Goal: Task Accomplishment & Management: Manage account settings

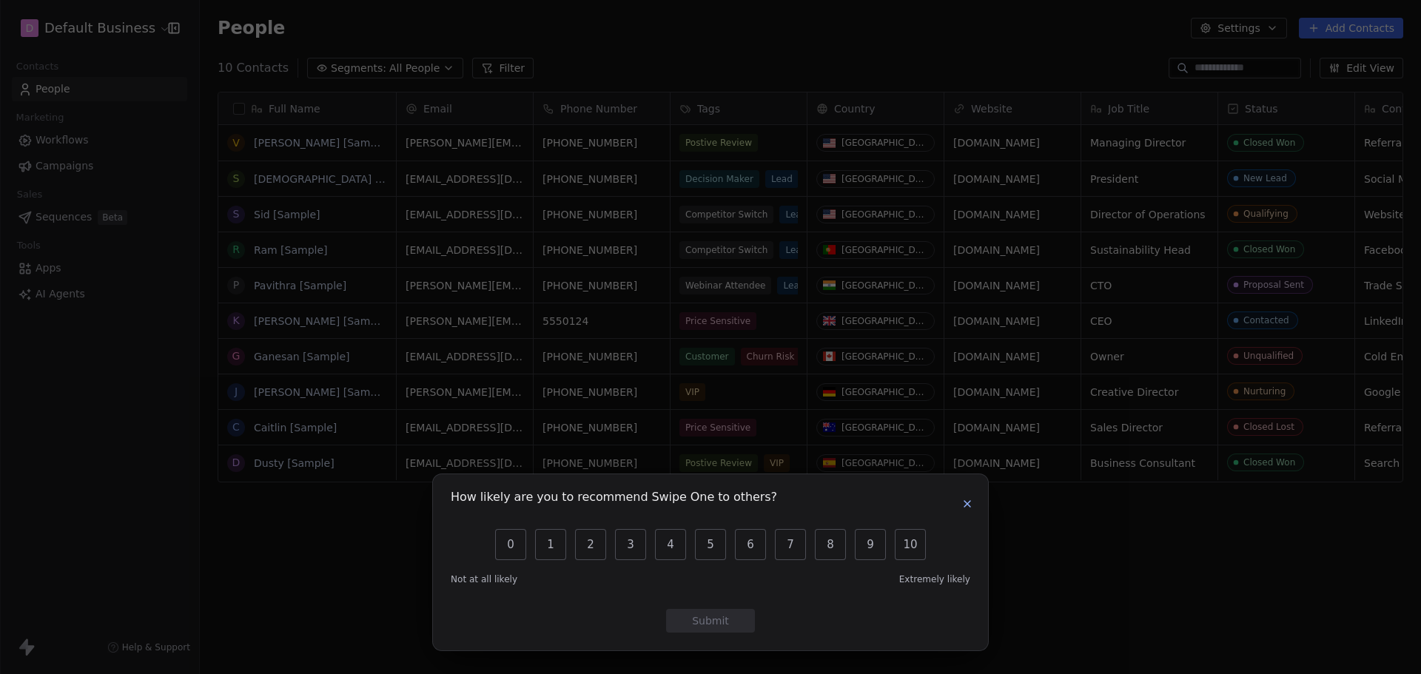
scroll to position [582, 1210]
click at [968, 506] on icon "button" at bounding box center [968, 504] width 12 height 12
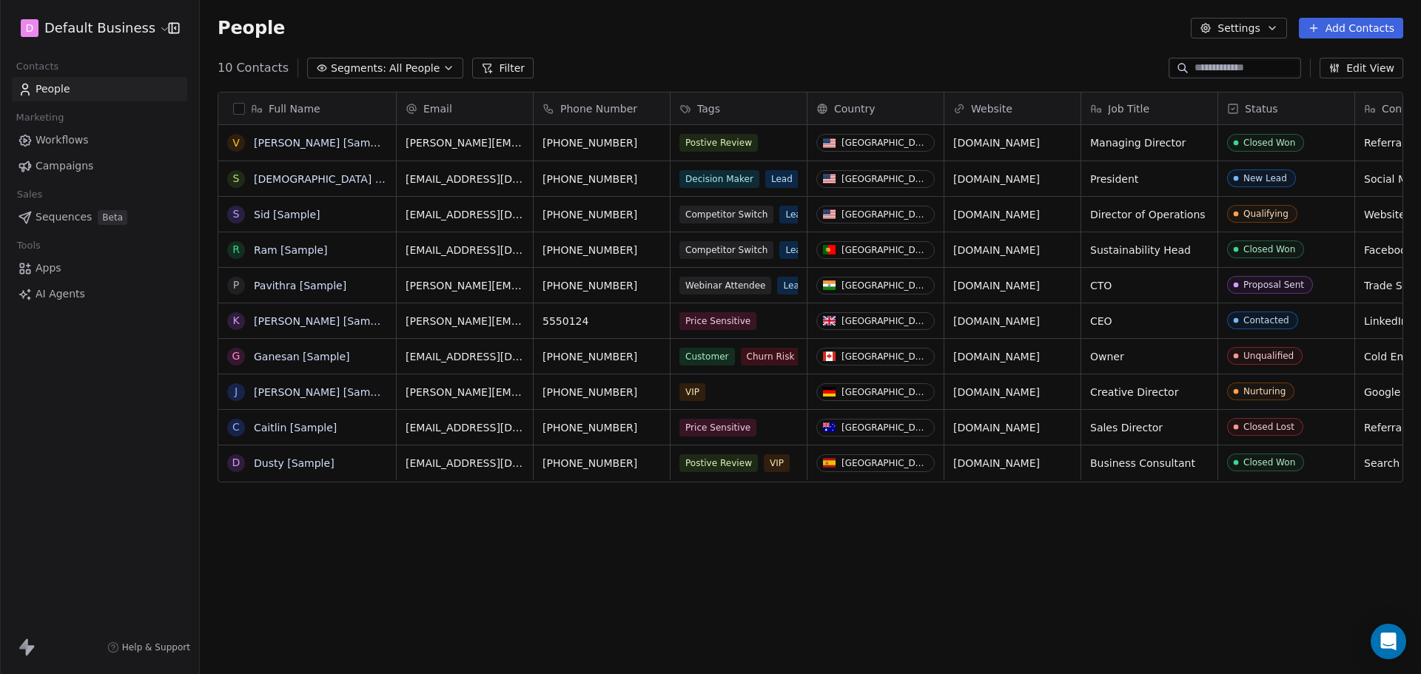
click at [42, 269] on span "Apps" at bounding box center [49, 269] width 26 height 16
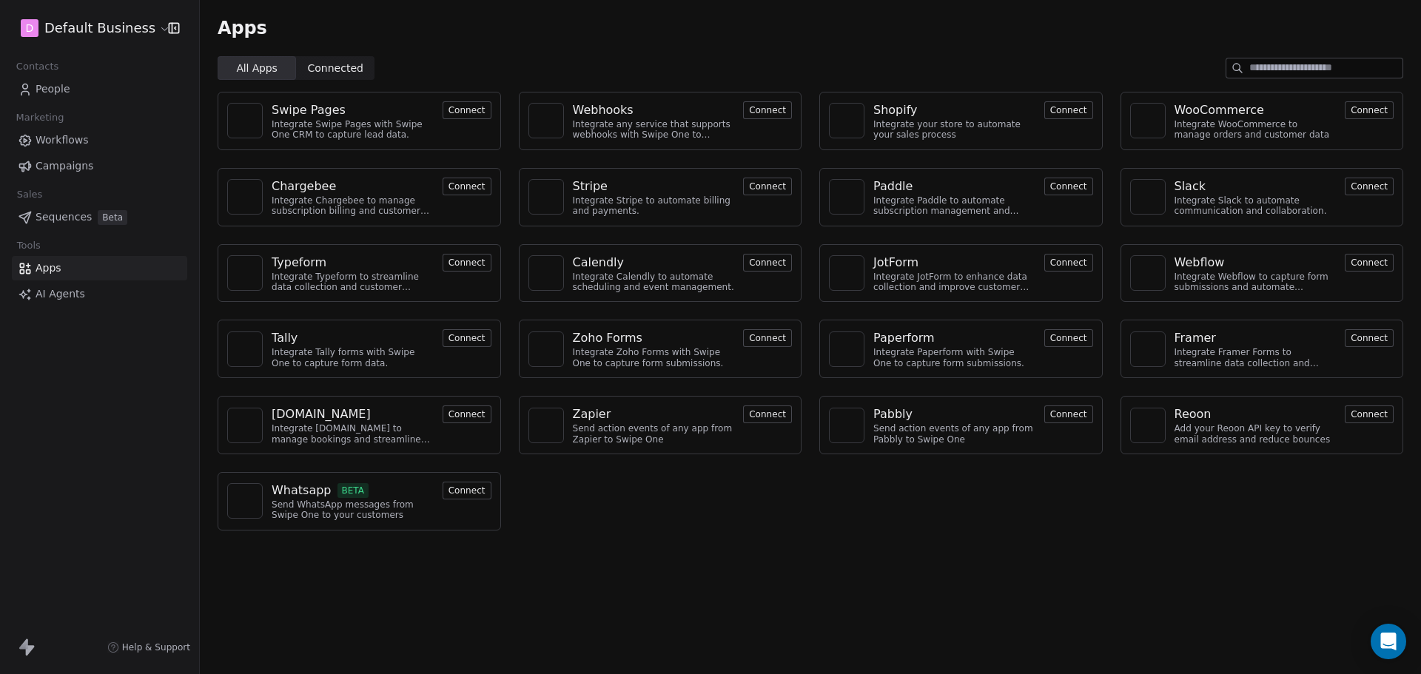
click at [336, 67] on span "Connected" at bounding box center [336, 69] width 56 height 16
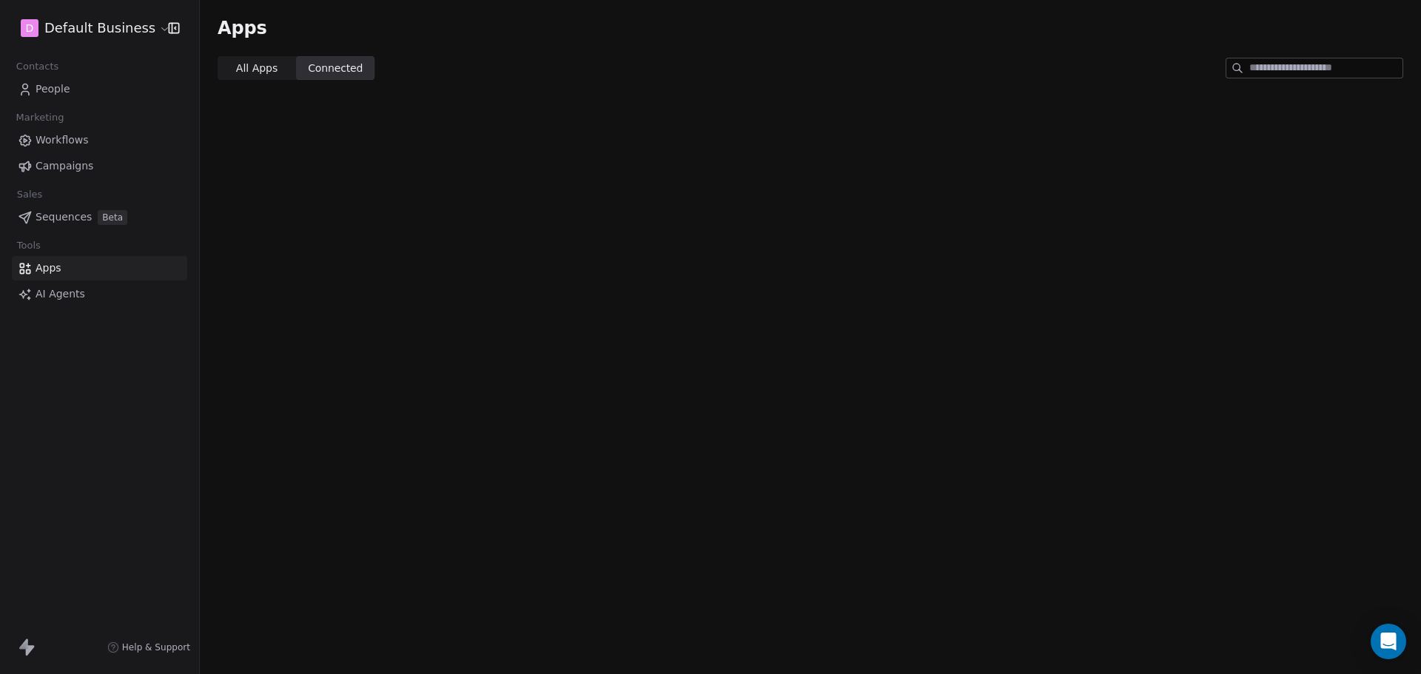
click at [261, 70] on span "All Apps" at bounding box center [256, 69] width 41 height 16
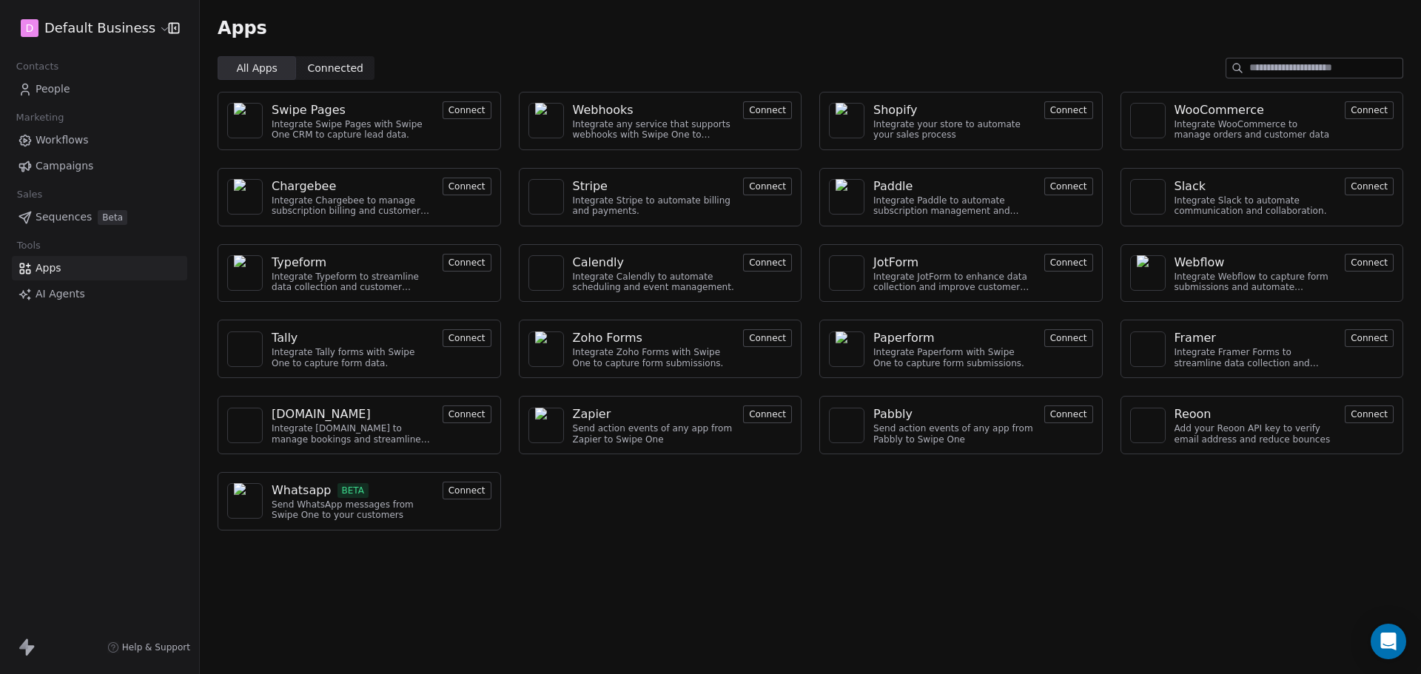
click at [1305, 67] on input at bounding box center [1326, 67] width 153 height 19
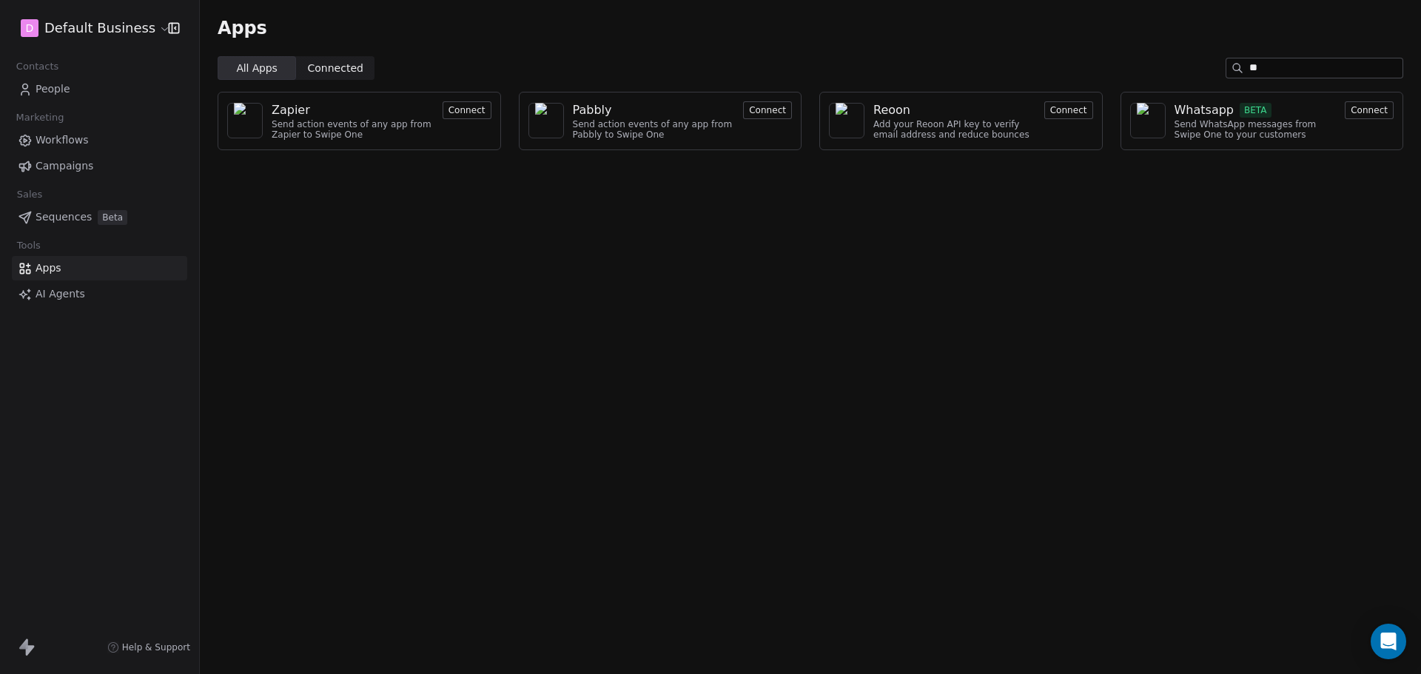
type input "*"
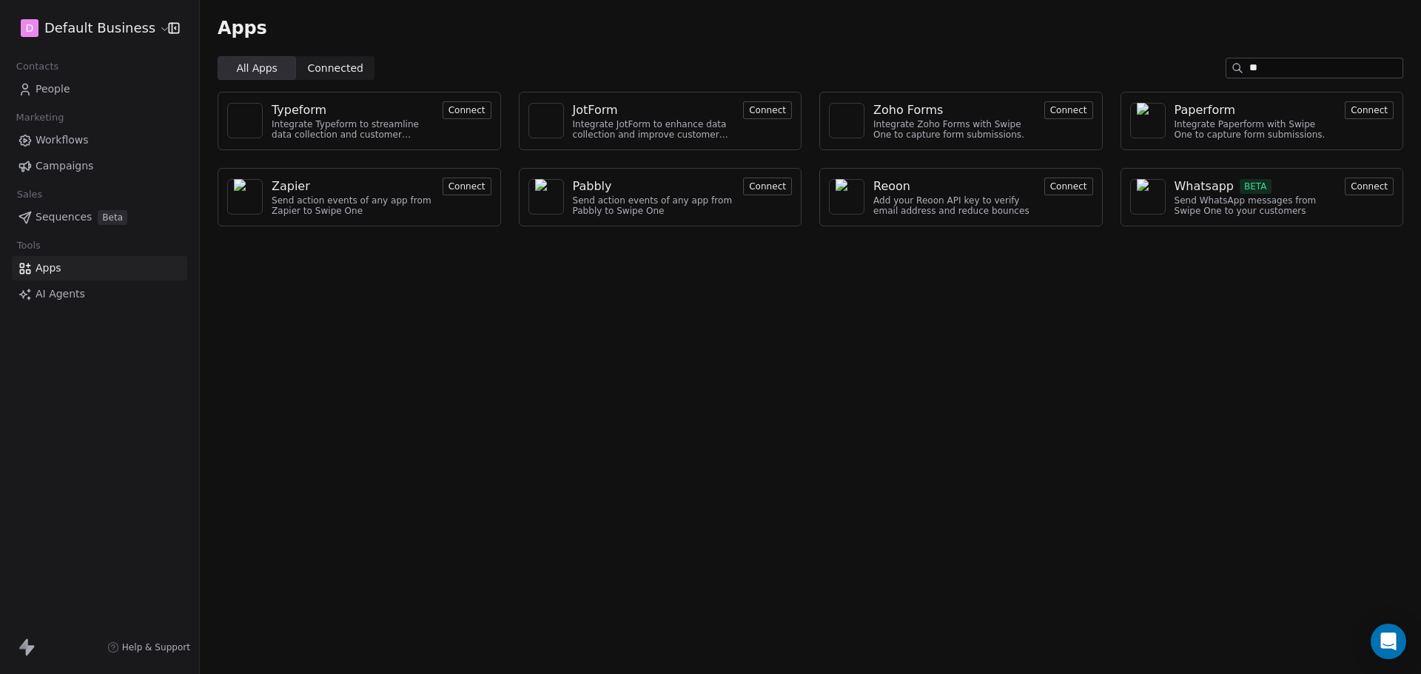
type input "*"
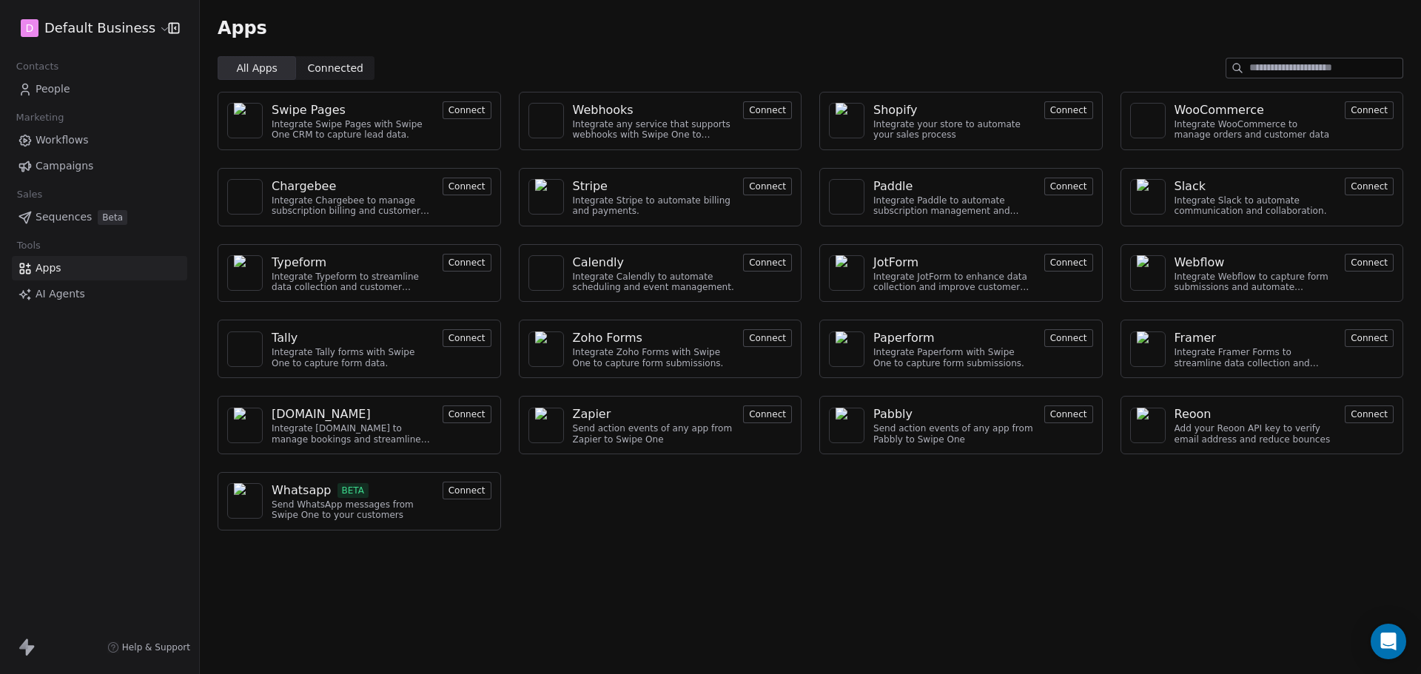
click at [135, 649] on span "Help & Support" at bounding box center [156, 648] width 68 height 12
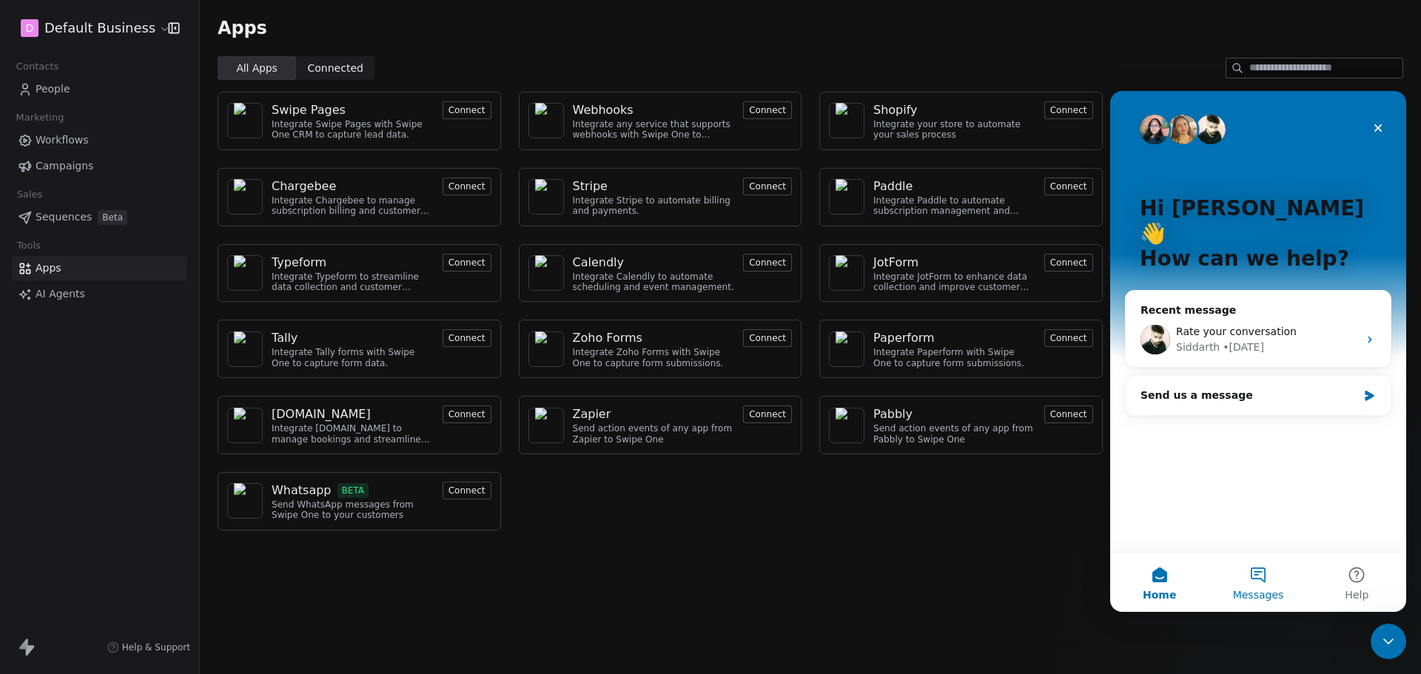
click at [1251, 575] on button "Messages" at bounding box center [1258, 582] width 98 height 59
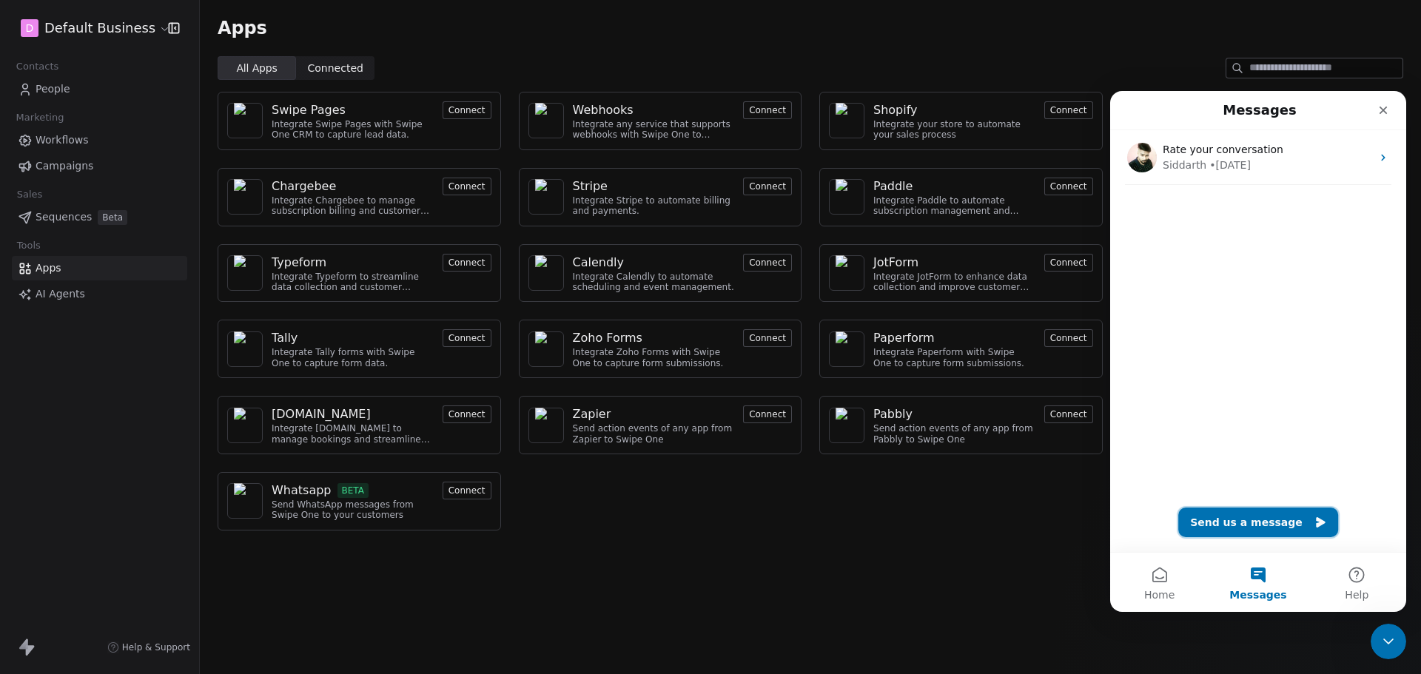
click at [1238, 518] on button "Send us a message" at bounding box center [1259, 523] width 160 height 30
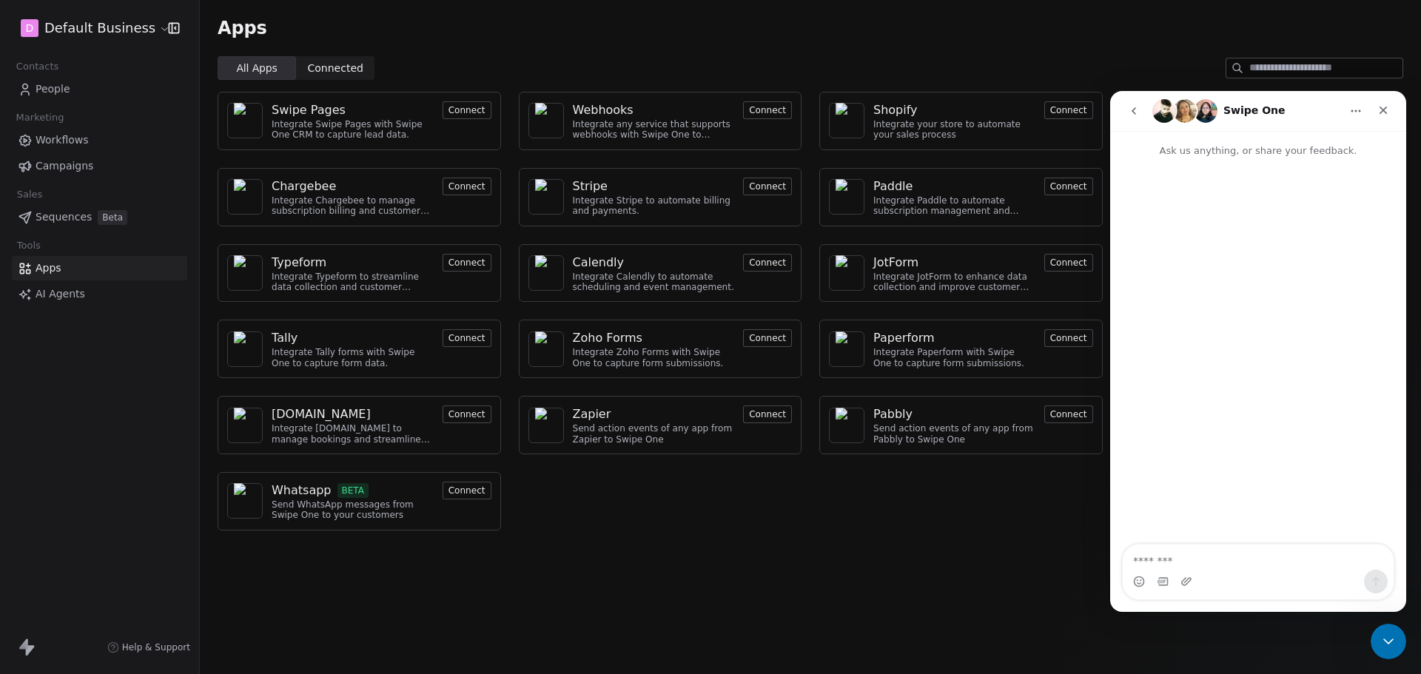
click at [1236, 562] on textarea "Message…" at bounding box center [1258, 557] width 271 height 25
type textarea "**"
type textarea "******"
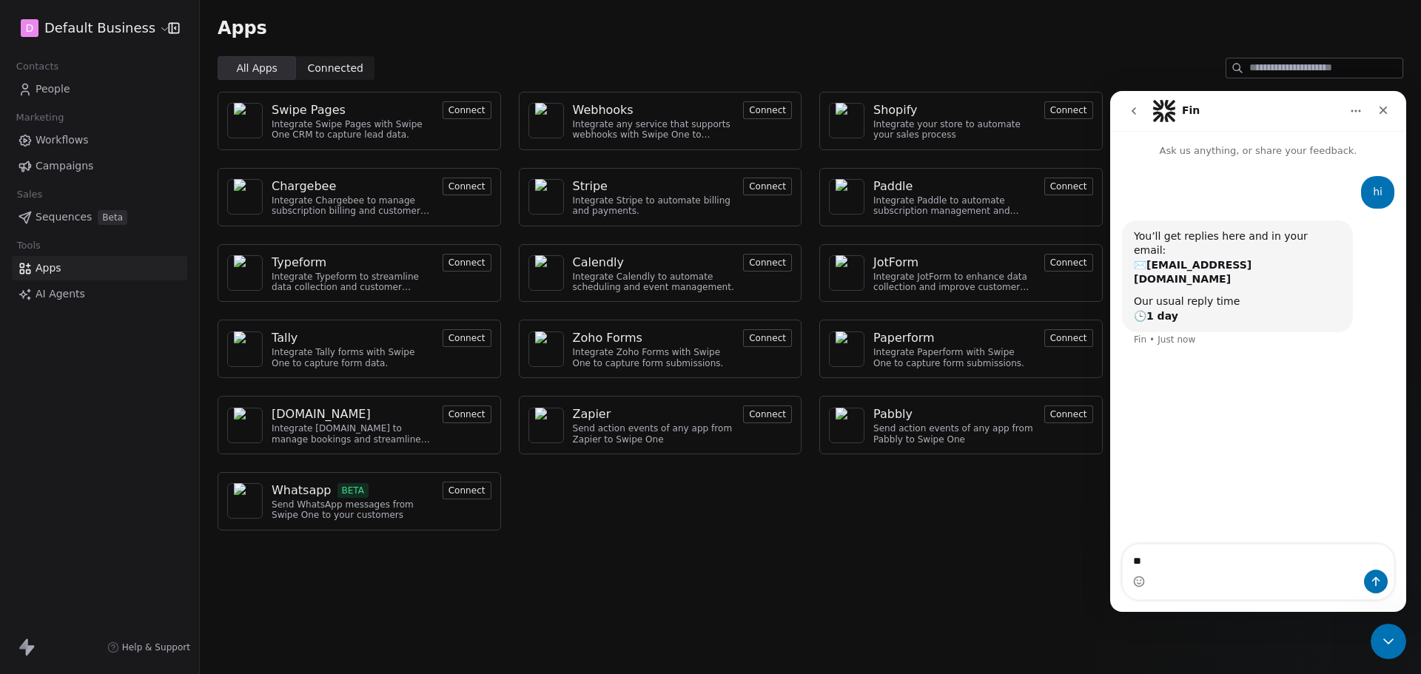
type textarea "*"
click at [669, 606] on div "Apps All Apps All Apps Connected Connected Swipe Pages Integrate Swipe Pages wi…" at bounding box center [811, 337] width 1222 height 674
click at [1379, 111] on icon "Close" at bounding box center [1384, 110] width 12 height 12
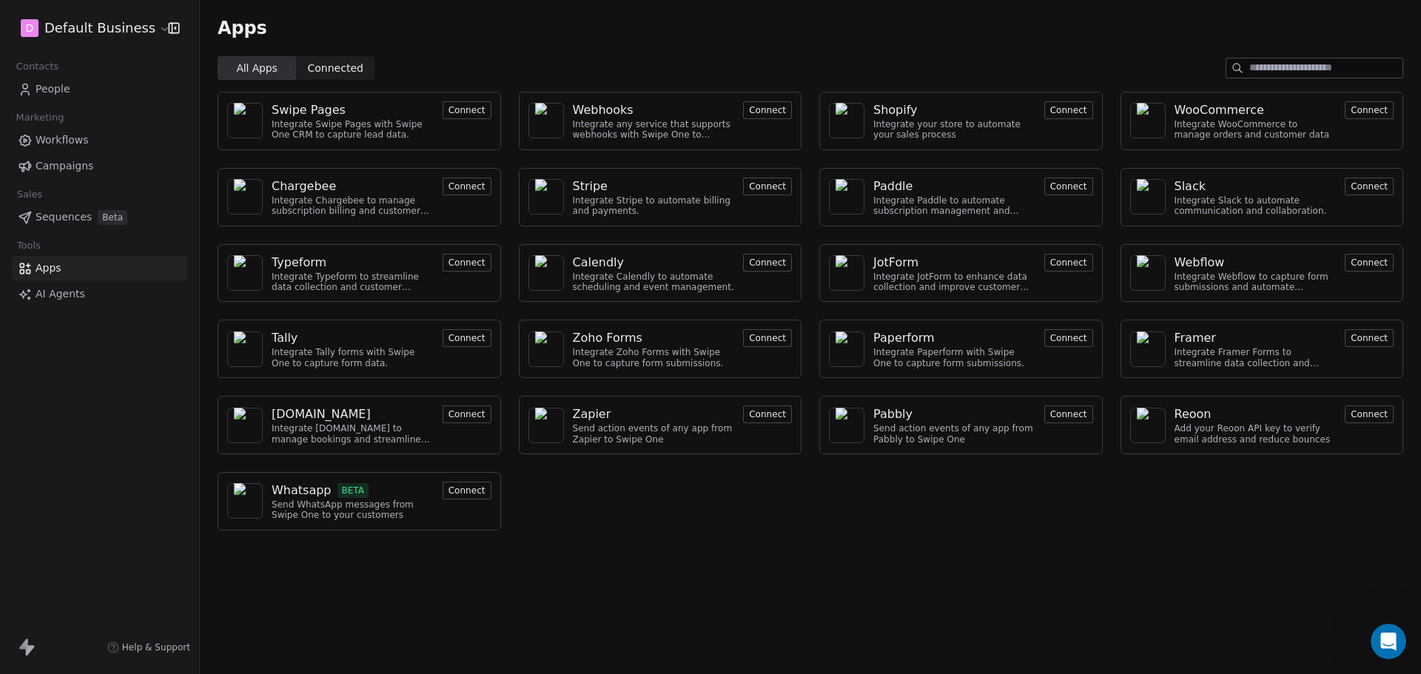
click at [343, 67] on span "Connected" at bounding box center [336, 69] width 56 height 16
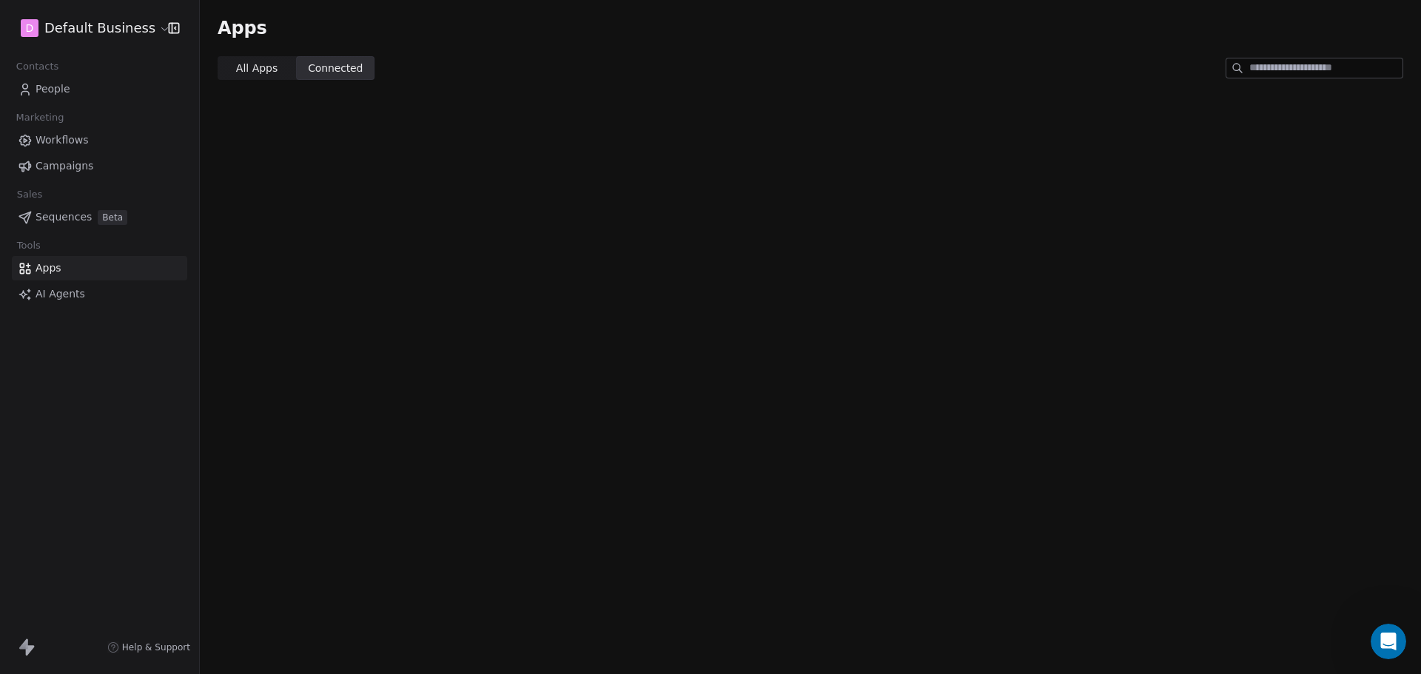
click at [257, 74] on span "All Apps" at bounding box center [256, 69] width 41 height 16
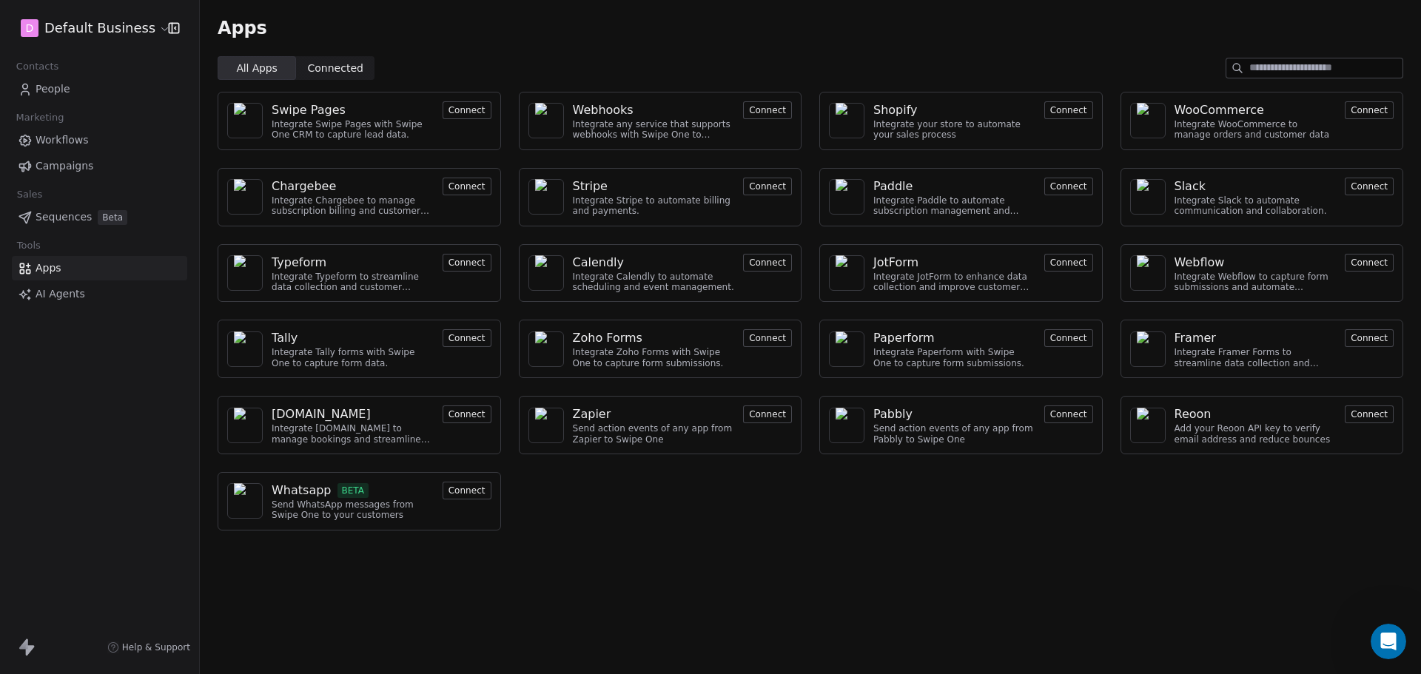
click at [1278, 70] on input at bounding box center [1326, 67] width 153 height 19
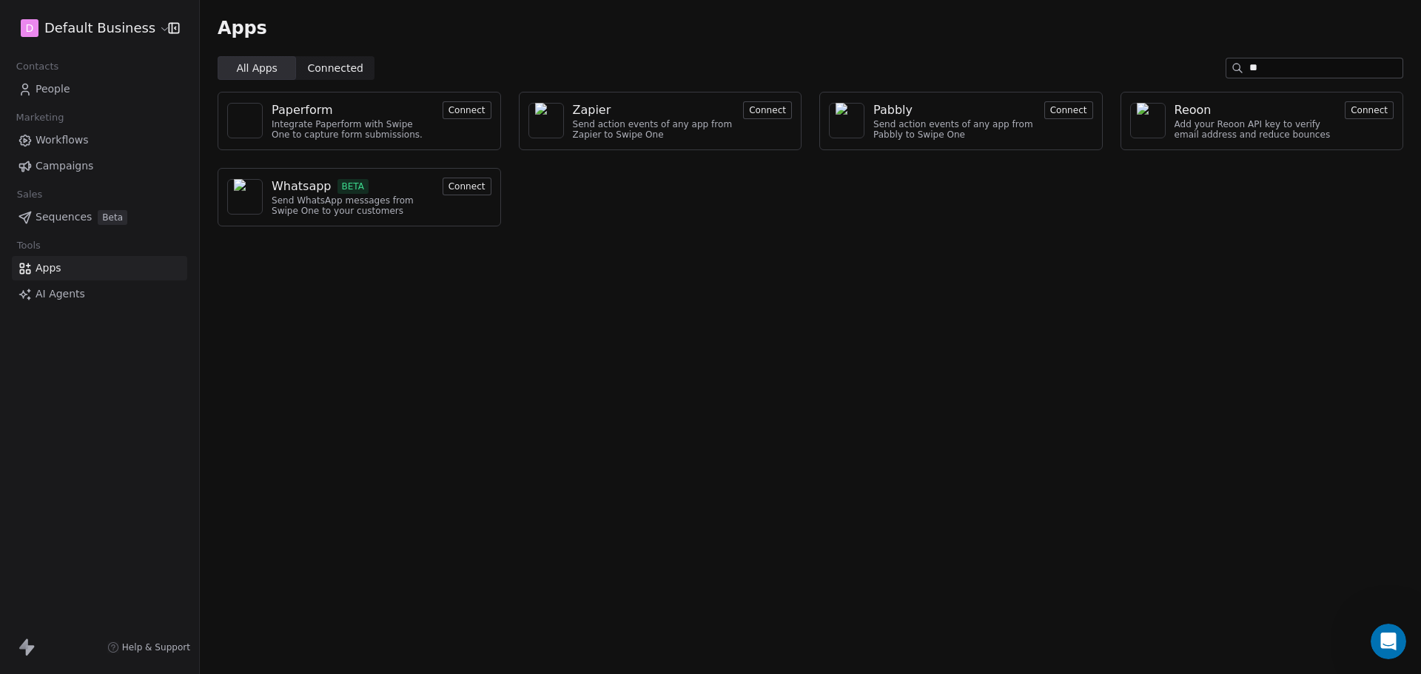
type input "*"
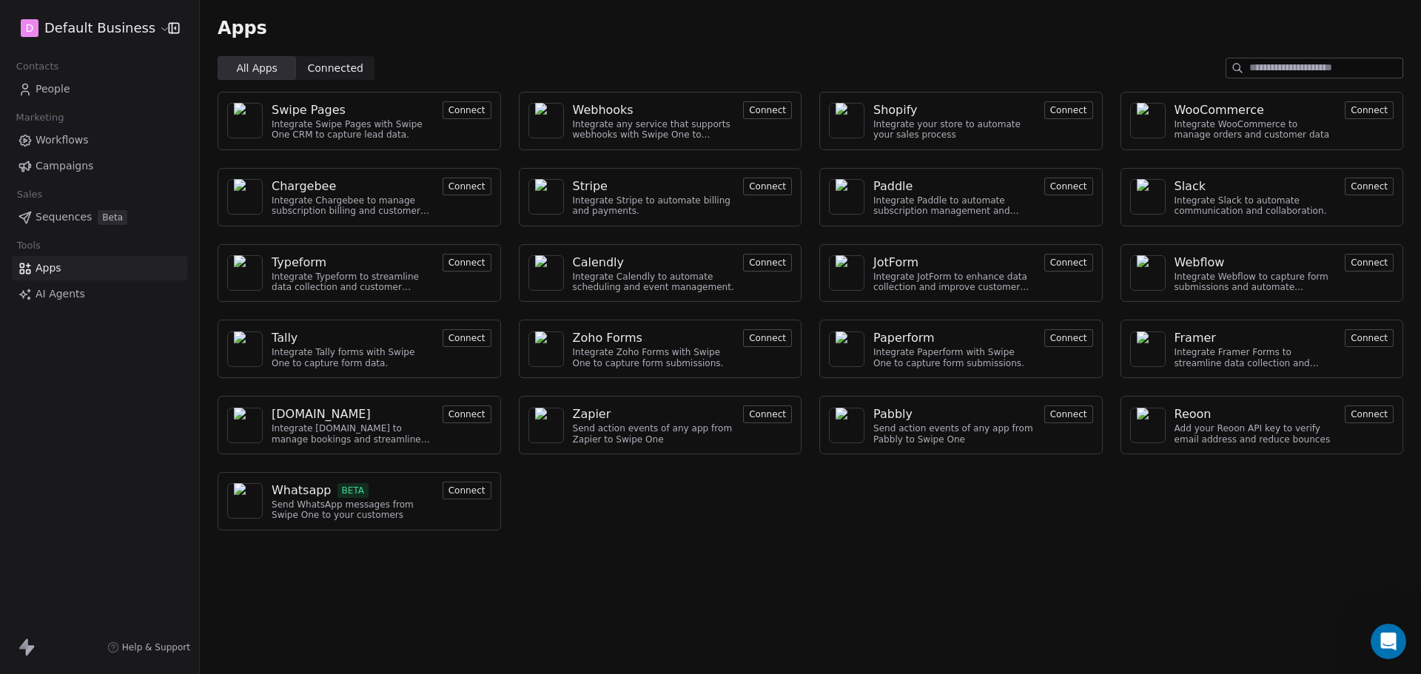
click at [26, 645] on icon at bounding box center [23, 644] width 9 height 10
click at [152, 26] on html "D Default Business Contacts People Marketing Workflows Campaigns Sales Sequence…" at bounding box center [710, 337] width 1421 height 674
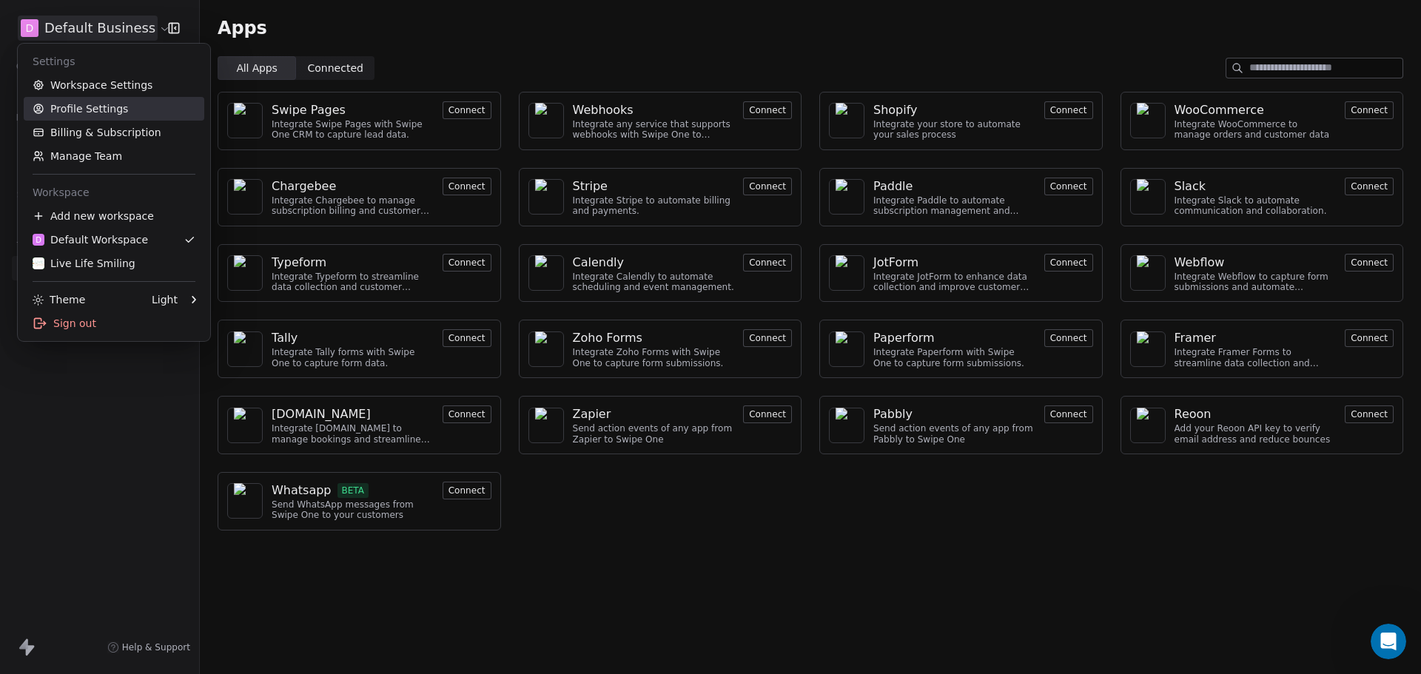
click at [122, 107] on link "Profile Settings" at bounding box center [114, 109] width 181 height 24
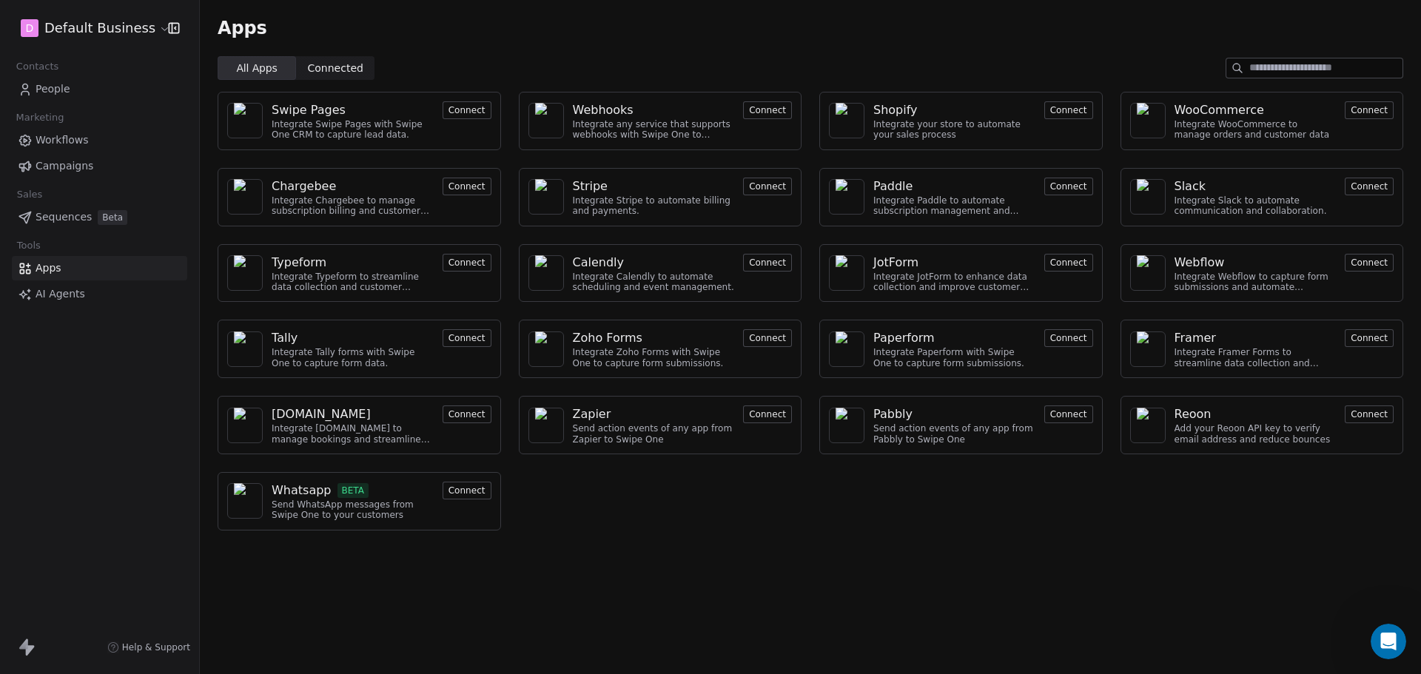
click at [62, 84] on span "People" at bounding box center [53, 89] width 35 height 16
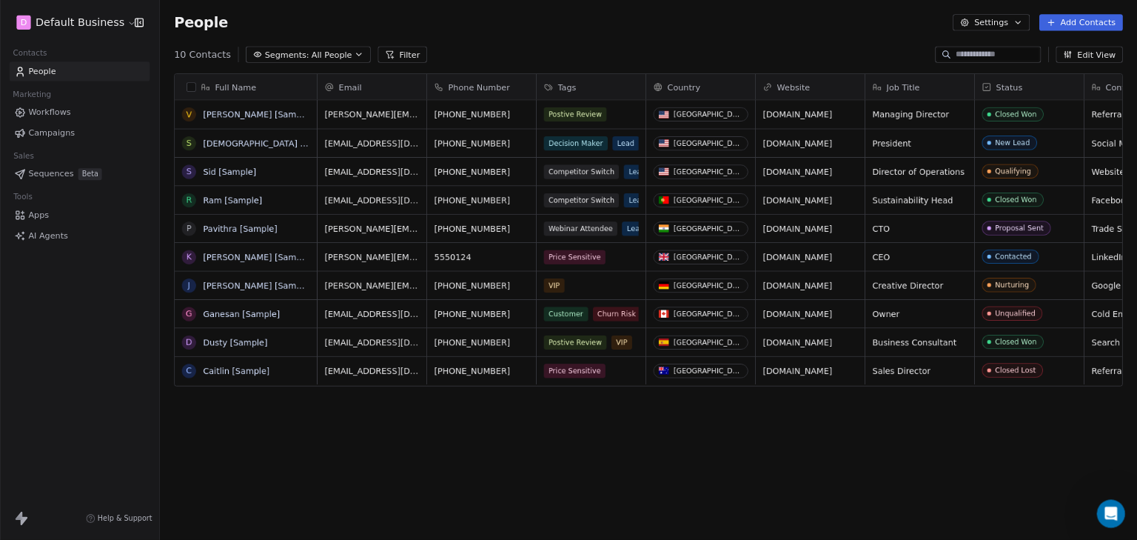
scroll to position [11, 0]
drag, startPoint x: 1100, startPoint y: 285, endPoint x: 904, endPoint y: 284, distance: 196.2
click at [1041, 515] on div "Full Name V Vanessa [Sample] S Swami [Sample] S Sid [Sample] R Ram [Sample] P P…" at bounding box center [811, 377] width 1222 height 594
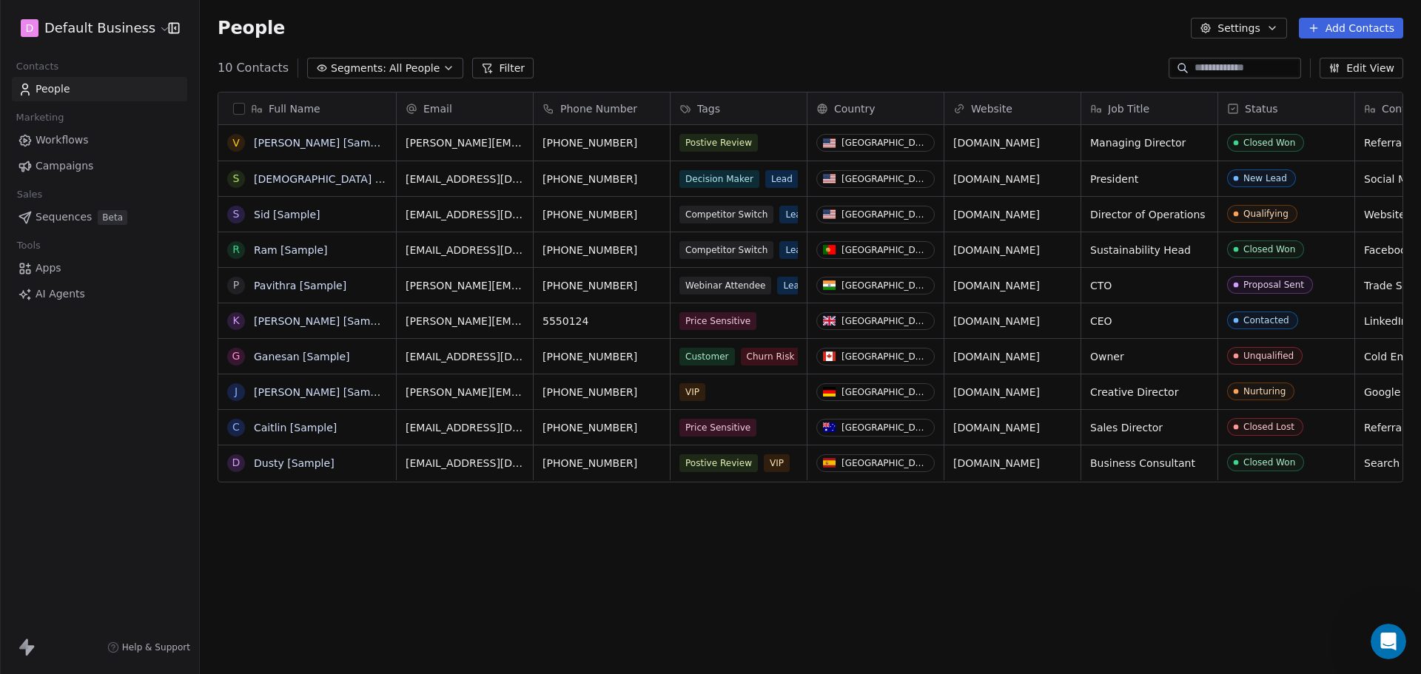
click at [123, 26] on html "D Default Business Contacts People Marketing Workflows Campaigns Sales Sequence…" at bounding box center [710, 337] width 1421 height 674
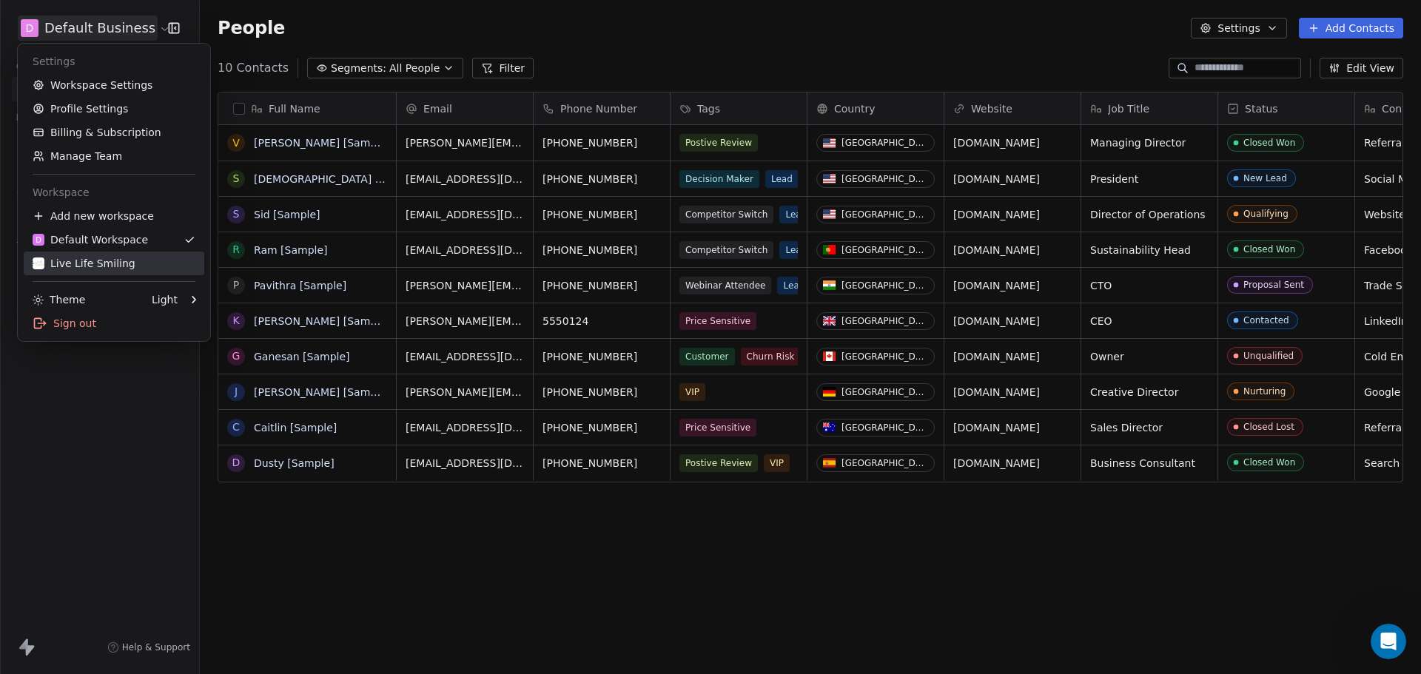
click at [108, 259] on div "Live Life Smiling" at bounding box center [84, 263] width 103 height 15
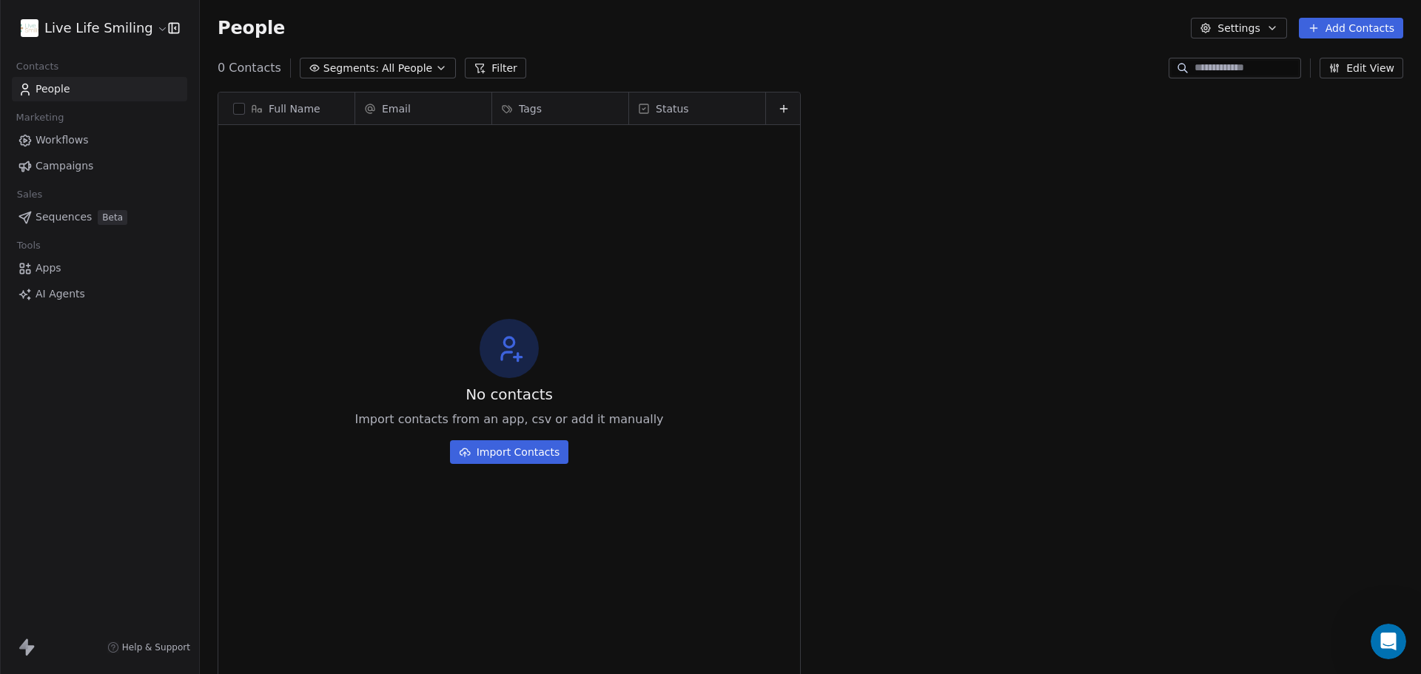
scroll to position [582, 1210]
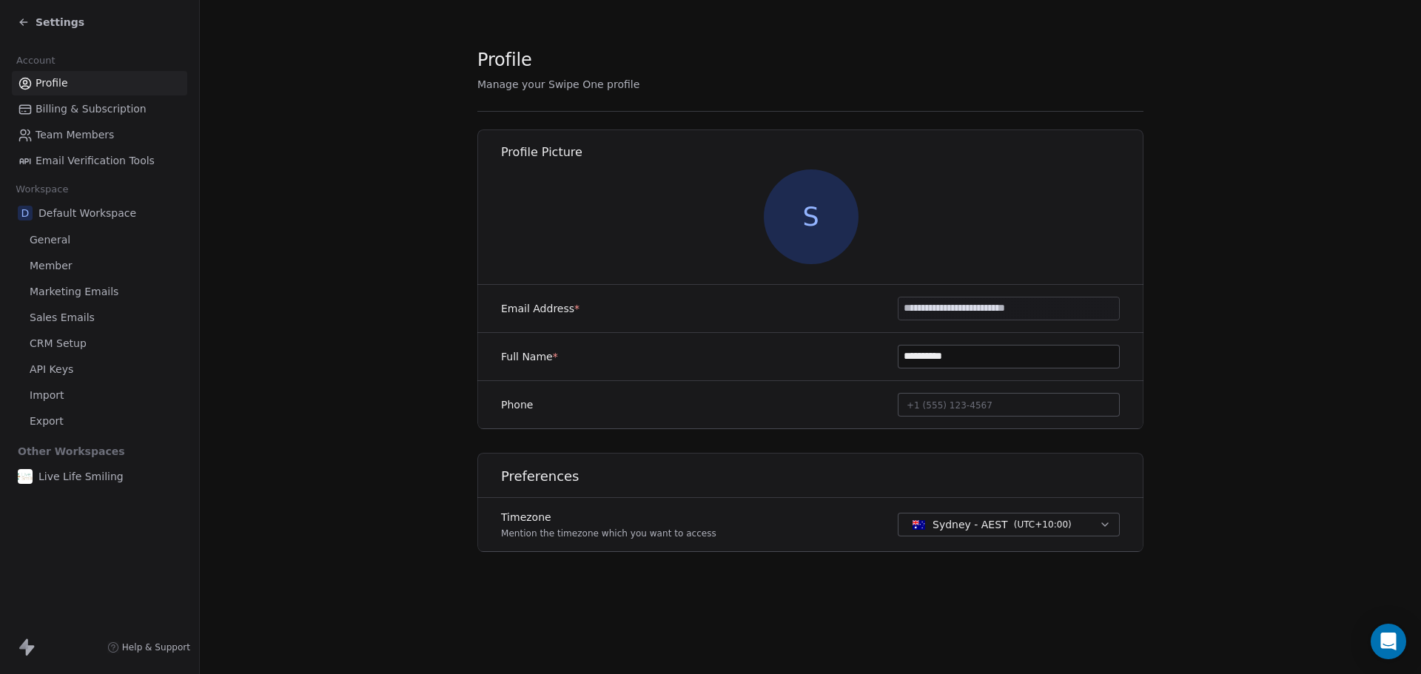
click at [53, 371] on span "API Keys" at bounding box center [52, 370] width 44 height 16
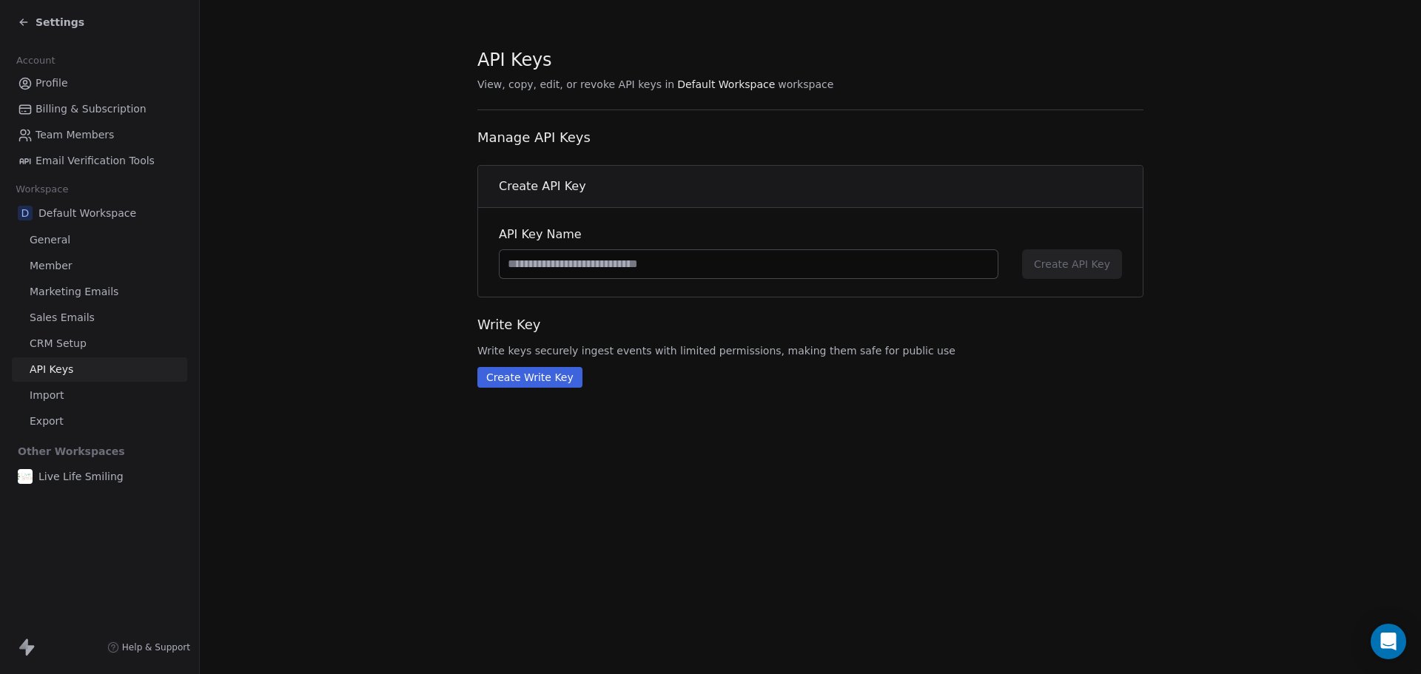
click at [693, 261] on input at bounding box center [749, 264] width 498 height 28
type input "**********"
click at [1090, 269] on span "Create API Key" at bounding box center [1072, 264] width 76 height 15
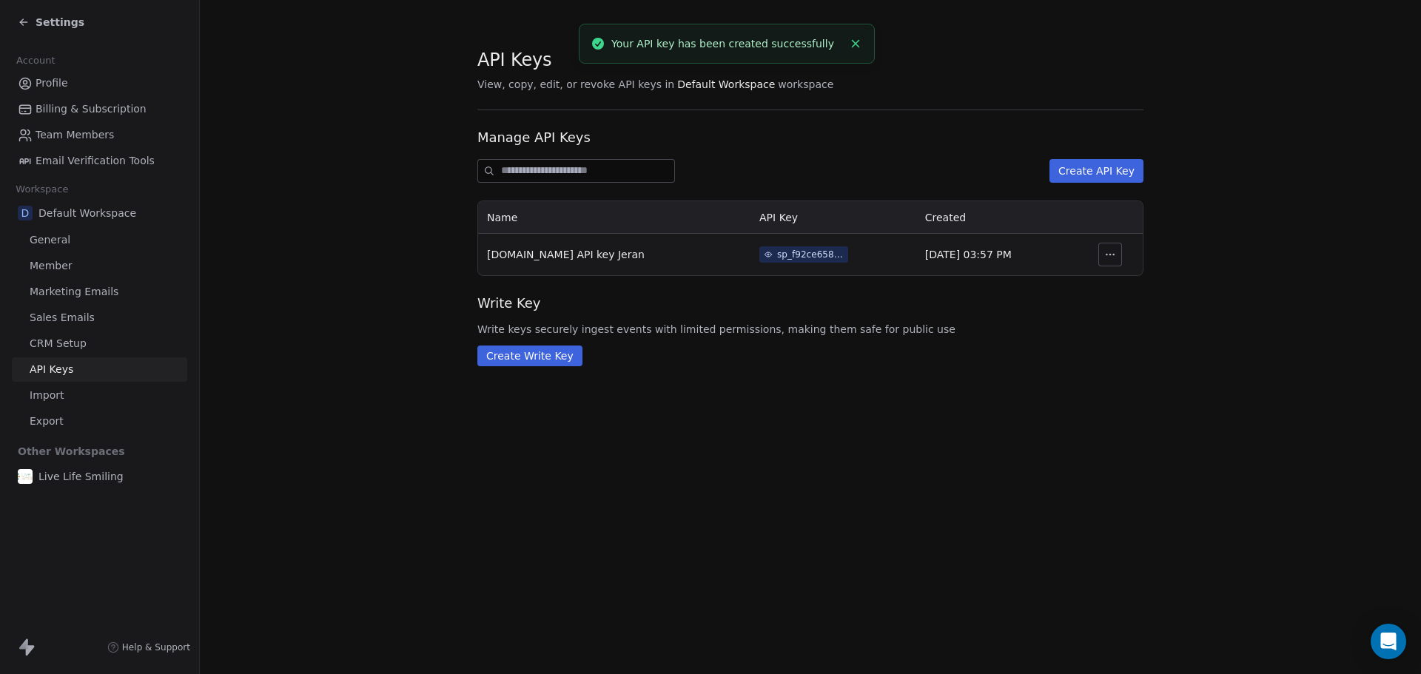
click at [764, 253] on icon at bounding box center [768, 254] width 9 height 9
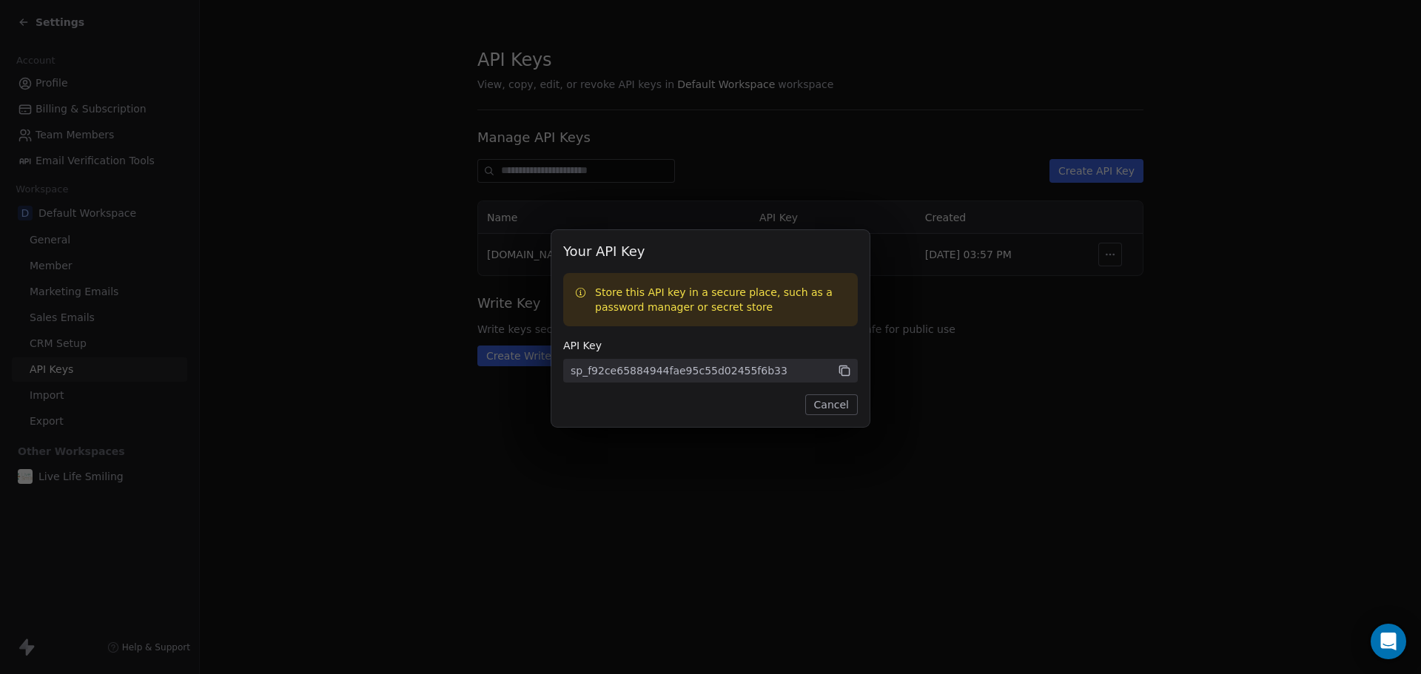
click at [846, 375] on icon at bounding box center [844, 370] width 13 height 13
click at [834, 408] on button "Cancel" at bounding box center [831, 405] width 53 height 21
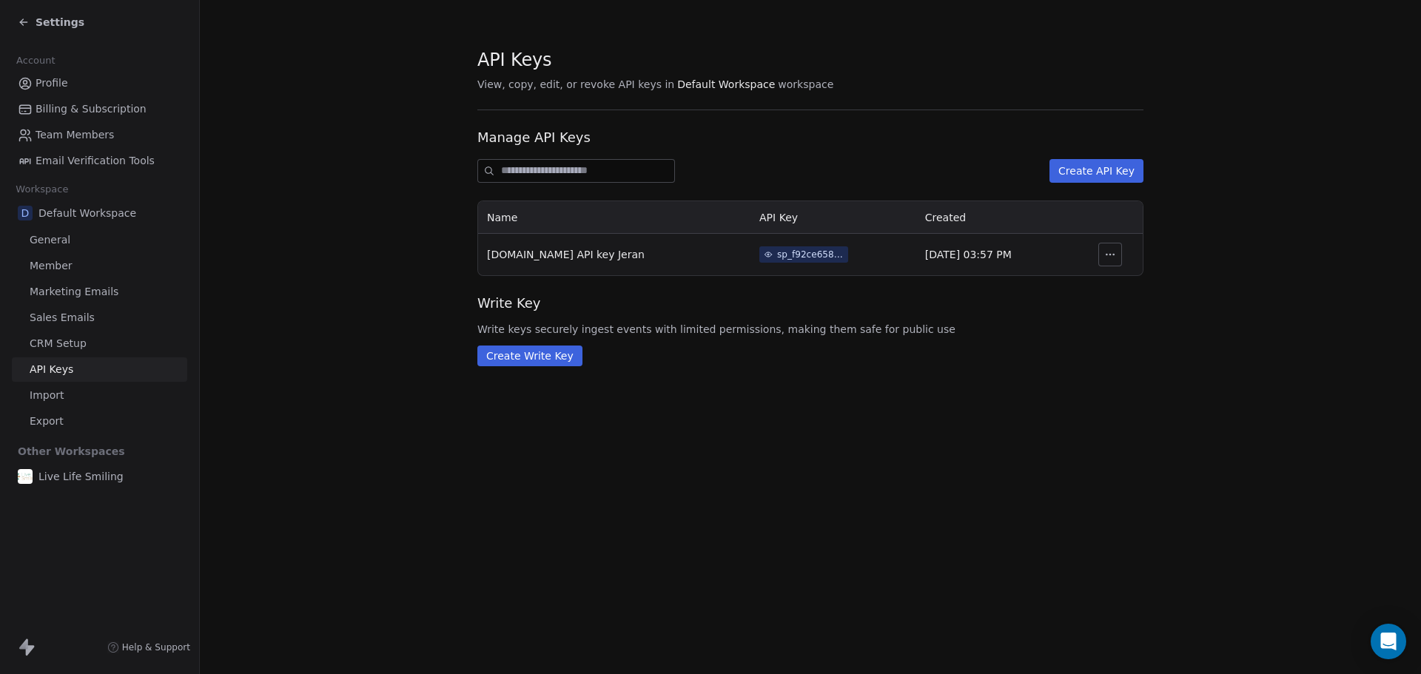
click at [91, 345] on link "CRM Setup" at bounding box center [99, 344] width 175 height 24
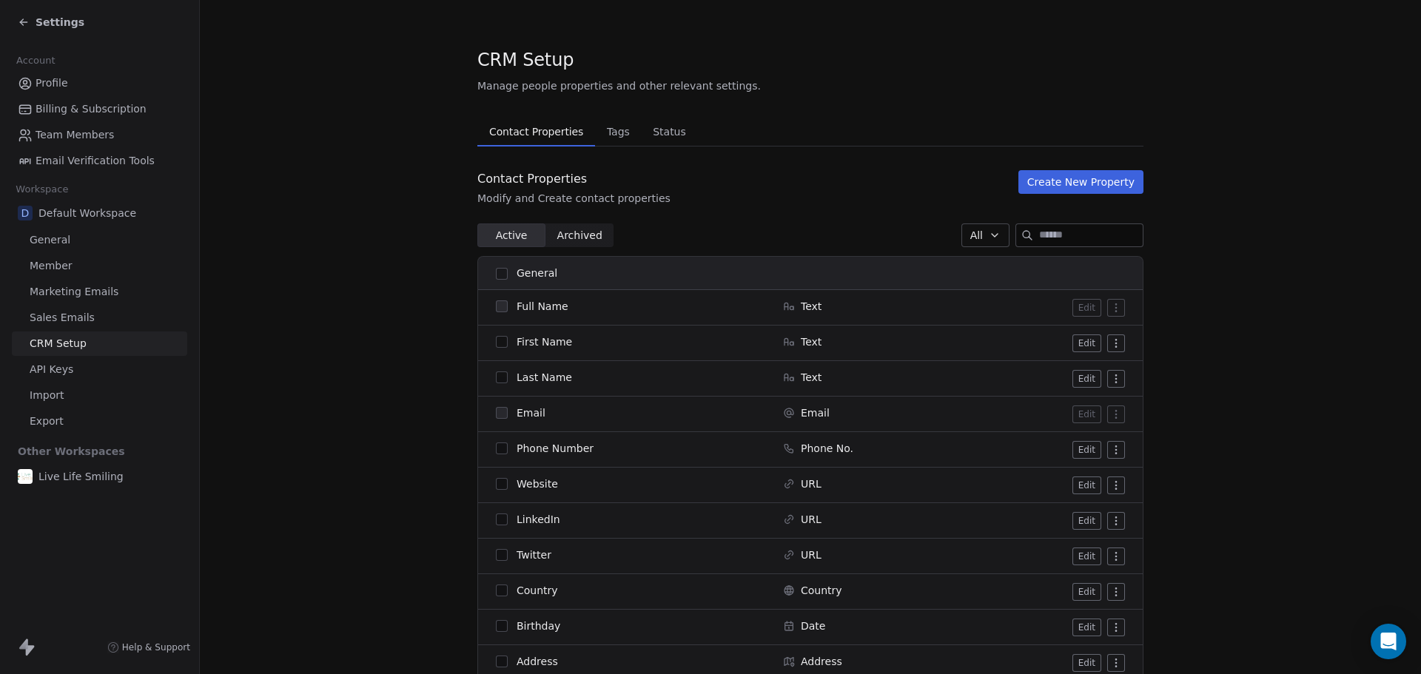
click at [572, 235] on span "Archived" at bounding box center [579, 236] width 45 height 16
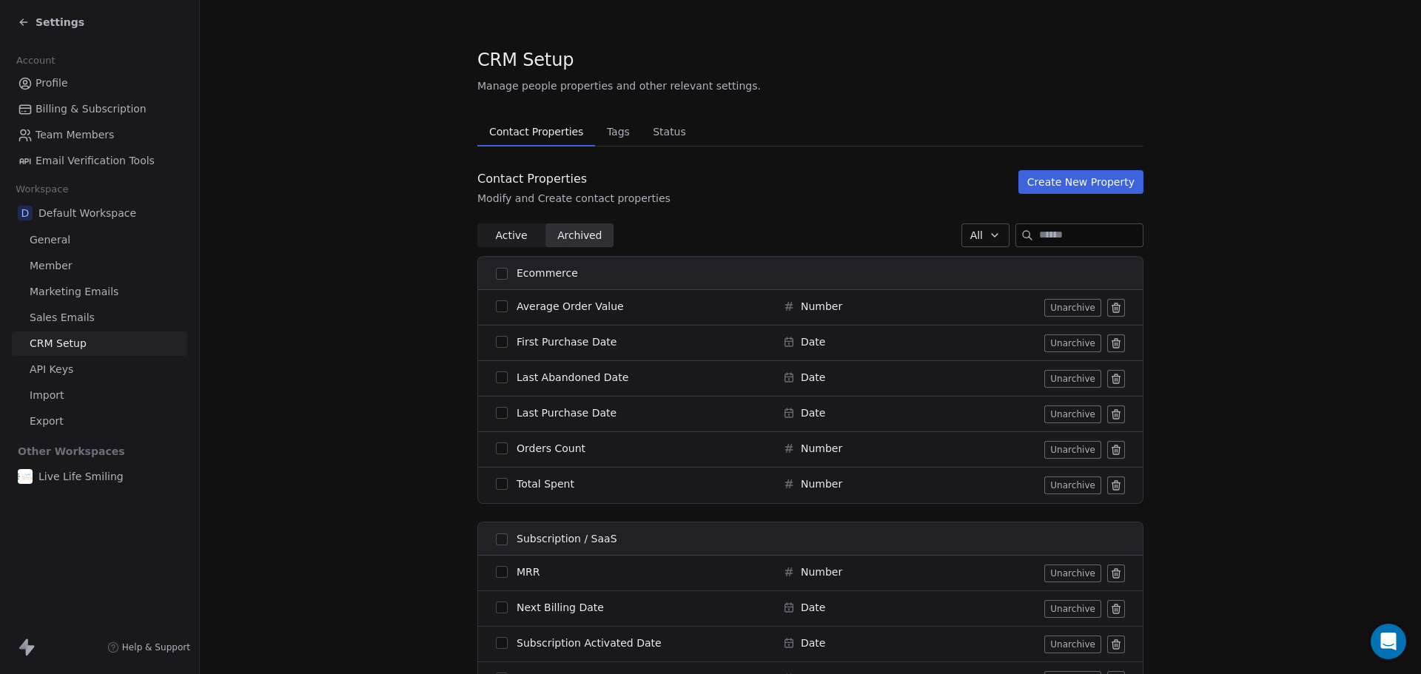
click at [504, 229] on span "Active" at bounding box center [511, 236] width 32 height 16
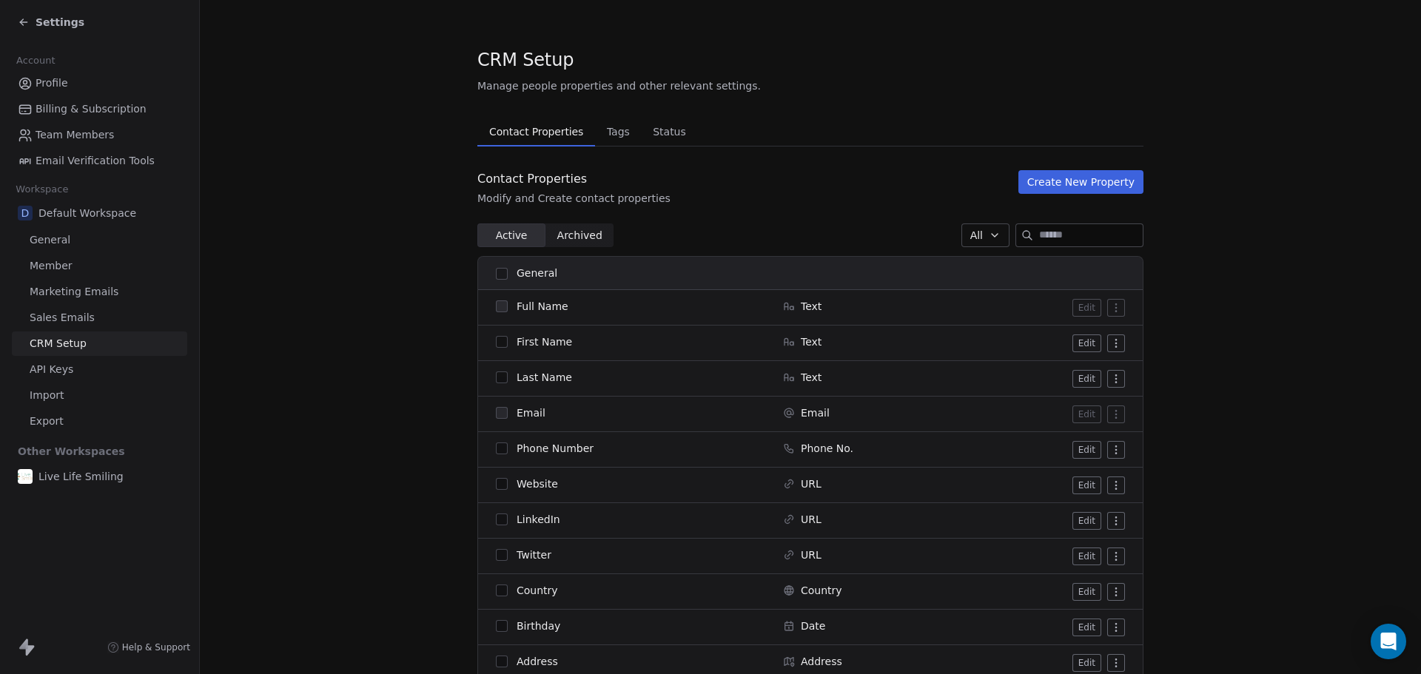
click at [962, 230] on button "All" at bounding box center [986, 236] width 48 height 24
click at [960, 230] on html "Settings Account Profile Billing & Subscription Team Members Email Verification…" at bounding box center [710, 337] width 1421 height 674
click at [706, 228] on div "Active Active Archived Archived All" at bounding box center [811, 236] width 666 height 24
click at [601, 132] on span "Tags" at bounding box center [618, 131] width 35 height 21
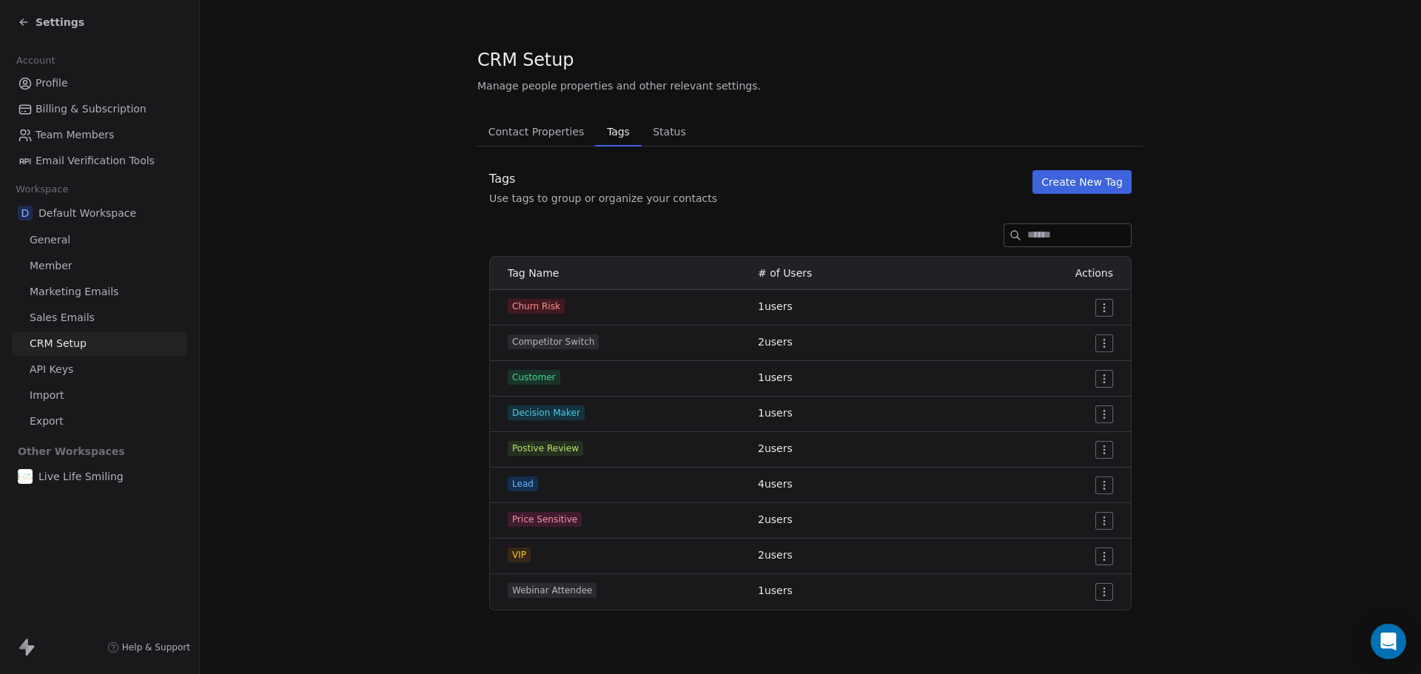
click at [523, 133] on span "Contact Properties" at bounding box center [537, 131] width 108 height 21
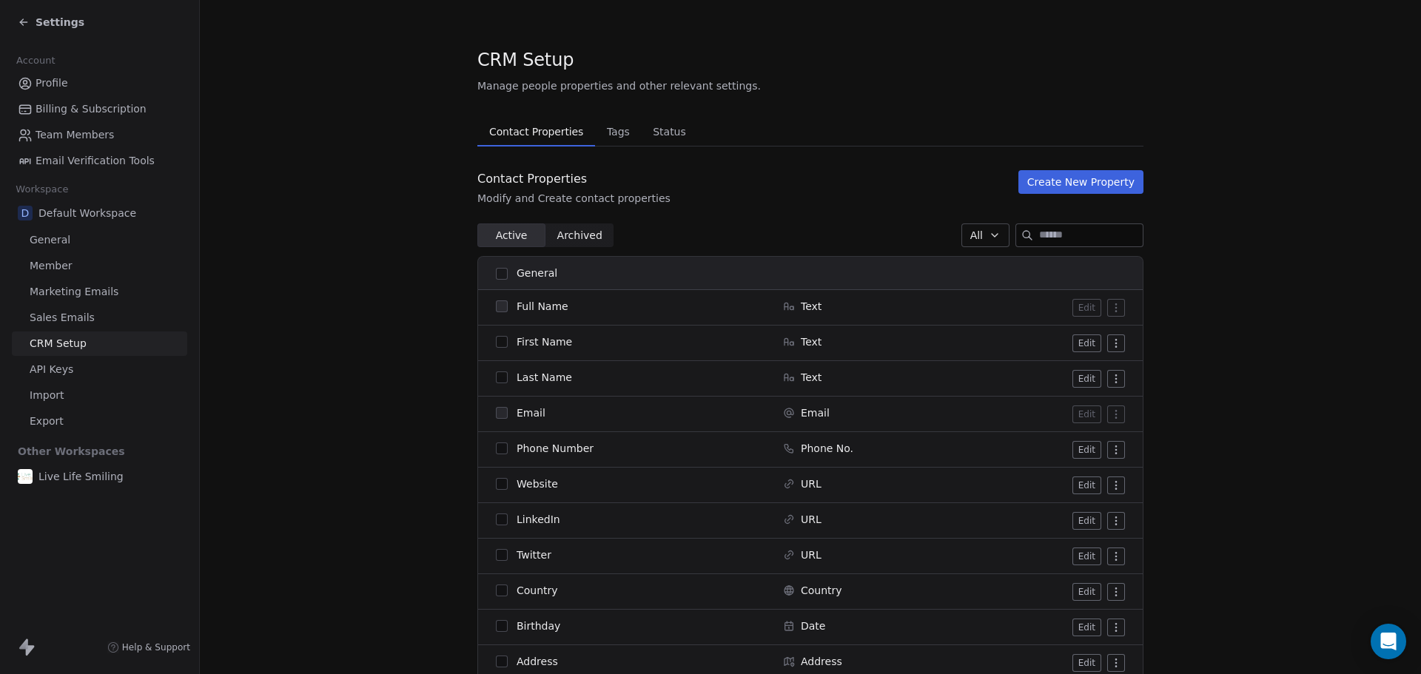
click at [1076, 178] on button "Create New Property" at bounding box center [1081, 182] width 125 height 24
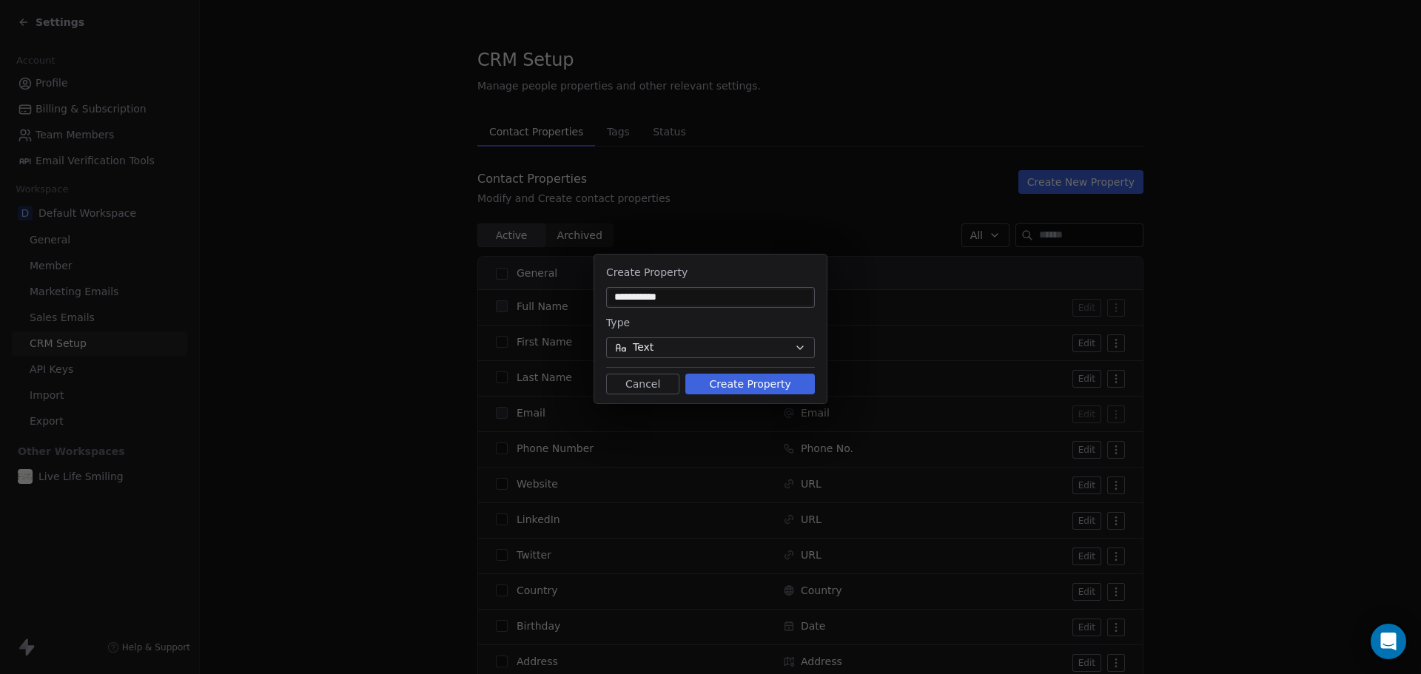
type input "**********"
click at [737, 348] on button "Text" at bounding box center [710, 348] width 209 height 21
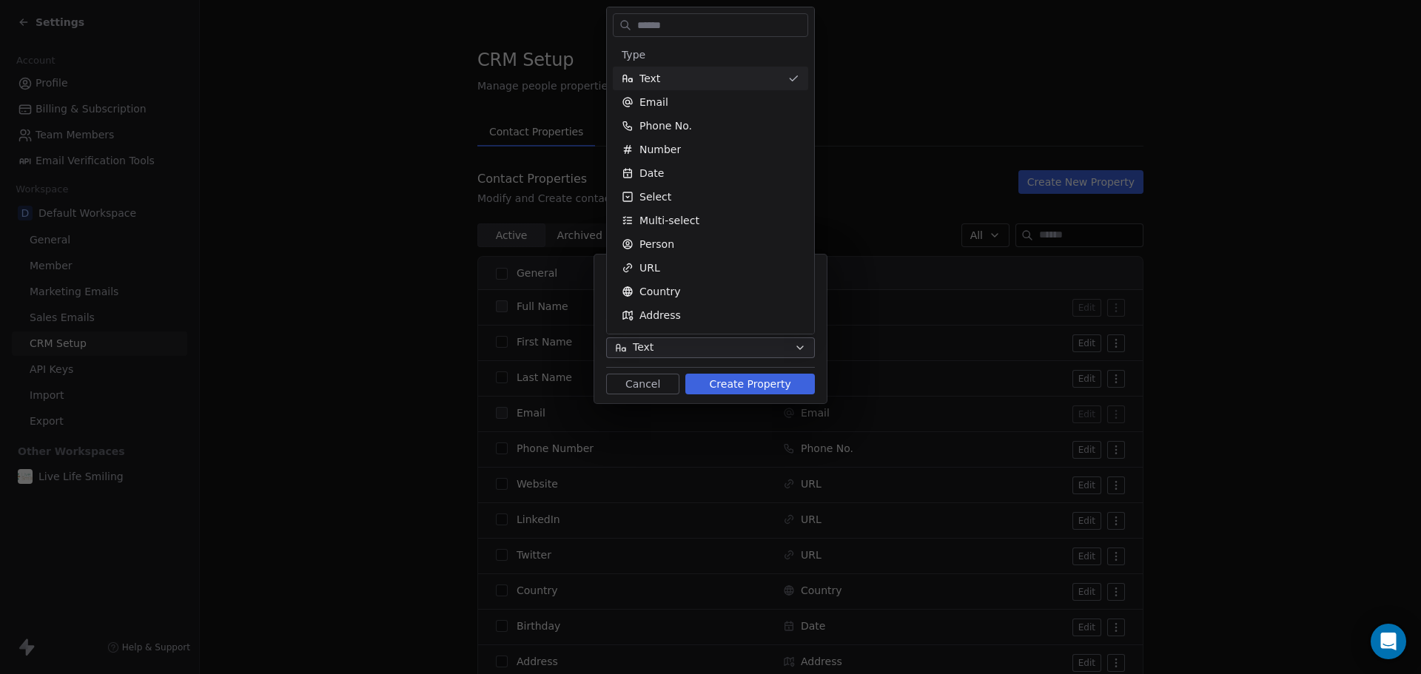
click at [737, 348] on div "**********" at bounding box center [710, 337] width 1421 height 213
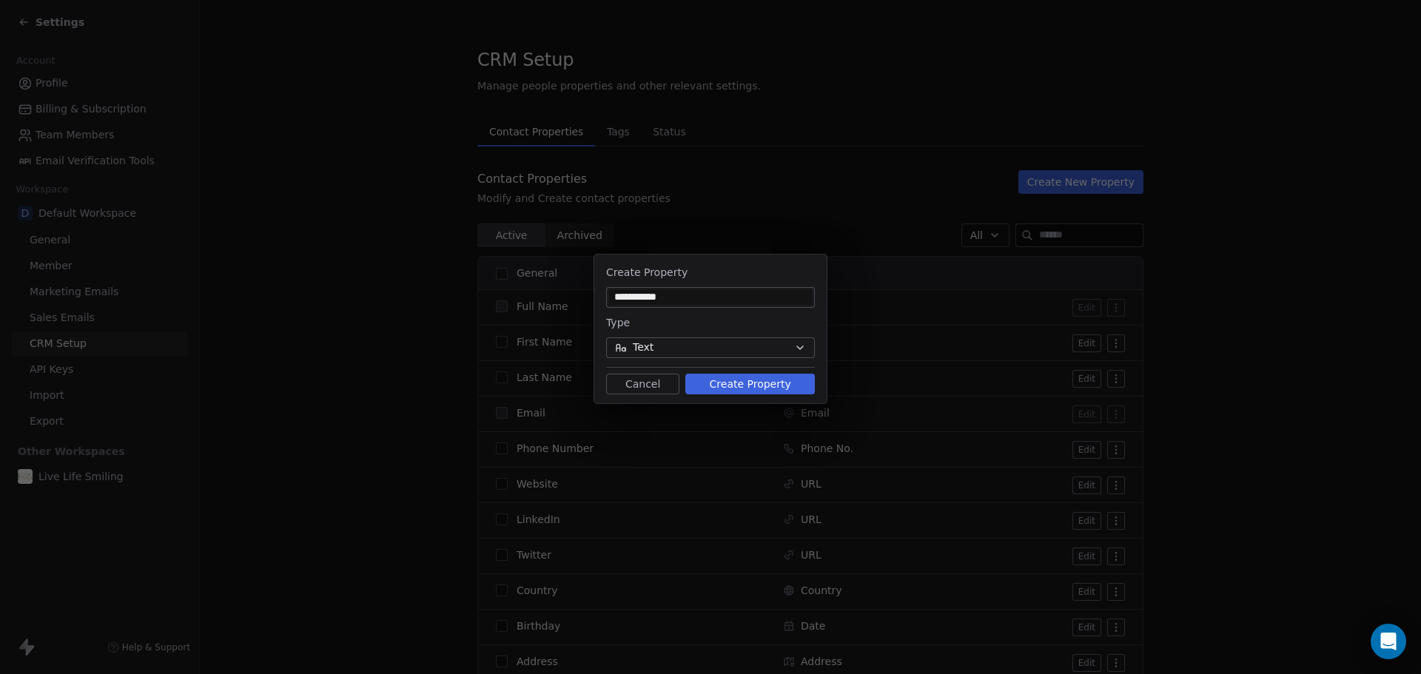
click at [735, 387] on button "Create Property" at bounding box center [751, 384] width 130 height 21
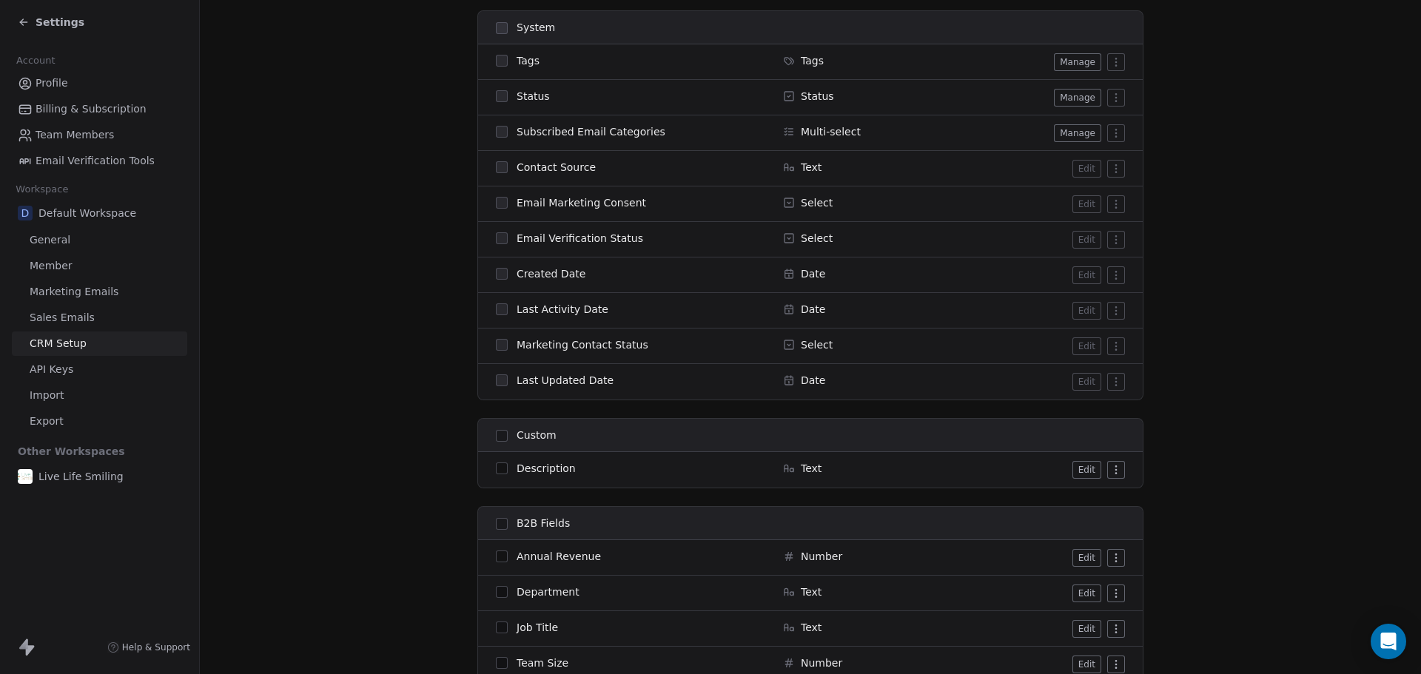
scroll to position [1111, 0]
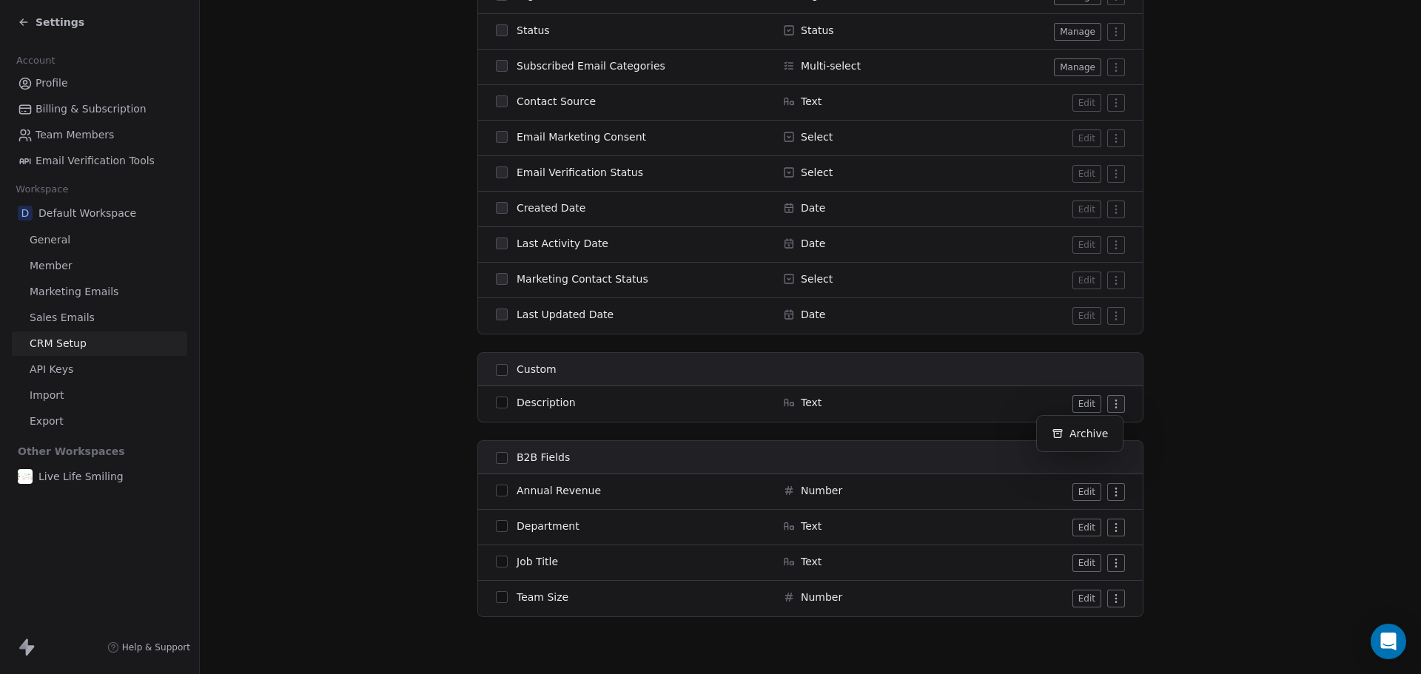
click at [1105, 405] on html "Settings Account Profile Billing & Subscription Team Members Email Verification…" at bounding box center [710, 337] width 1421 height 674
click at [1203, 406] on html "Settings Account Profile Billing & Subscription Team Members Email Verification…" at bounding box center [710, 337] width 1421 height 674
click at [1086, 406] on button "Edit" at bounding box center [1087, 404] width 29 height 18
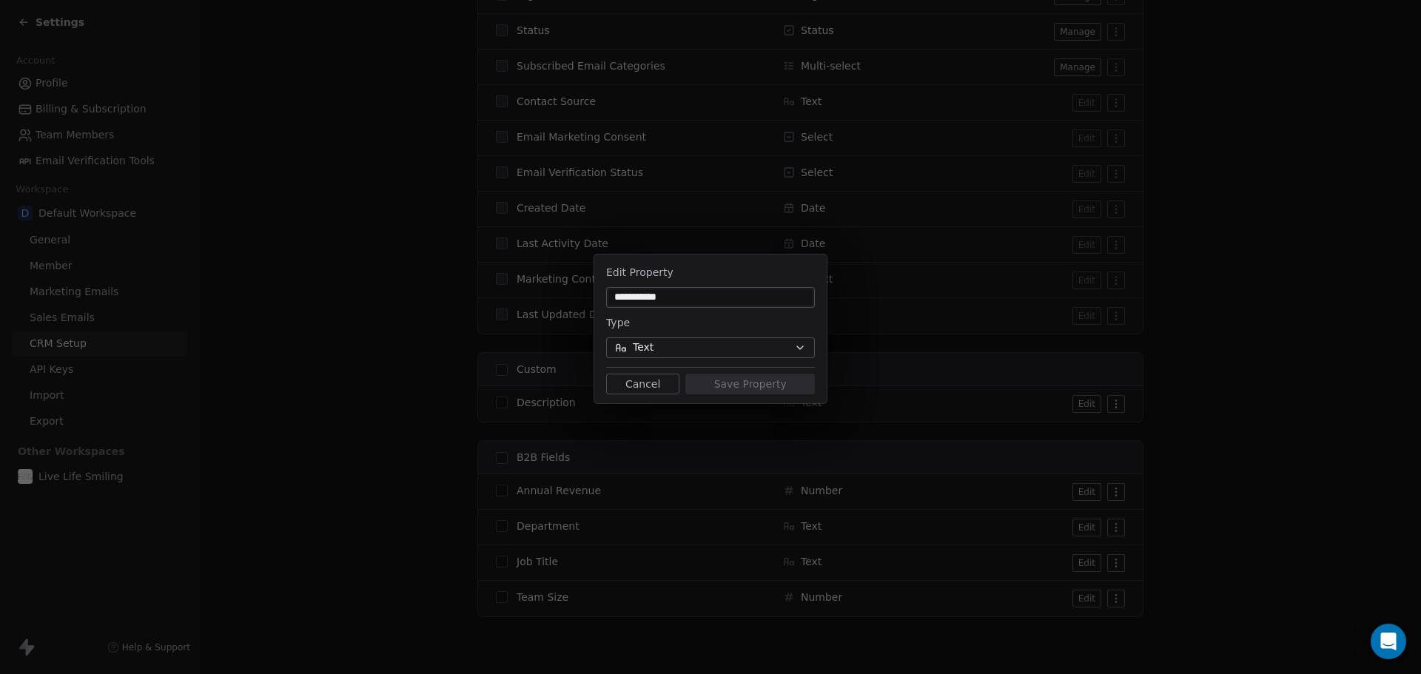
click at [1206, 381] on div "**********" at bounding box center [710, 337] width 1421 height 213
click at [645, 386] on button "Cancel" at bounding box center [642, 384] width 73 height 21
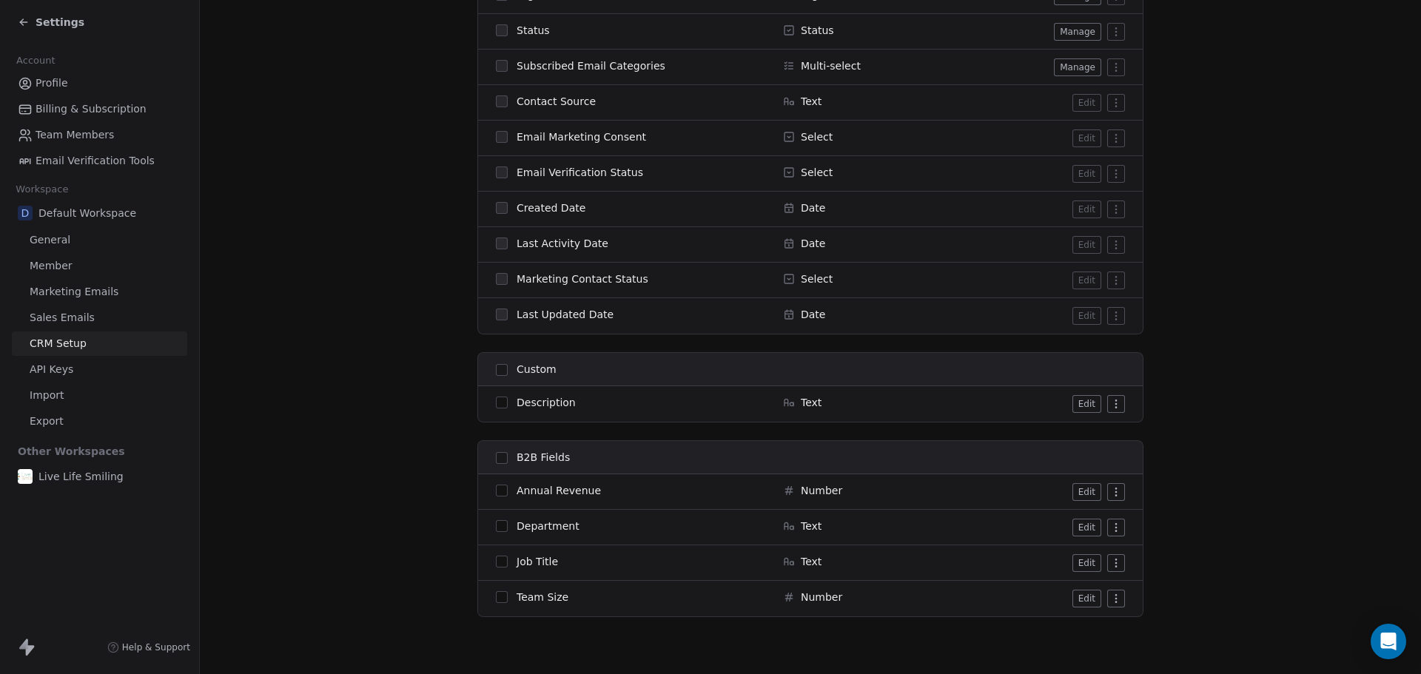
click at [496, 372] on button "button" at bounding box center [502, 370] width 12 height 12
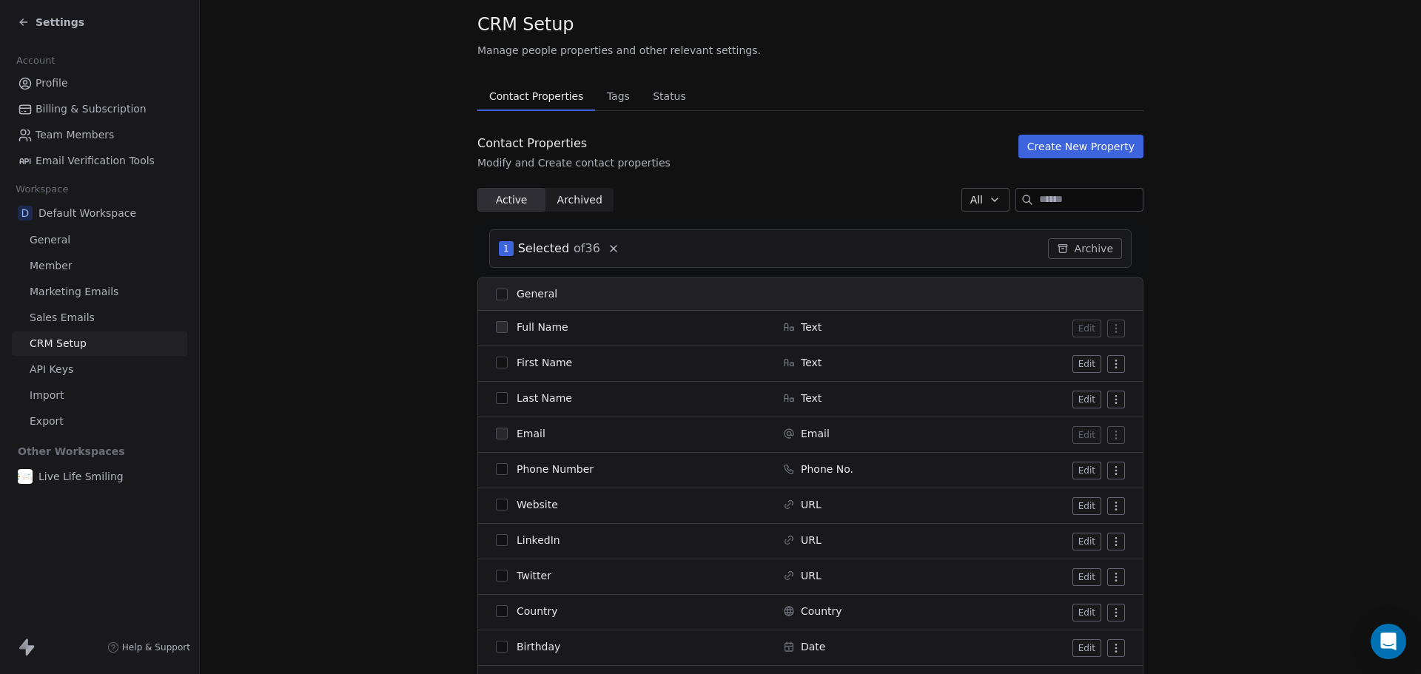
scroll to position [0, 0]
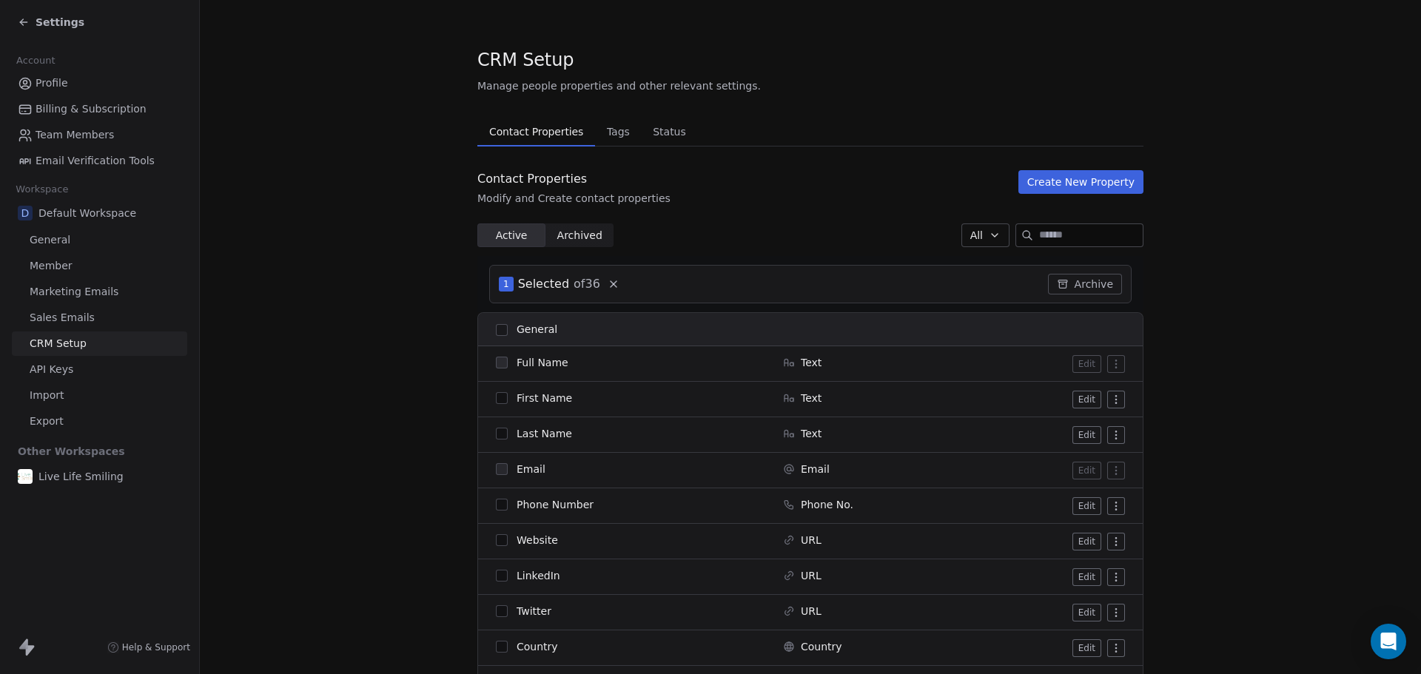
click at [611, 285] on icon at bounding box center [614, 284] width 6 height 6
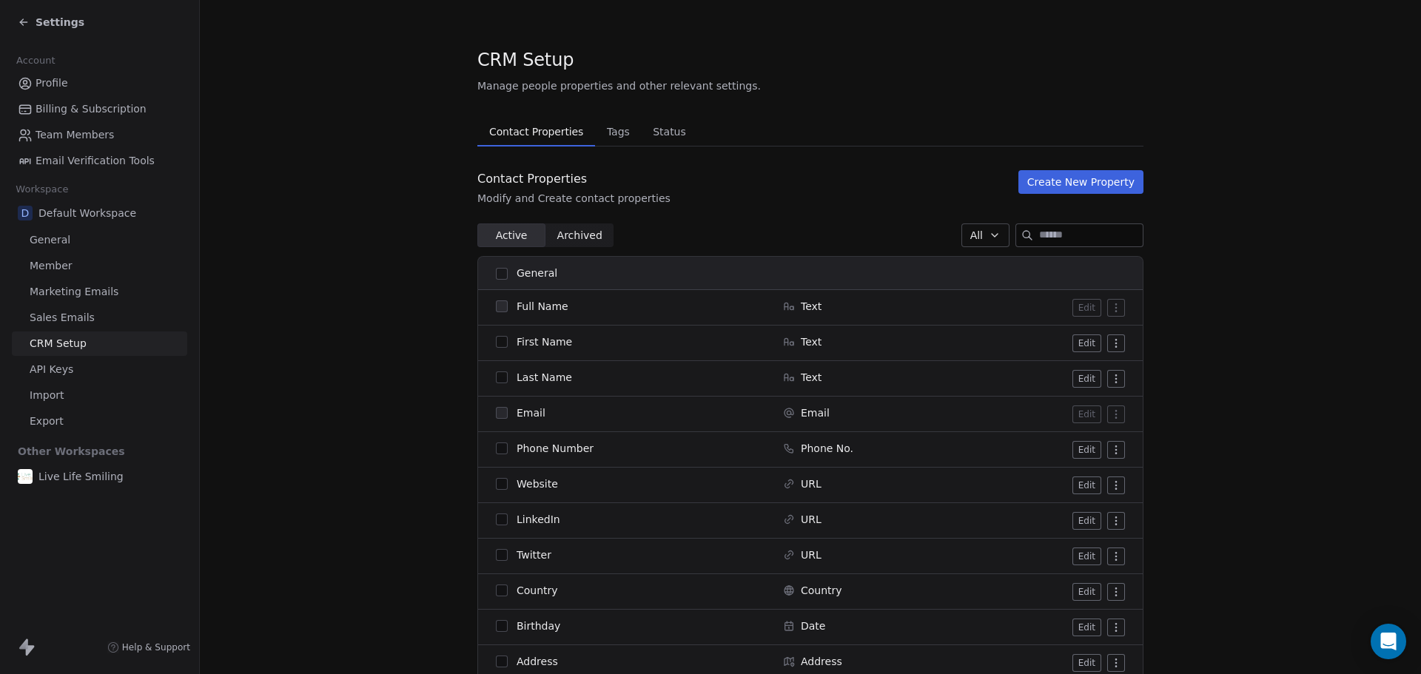
click at [55, 244] on span "General" at bounding box center [50, 240] width 41 height 16
click at [25, 18] on icon at bounding box center [24, 22] width 12 height 12
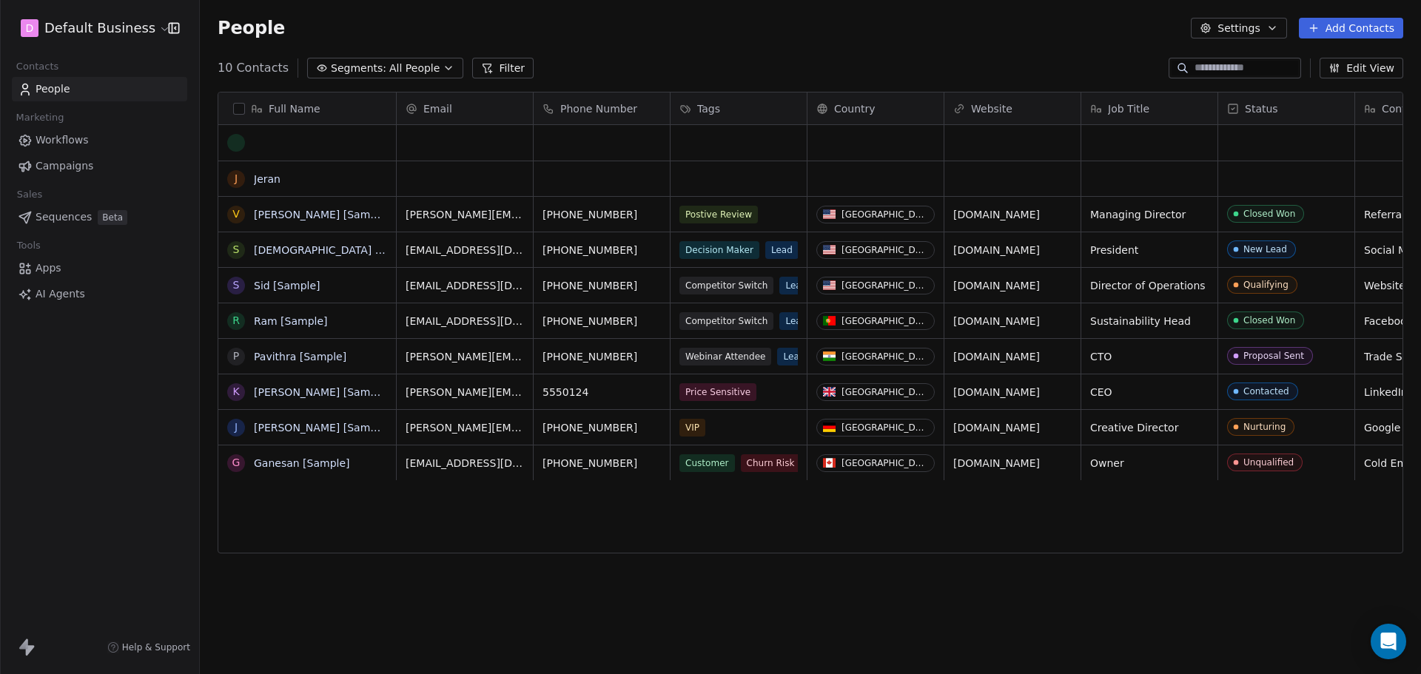
scroll to position [582, 1210]
click at [83, 30] on html "D Default Business Contacts People Marketing Workflows Campaigns Sales Sequence…" at bounding box center [710, 337] width 1421 height 674
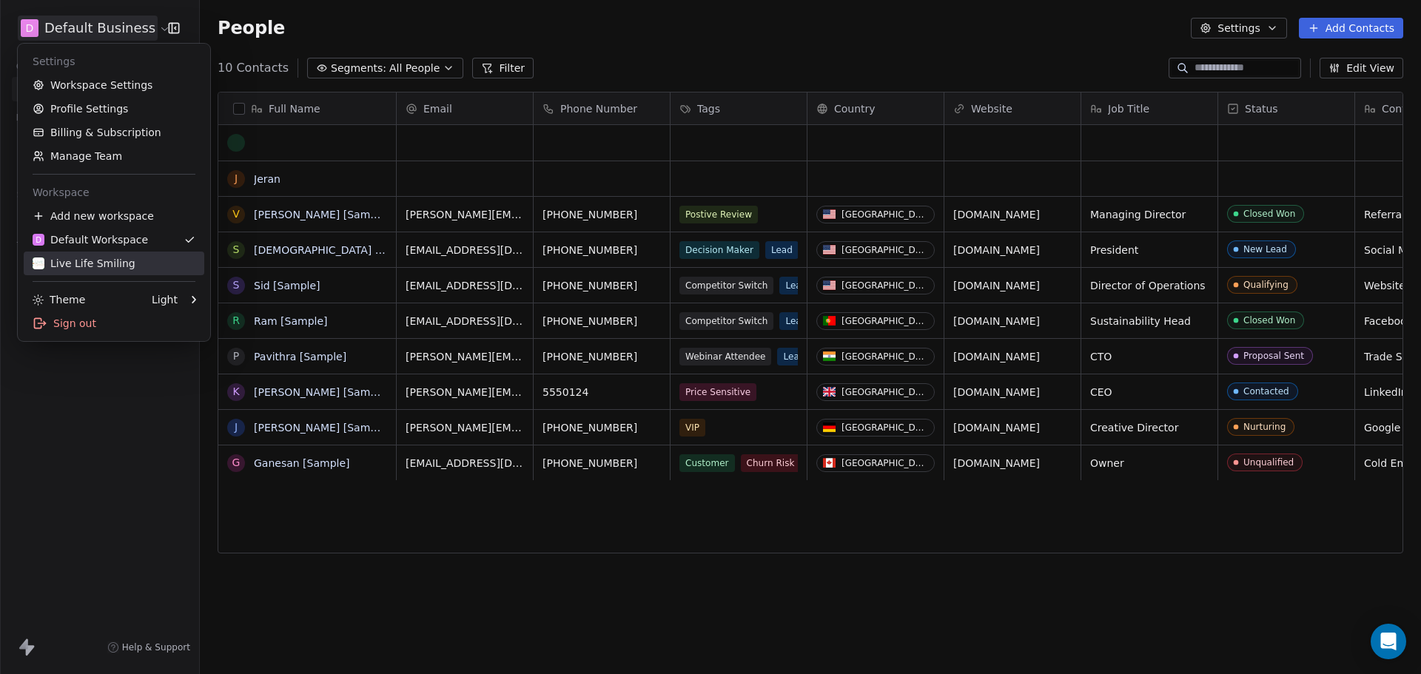
click at [98, 262] on div "Live Life Smiling" at bounding box center [84, 263] width 103 height 15
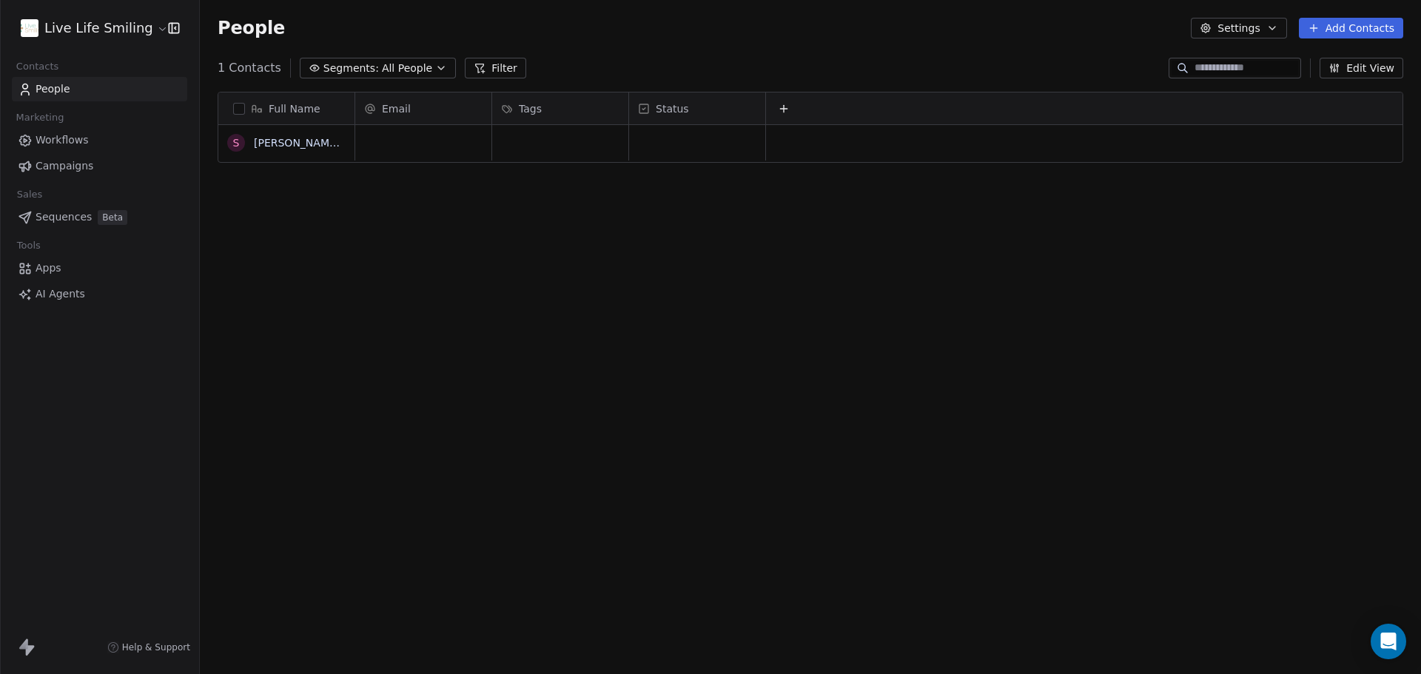
click at [780, 110] on icon at bounding box center [784, 109] width 12 height 12
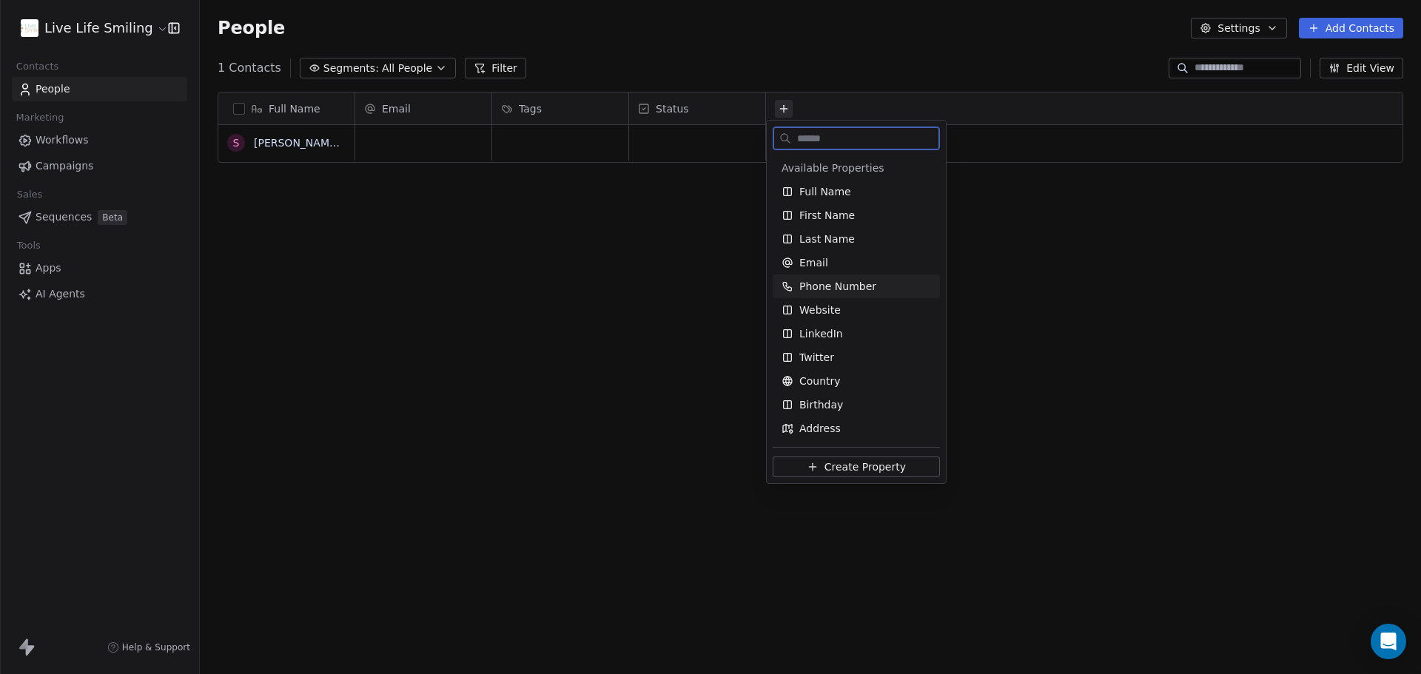
click at [823, 283] on span "Phone Number" at bounding box center [838, 286] width 77 height 15
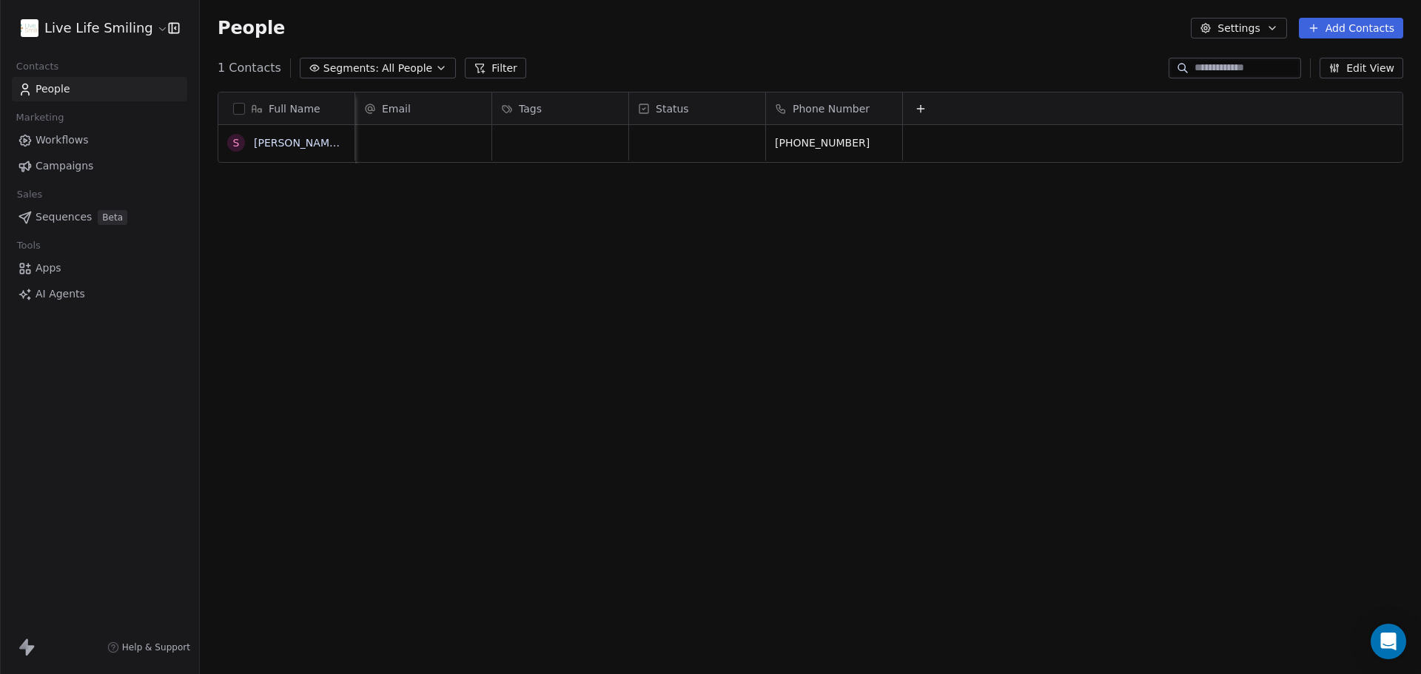
scroll to position [0, 13]
click at [914, 113] on icon at bounding box center [920, 109] width 12 height 12
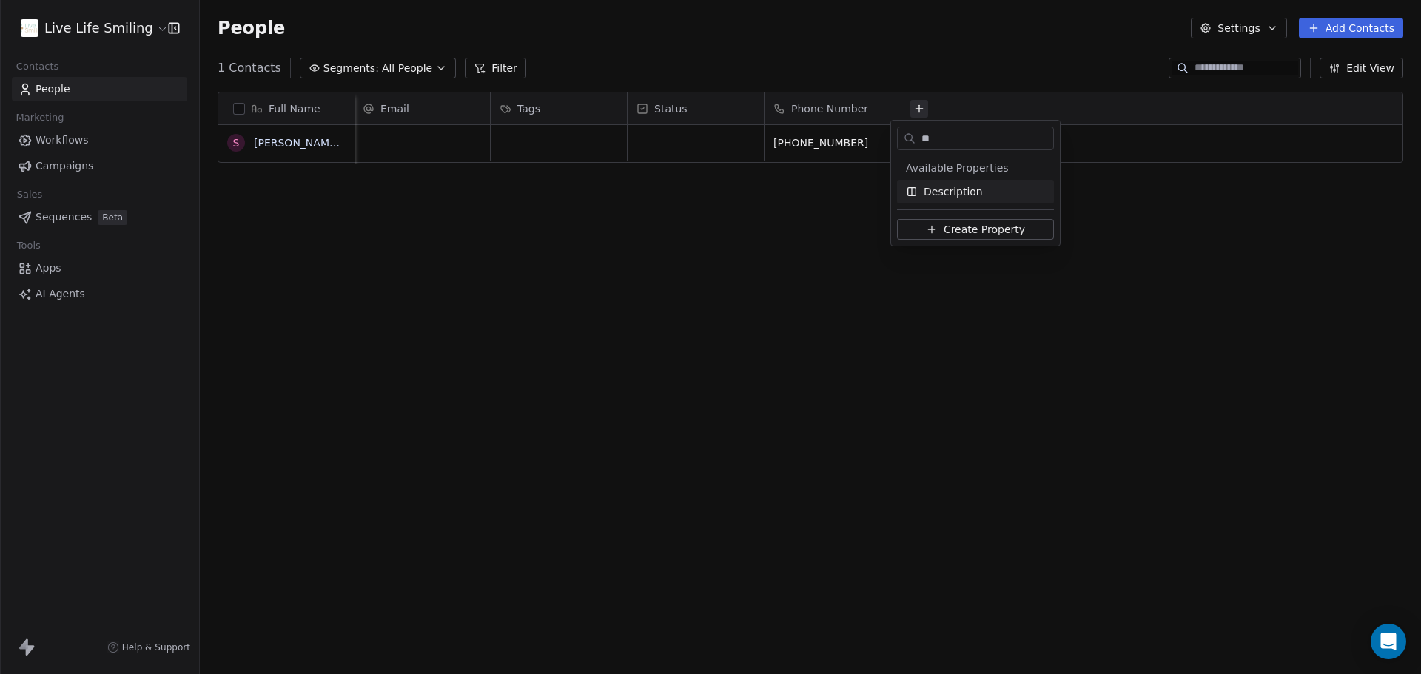
type input "**"
click at [959, 193] on span "Description" at bounding box center [953, 191] width 59 height 15
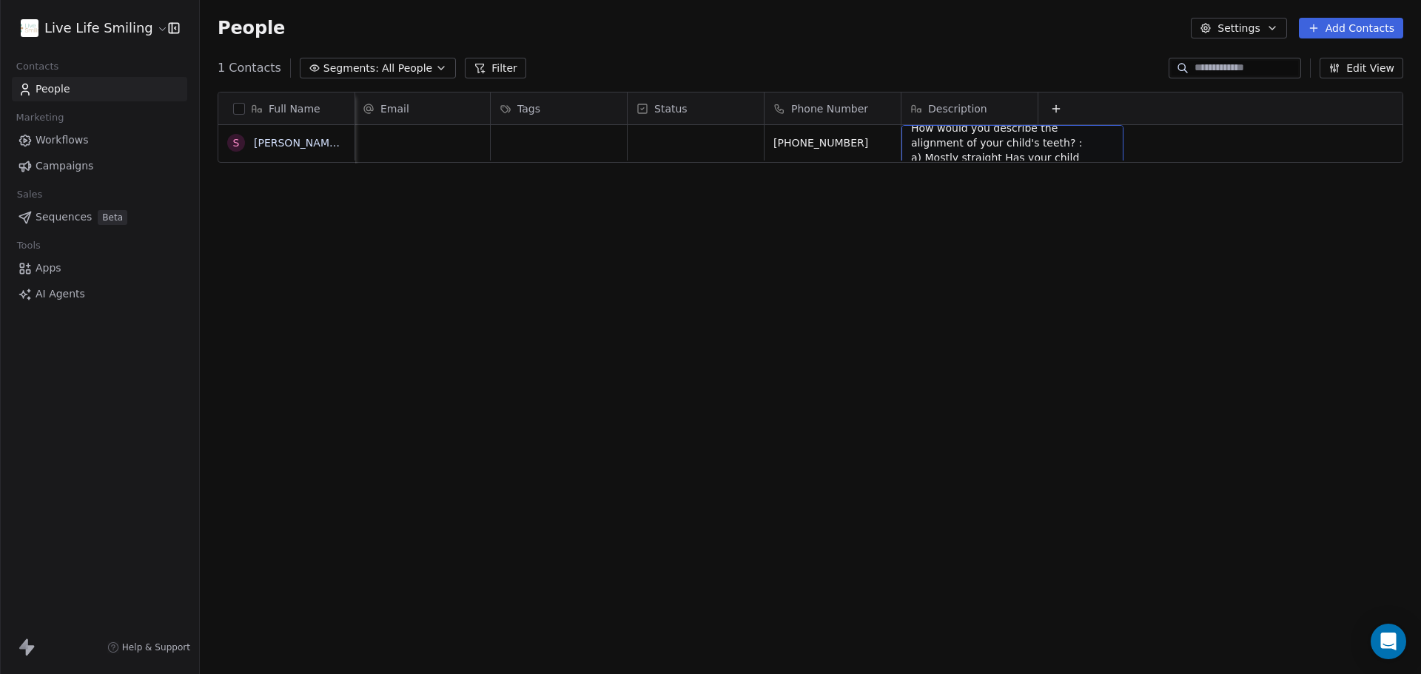
scroll to position [0, 0]
click at [1036, 101] on div at bounding box center [1038, 109] width 4 height 32
drag, startPoint x: 1028, startPoint y: 101, endPoint x: 1169, endPoint y: 113, distance: 141.9
click at [1178, 113] on div at bounding box center [1180, 109] width 4 height 32
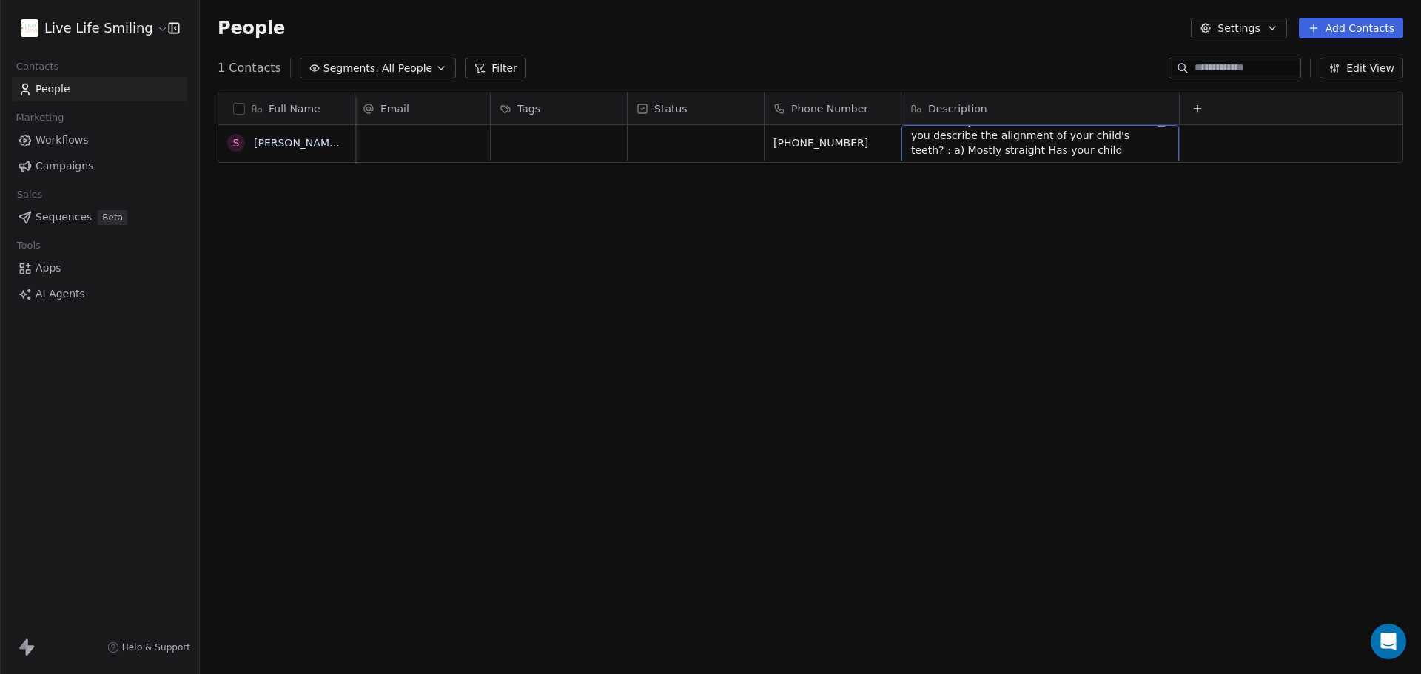
scroll to position [28, 0]
click at [1125, 139] on div "How old is your child? : Over 15 How would you describe the alignment of your c…" at bounding box center [1041, 199] width 278 height 148
click at [1155, 135] on icon "grid" at bounding box center [1161, 141] width 12 height 12
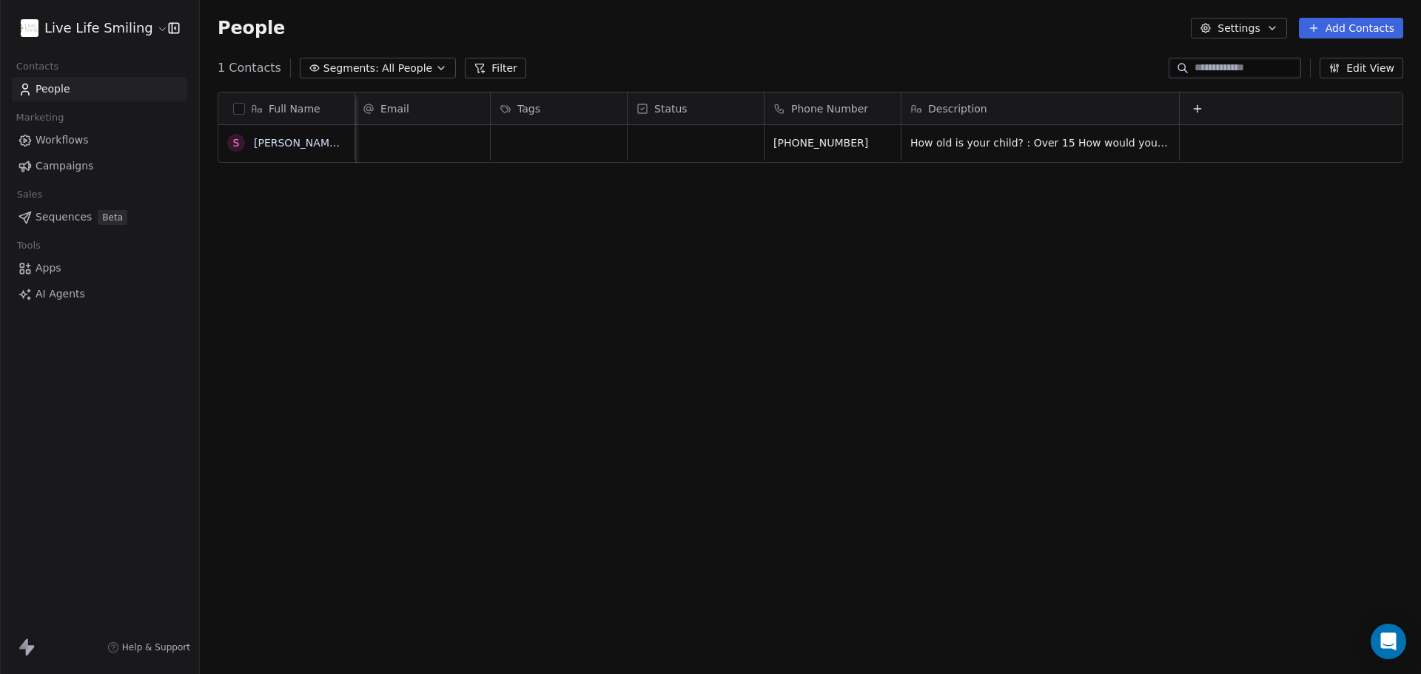
click at [691, 259] on div "Full Name S Sahil Test Email Tags Status Phone Number Description +919999999999…" at bounding box center [811, 377] width 1222 height 594
click at [652, 107] on div "Status" at bounding box center [695, 108] width 115 height 15
click at [656, 164] on div "Hide" at bounding box center [659, 164] width 59 height 24
click at [522, 98] on div "Tags" at bounding box center [560, 109] width 136 height 32
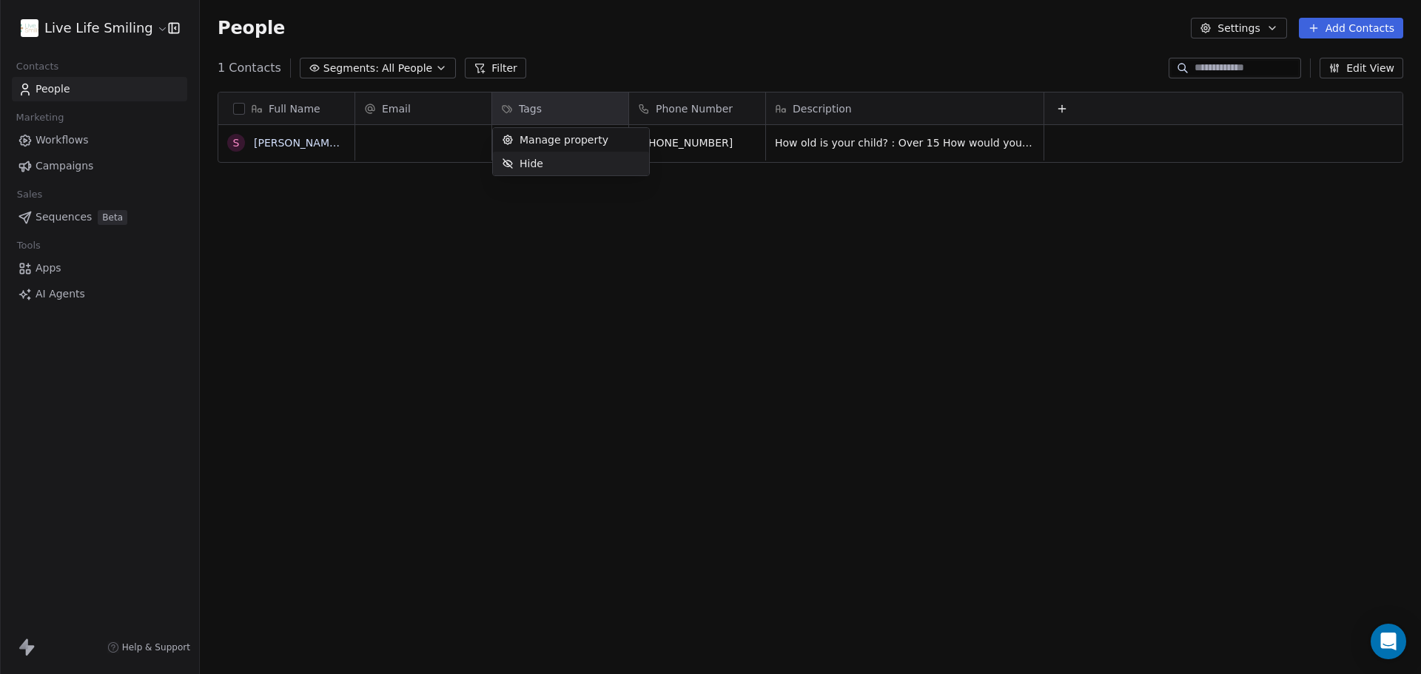
click at [526, 163] on span "Hide" at bounding box center [532, 163] width 24 height 15
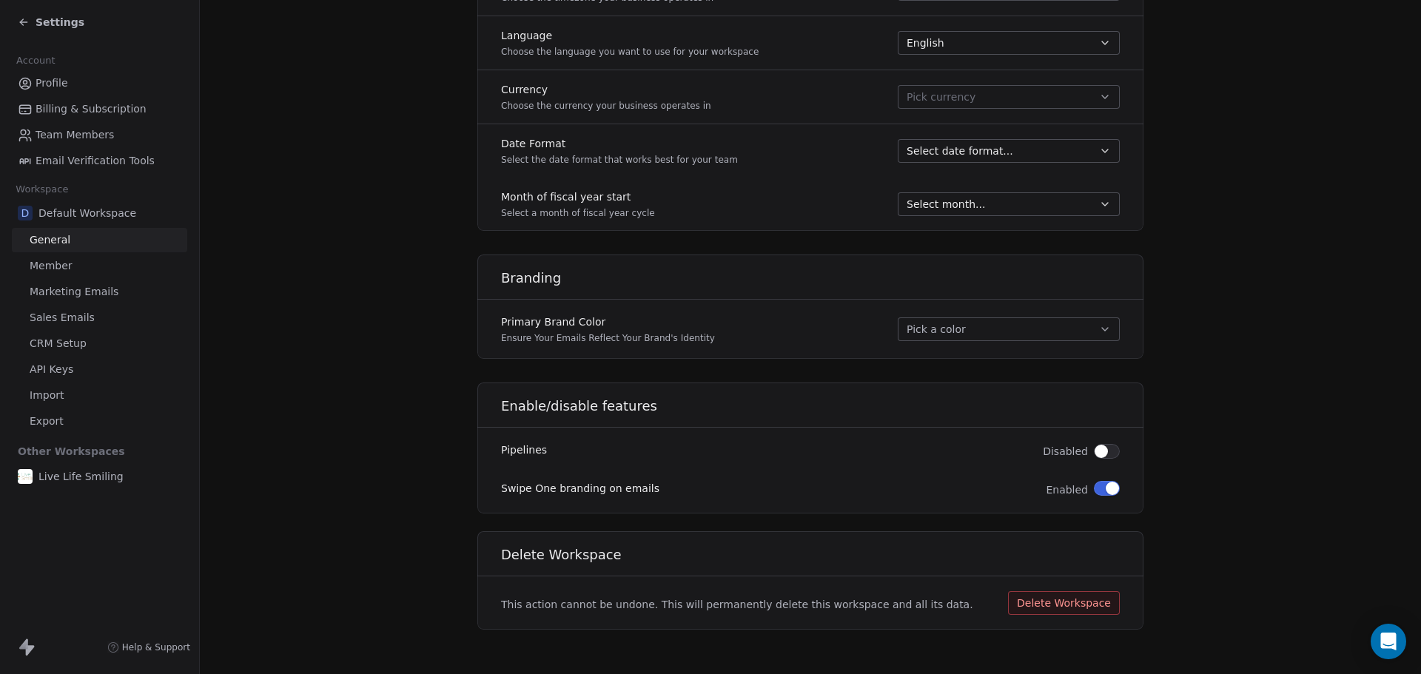
scroll to position [711, 0]
click at [91, 480] on span "Live Life Smiling" at bounding box center [80, 476] width 85 height 15
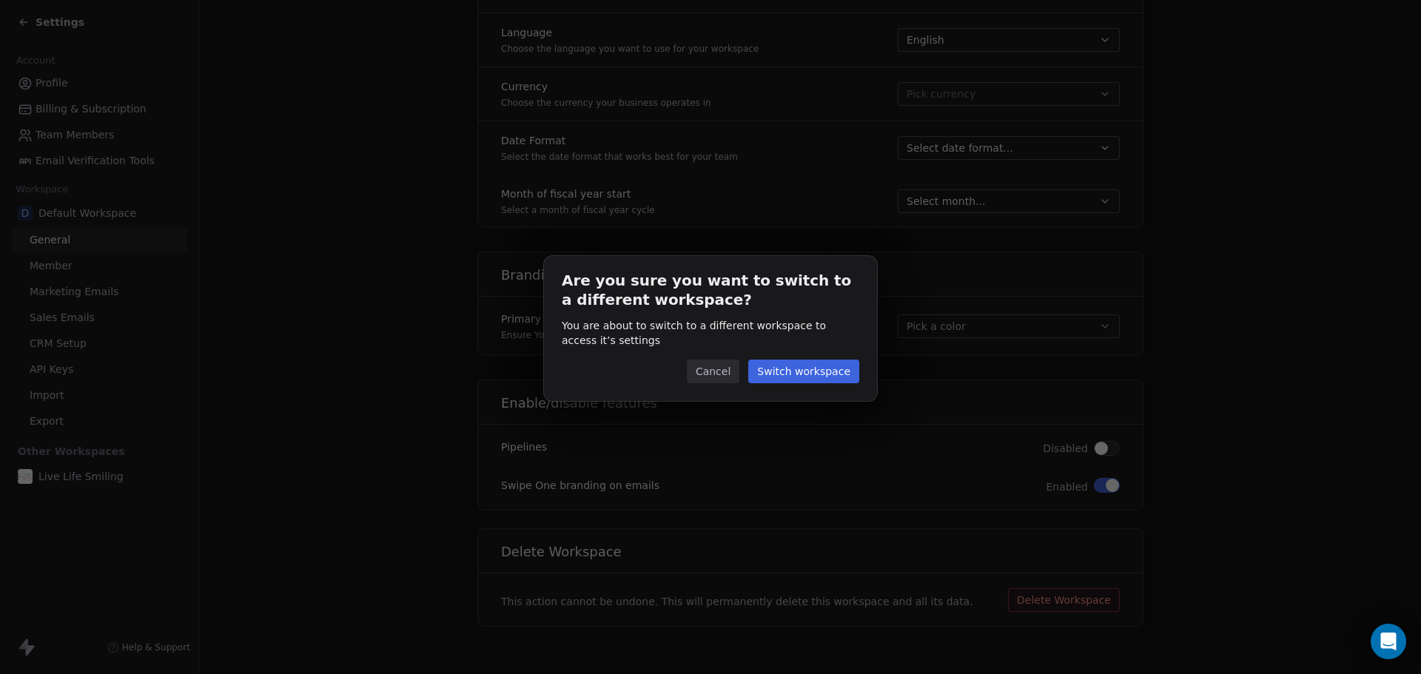
click at [800, 373] on button "Switch workspace" at bounding box center [803, 372] width 111 height 24
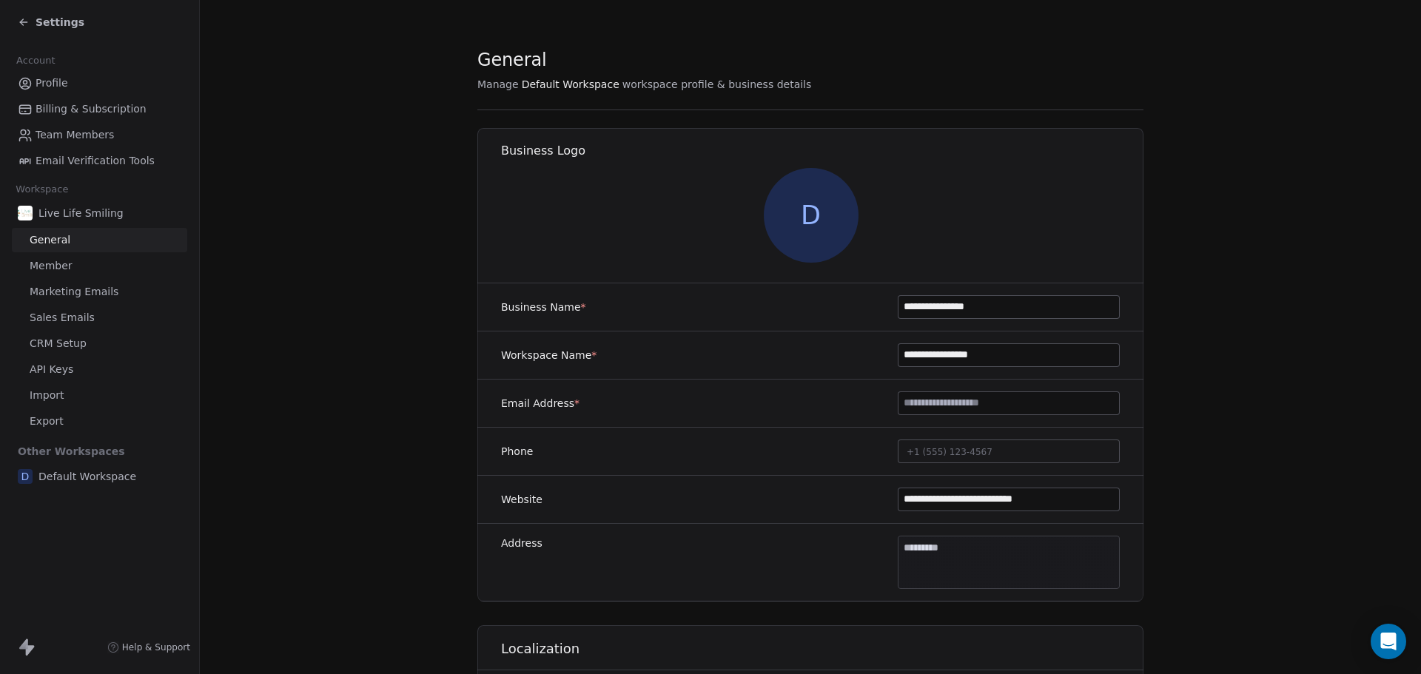
type input "**********"
type textarea "**********"
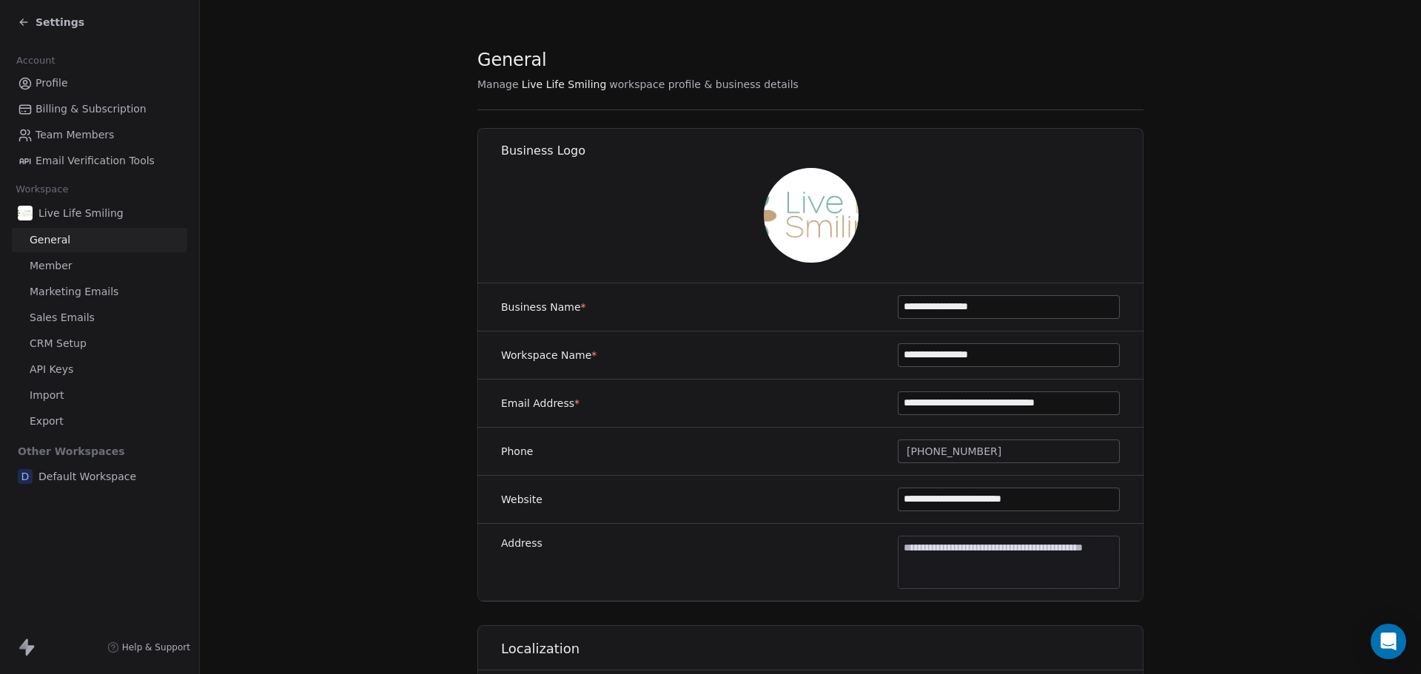
click at [61, 264] on span "Member" at bounding box center [51, 266] width 43 height 16
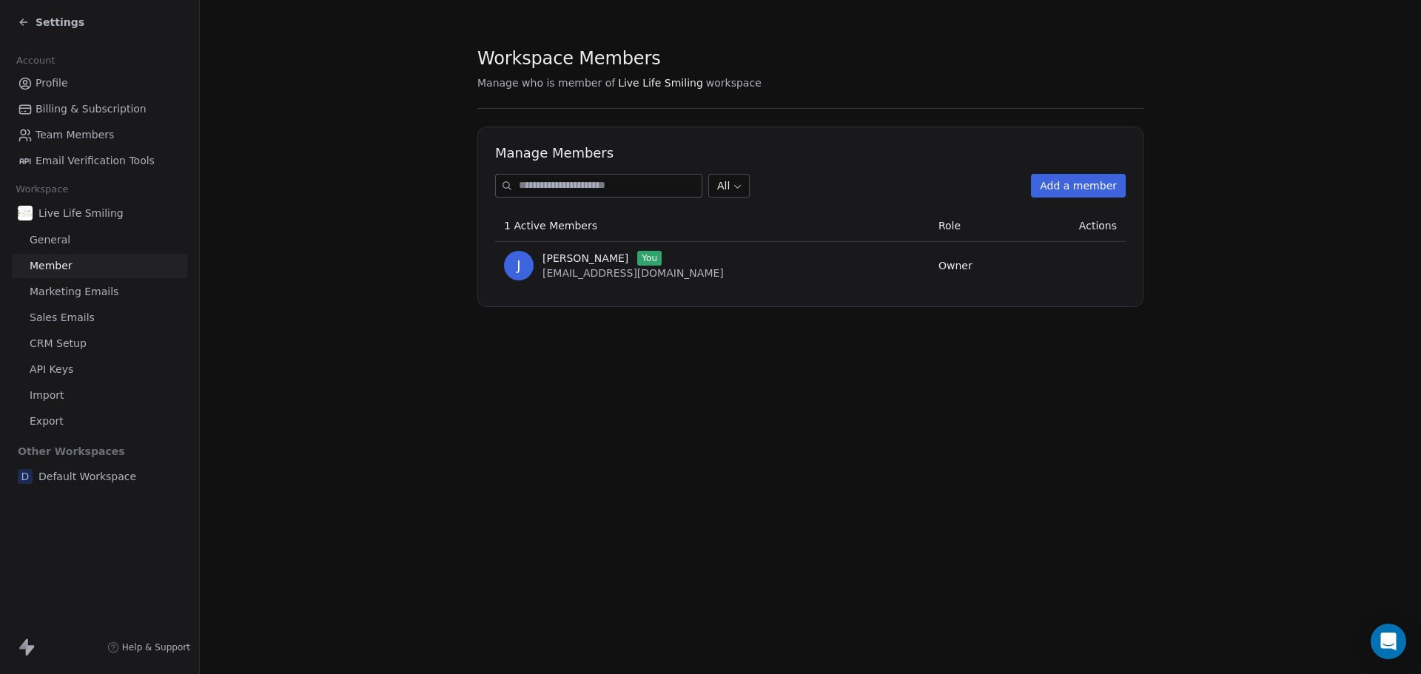
click at [70, 345] on span "CRM Setup" at bounding box center [58, 344] width 57 height 16
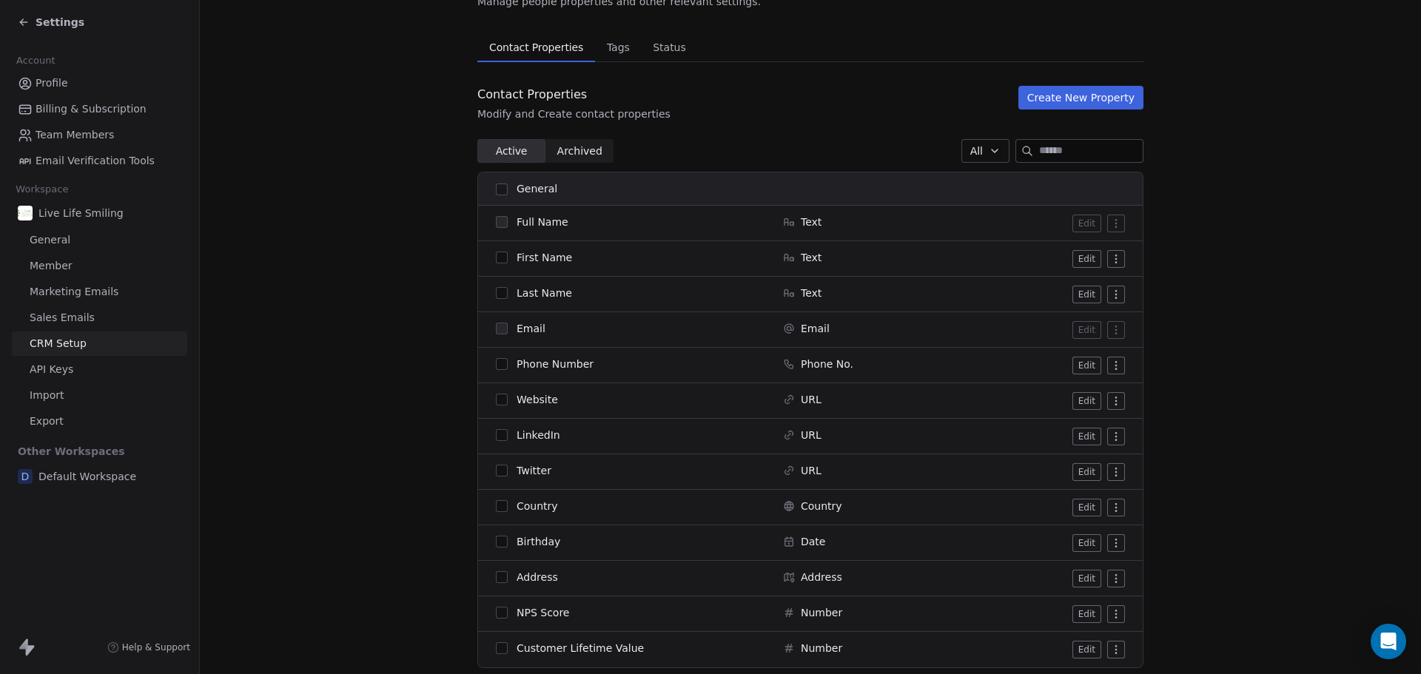
scroll to position [33, 0]
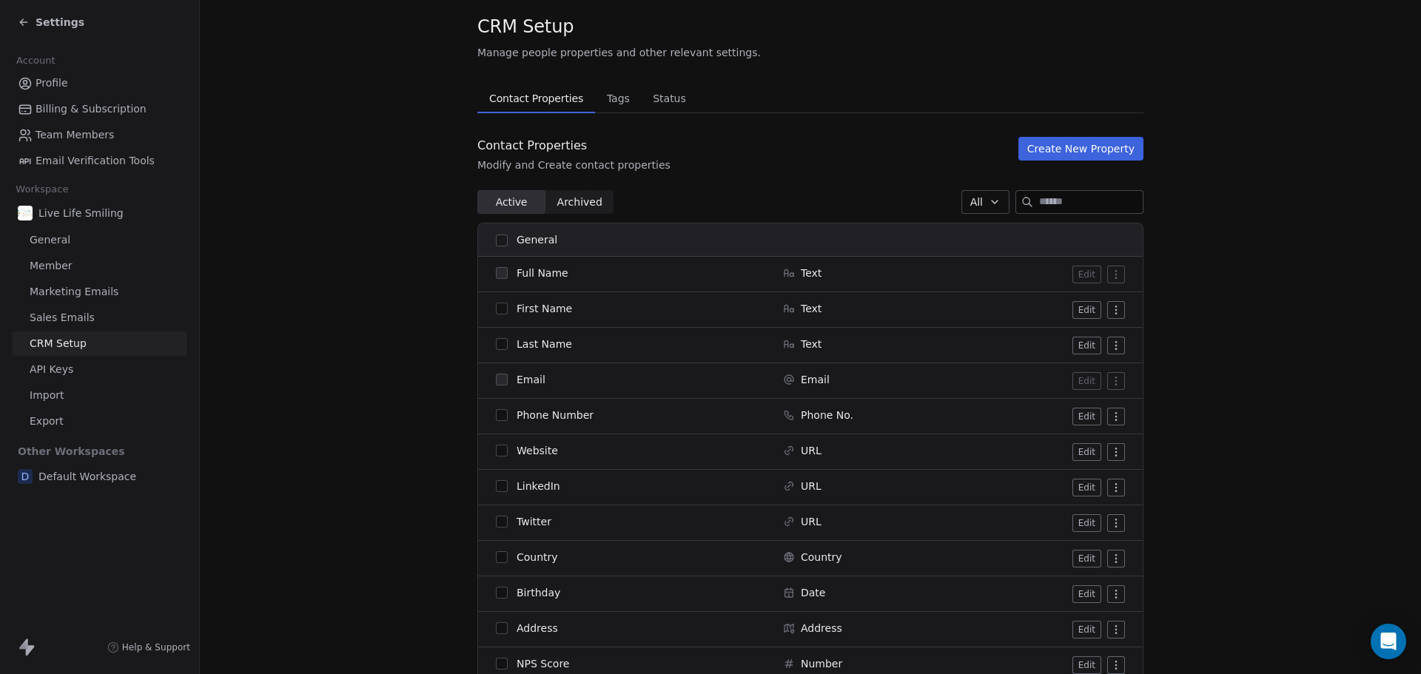
click at [1084, 150] on button "Create New Property" at bounding box center [1081, 149] width 125 height 24
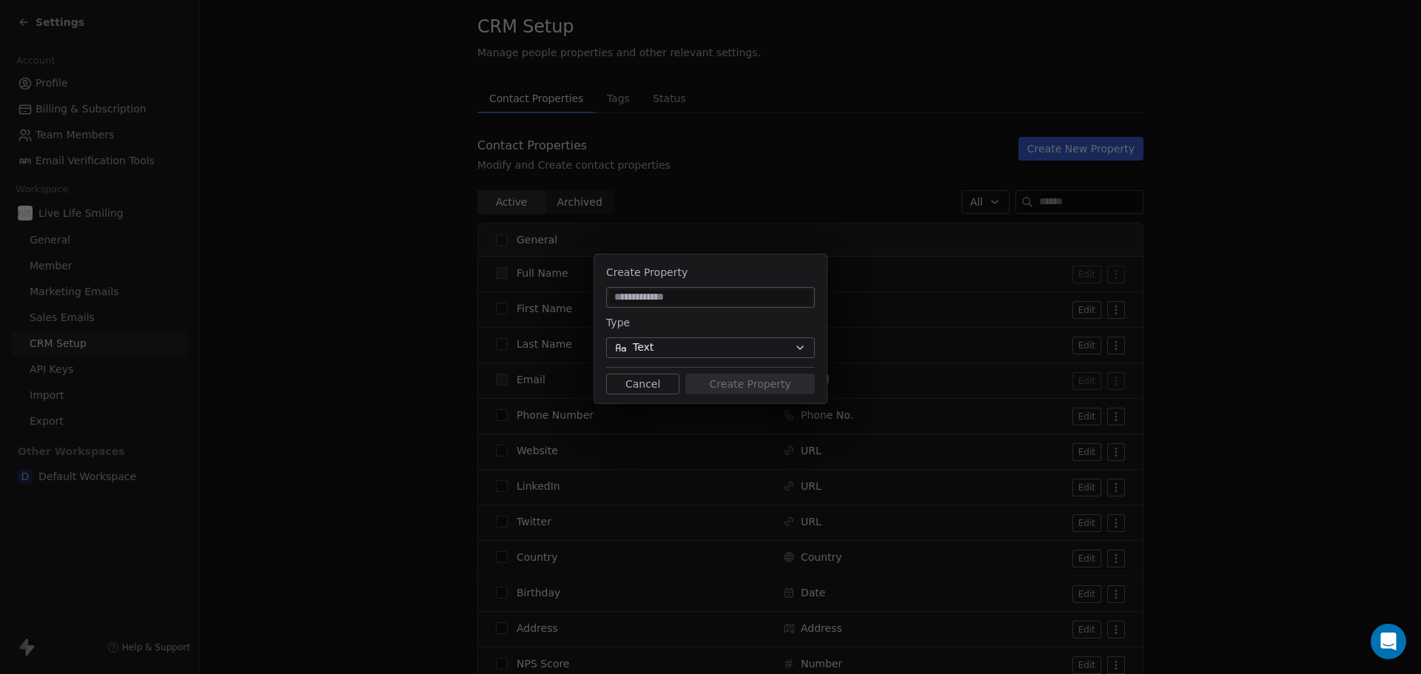
click at [728, 299] on input at bounding box center [710, 297] width 203 height 15
type input "**********"
click at [731, 381] on button "Create Property" at bounding box center [751, 384] width 130 height 21
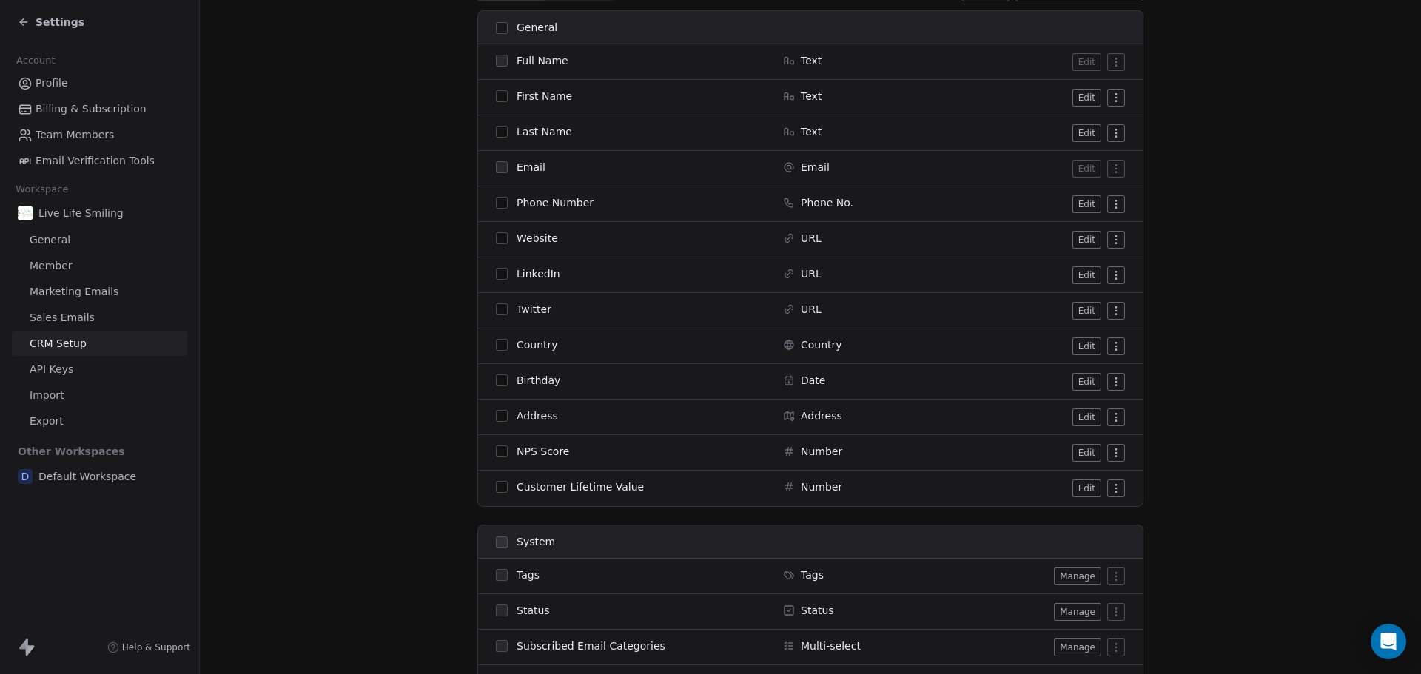
scroll to position [47, 0]
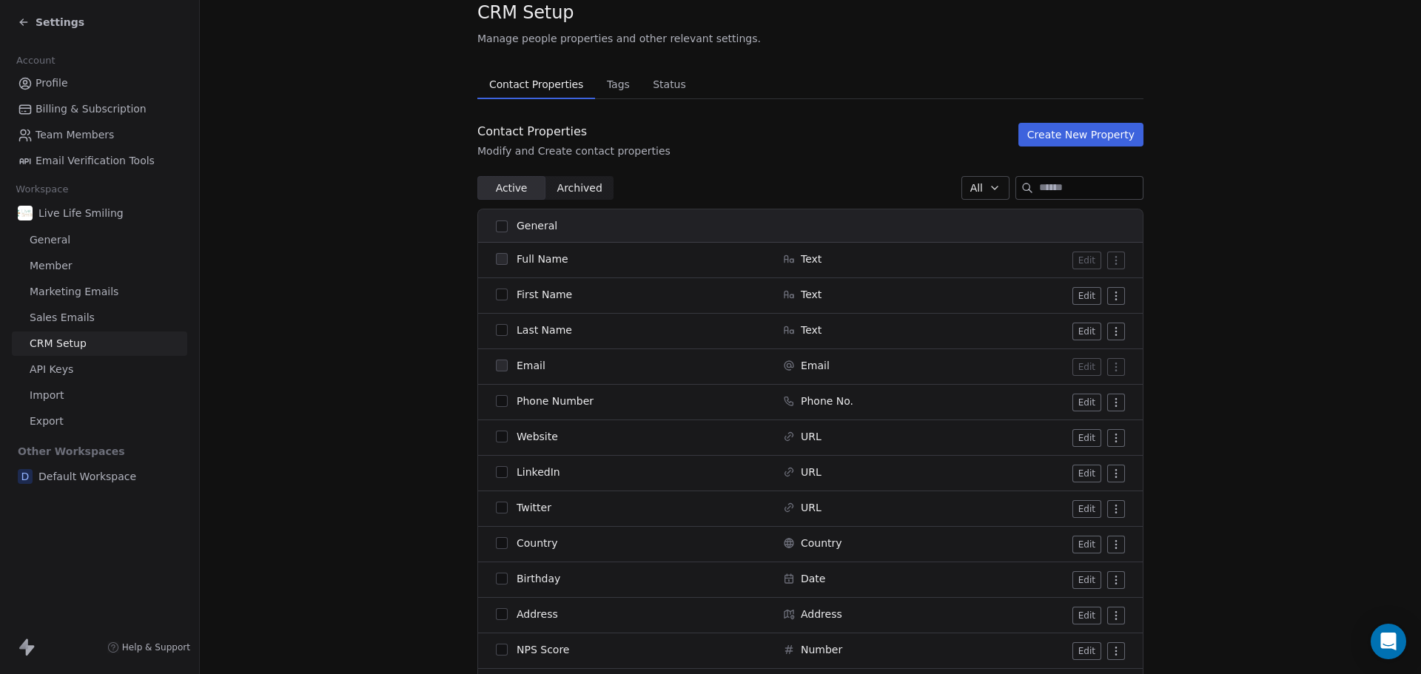
click at [1078, 135] on button "Create New Property" at bounding box center [1081, 135] width 125 height 24
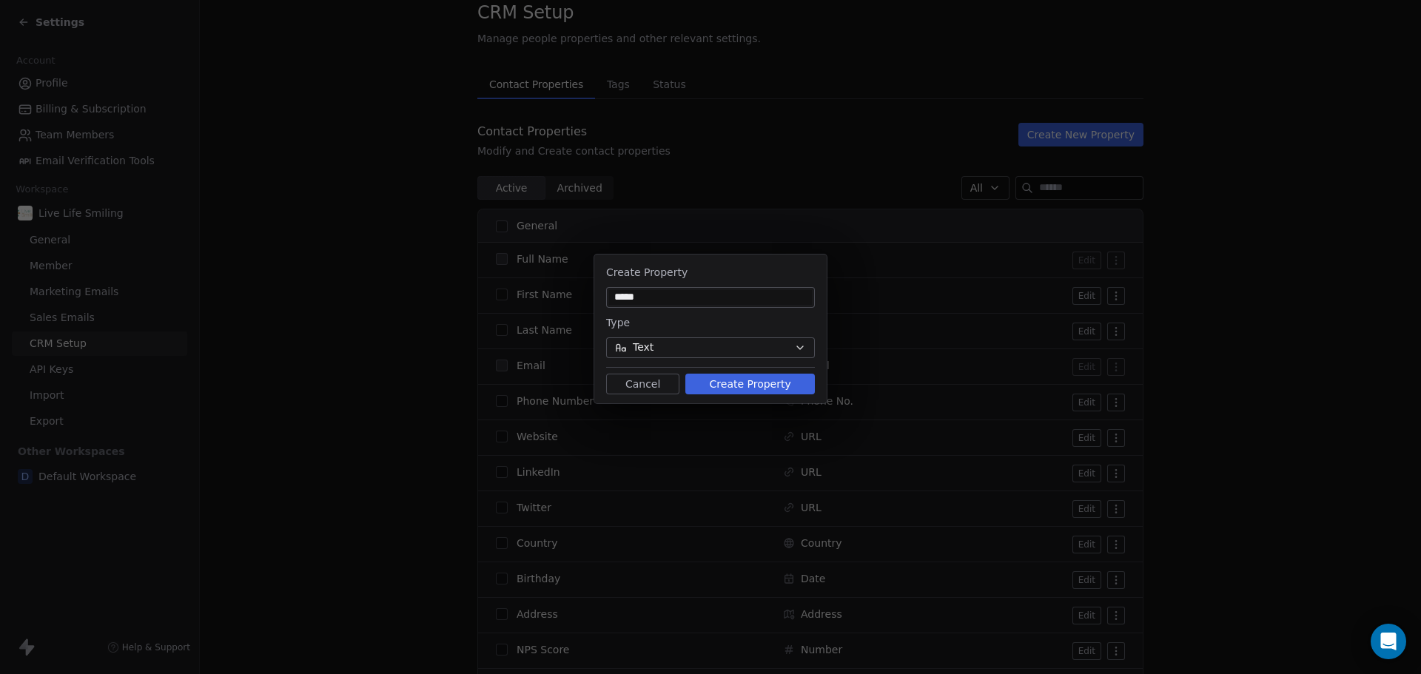
type input "*****"
click at [725, 386] on button "Create Property" at bounding box center [751, 384] width 130 height 21
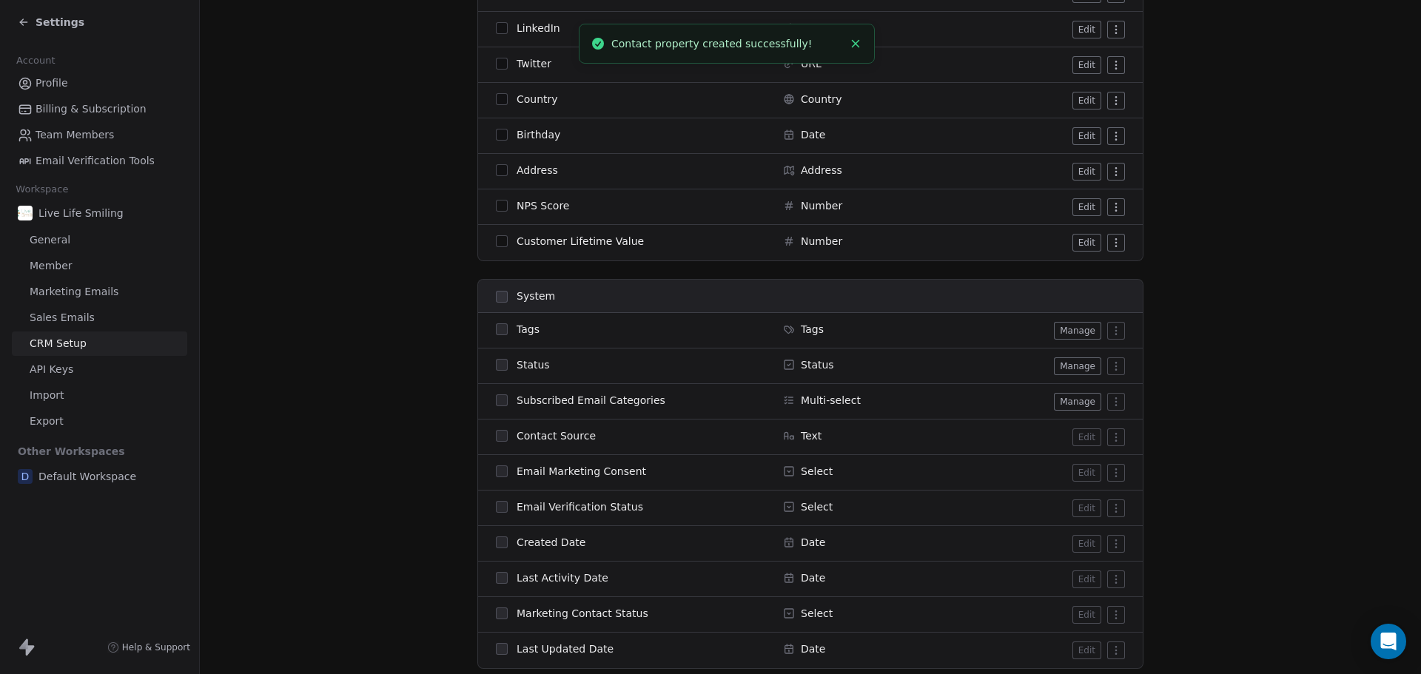
scroll to position [675, 0]
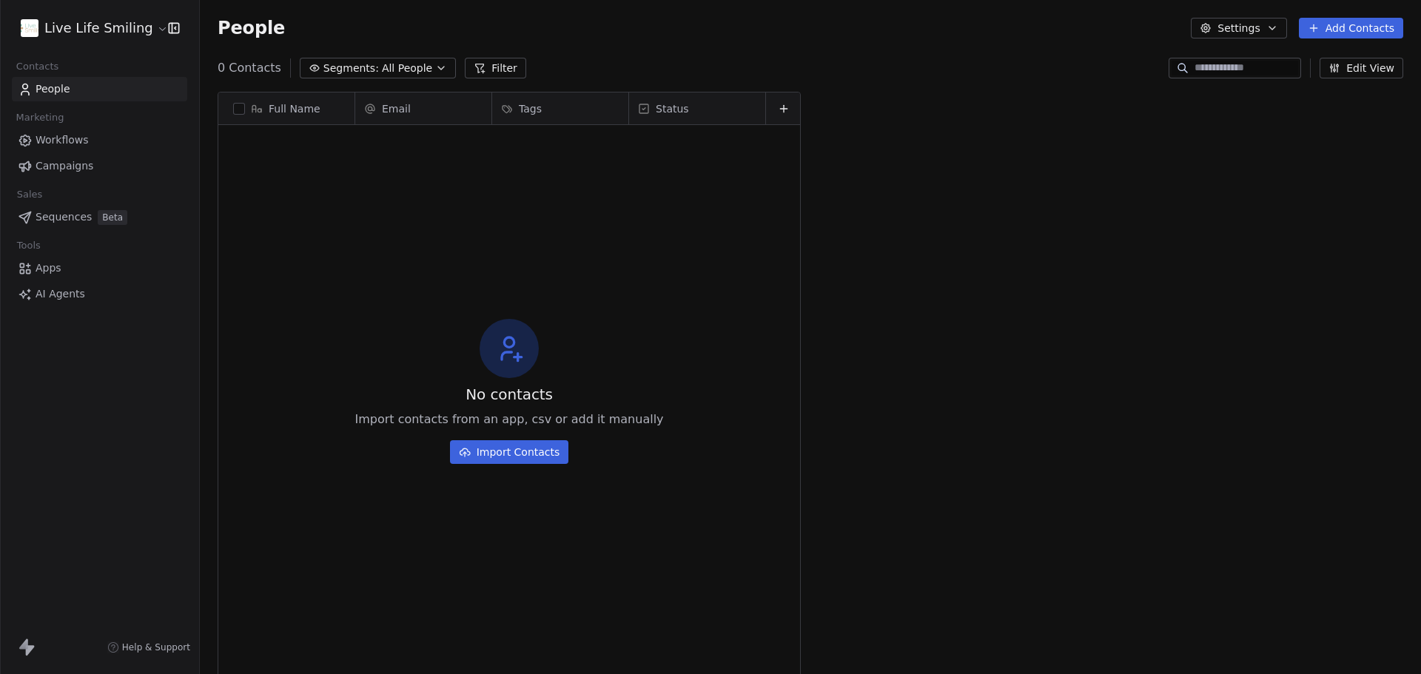
scroll to position [582, 1210]
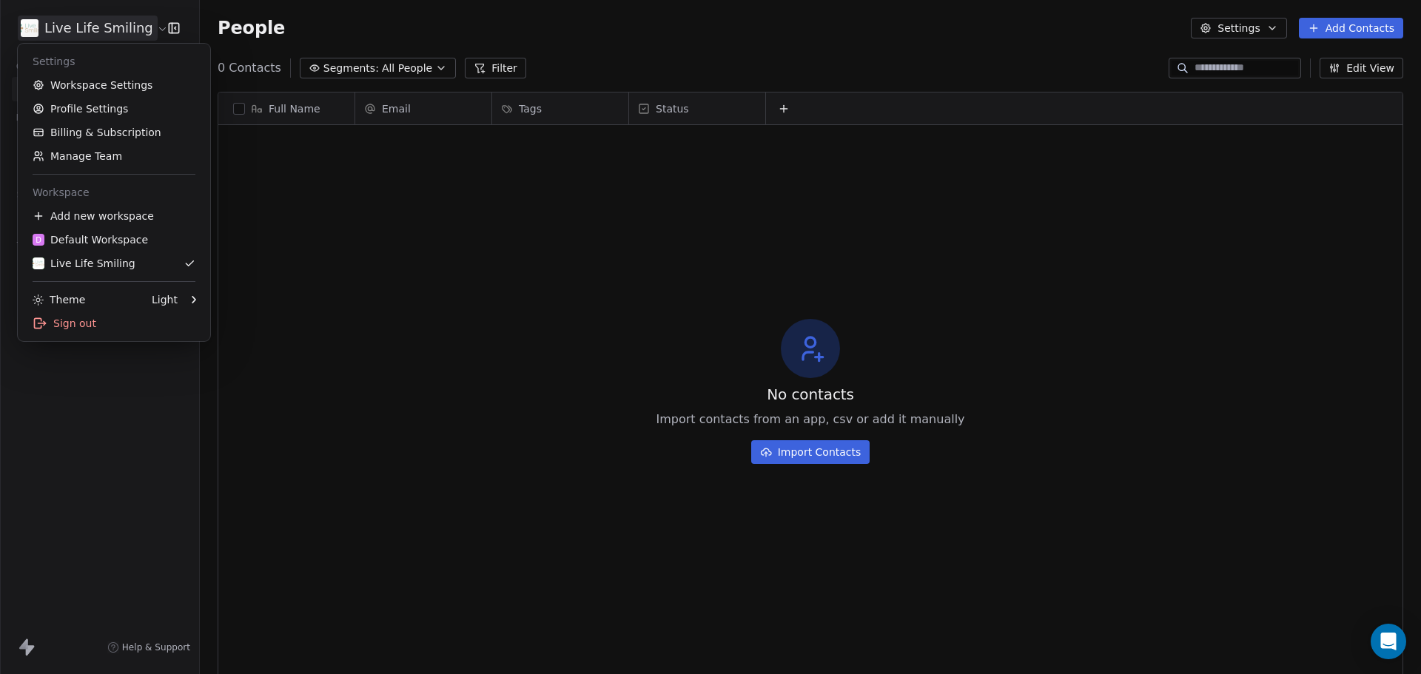
click at [118, 29] on html "Live Life Smiling Contacts People Marketing Workflows Campaigns Sales Sequences…" at bounding box center [710, 337] width 1421 height 674
click at [86, 241] on div "D Default Workspace" at bounding box center [90, 239] width 115 height 15
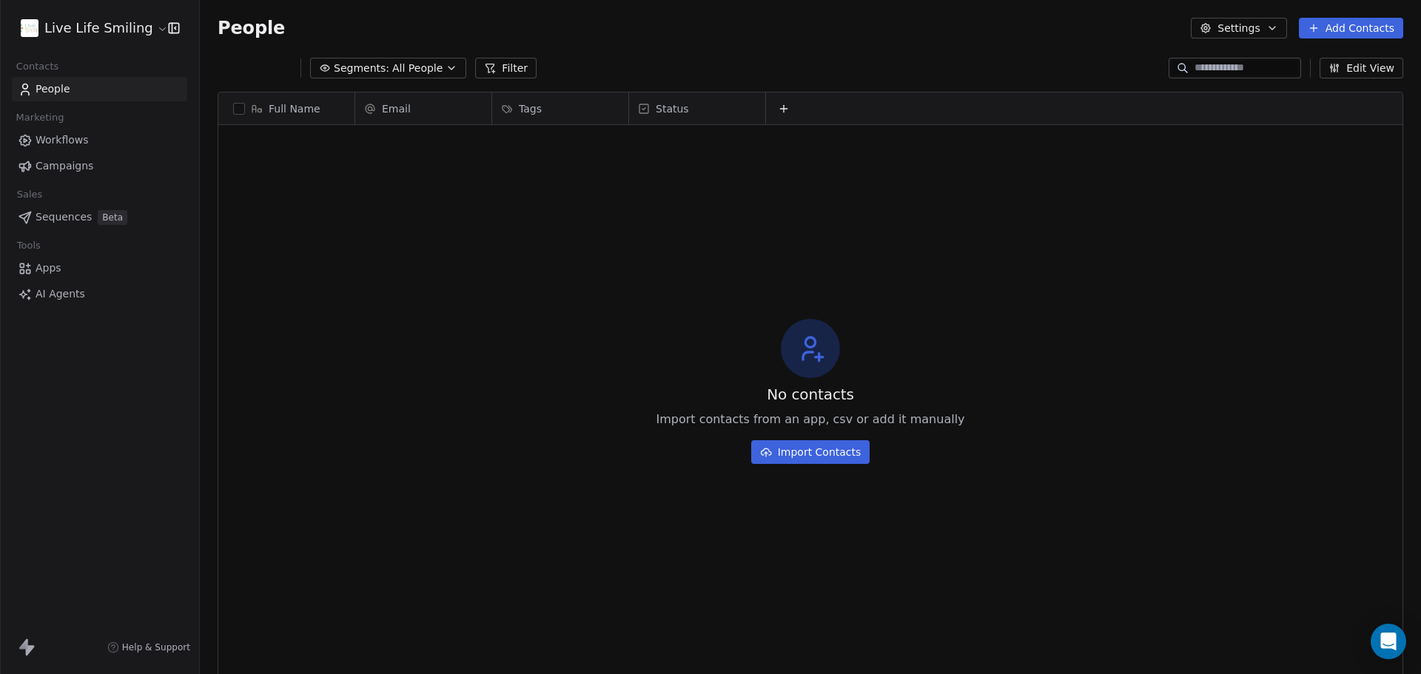
scroll to position [582, 1210]
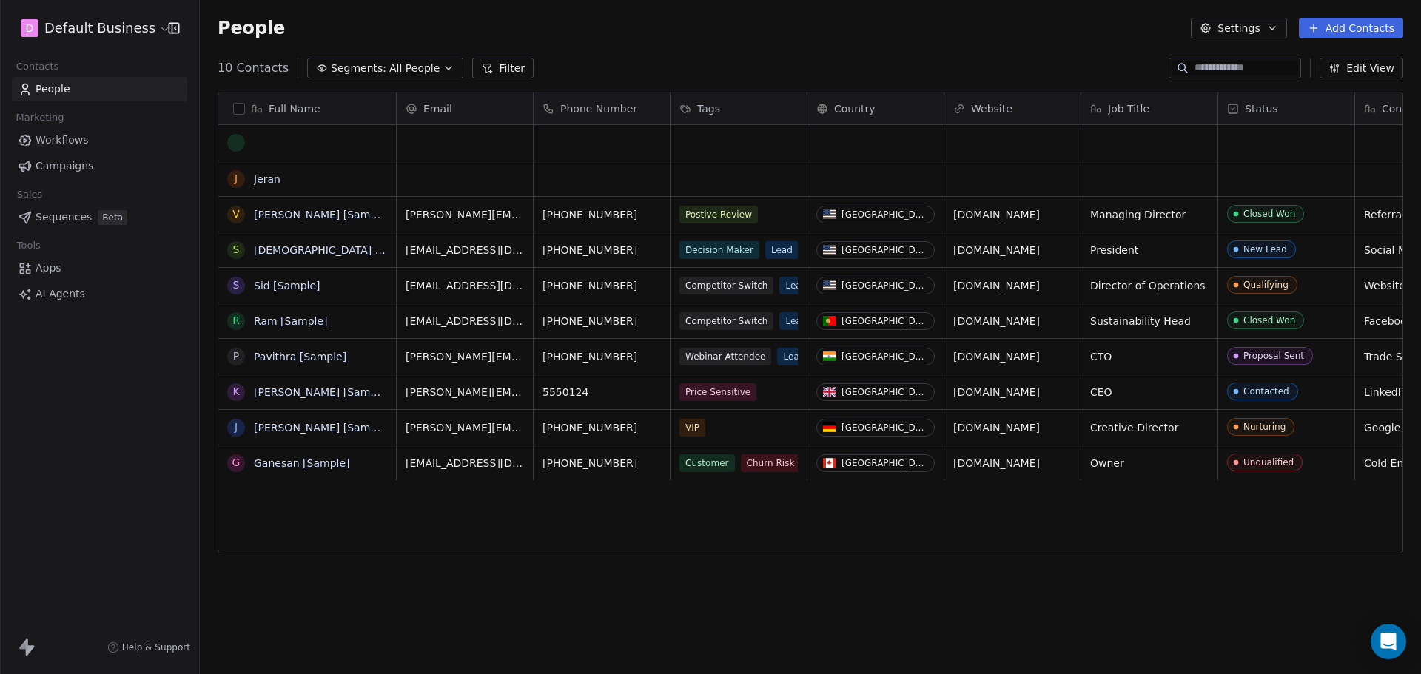
scroll to position [582, 1210]
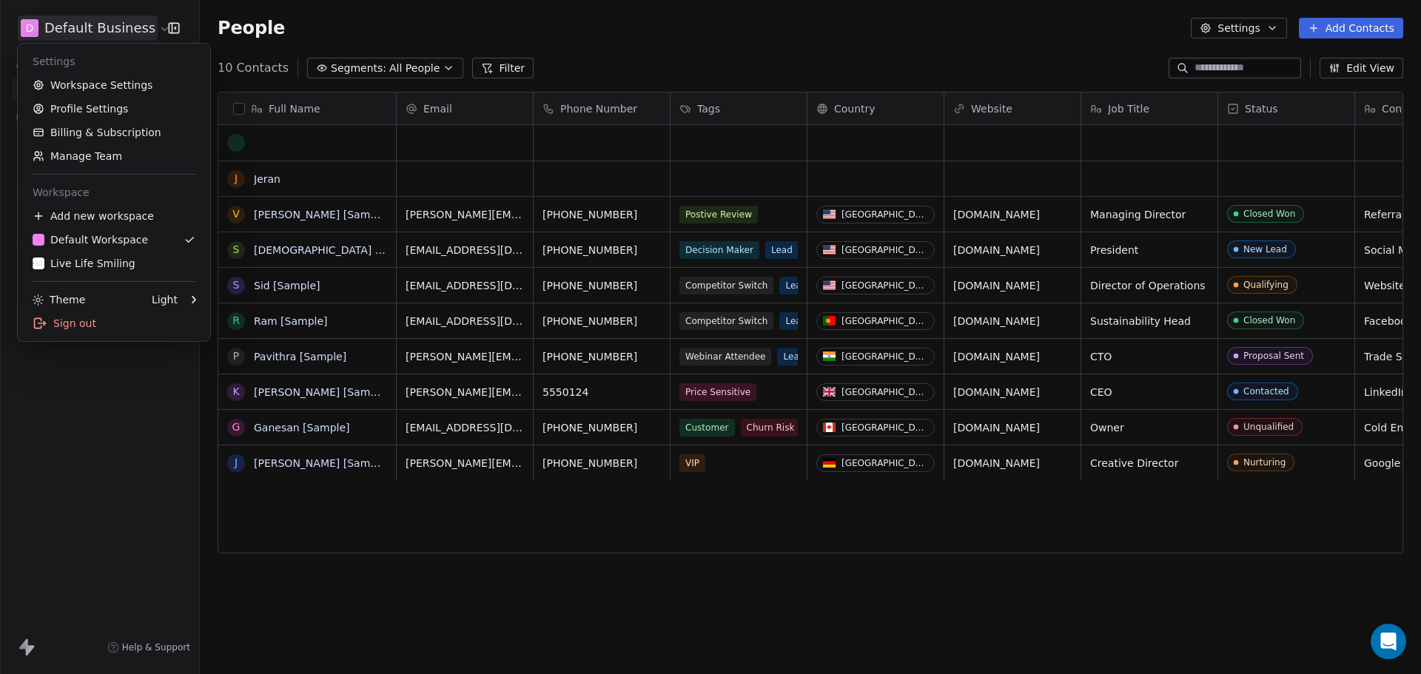
click at [125, 36] on html "D Default Business Contacts People Marketing Workflows Campaigns Sales Sequence…" at bounding box center [710, 337] width 1421 height 674
click at [107, 267] on div "Live Life Smiling" at bounding box center [84, 263] width 103 height 15
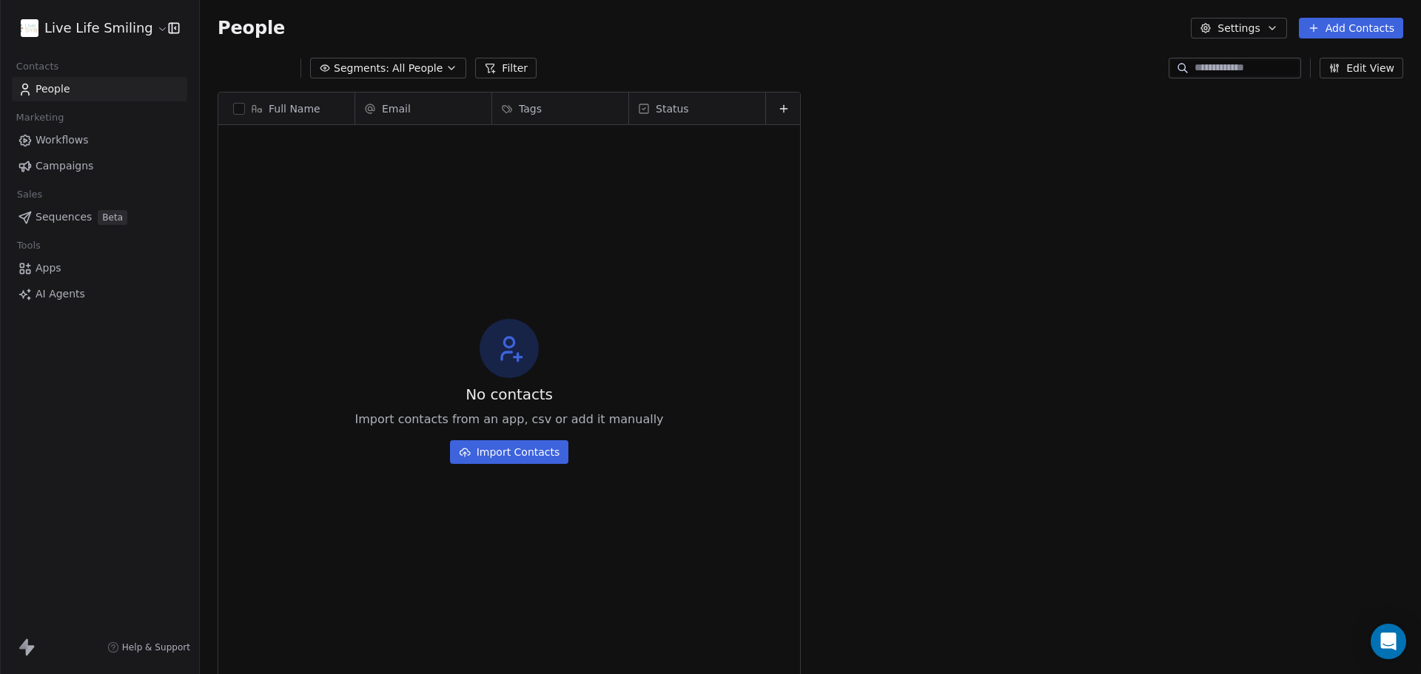
scroll to position [582, 1210]
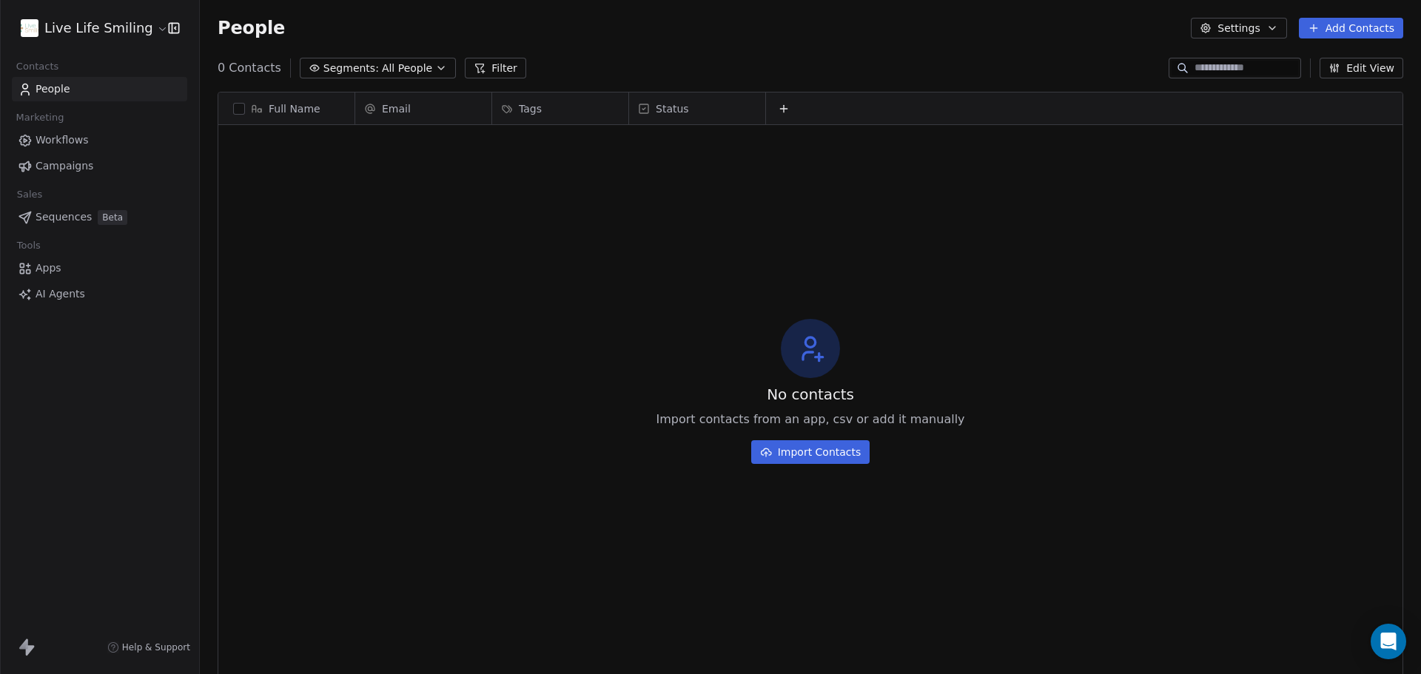
click at [1244, 23] on button "Settings" at bounding box center [1239, 28] width 96 height 21
click at [148, 24] on html "Live Life Smiling Contacts People Marketing Workflows Campaigns Sales Sequences…" at bounding box center [710, 337] width 1421 height 674
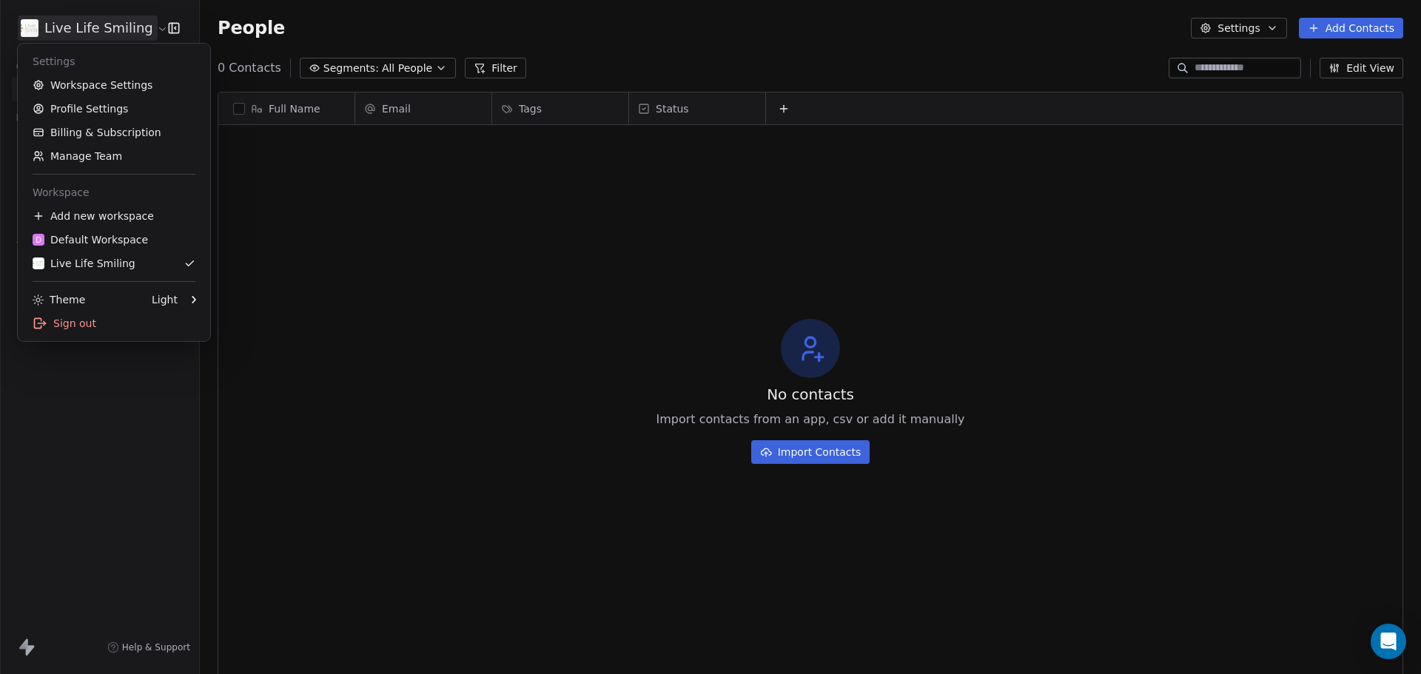
click at [148, 24] on html "Live Life Smiling Contacts People Marketing Workflows Campaigns Sales Sequences…" at bounding box center [710, 337] width 1421 height 674
click at [99, 108] on link "Profile Settings" at bounding box center [114, 109] width 181 height 24
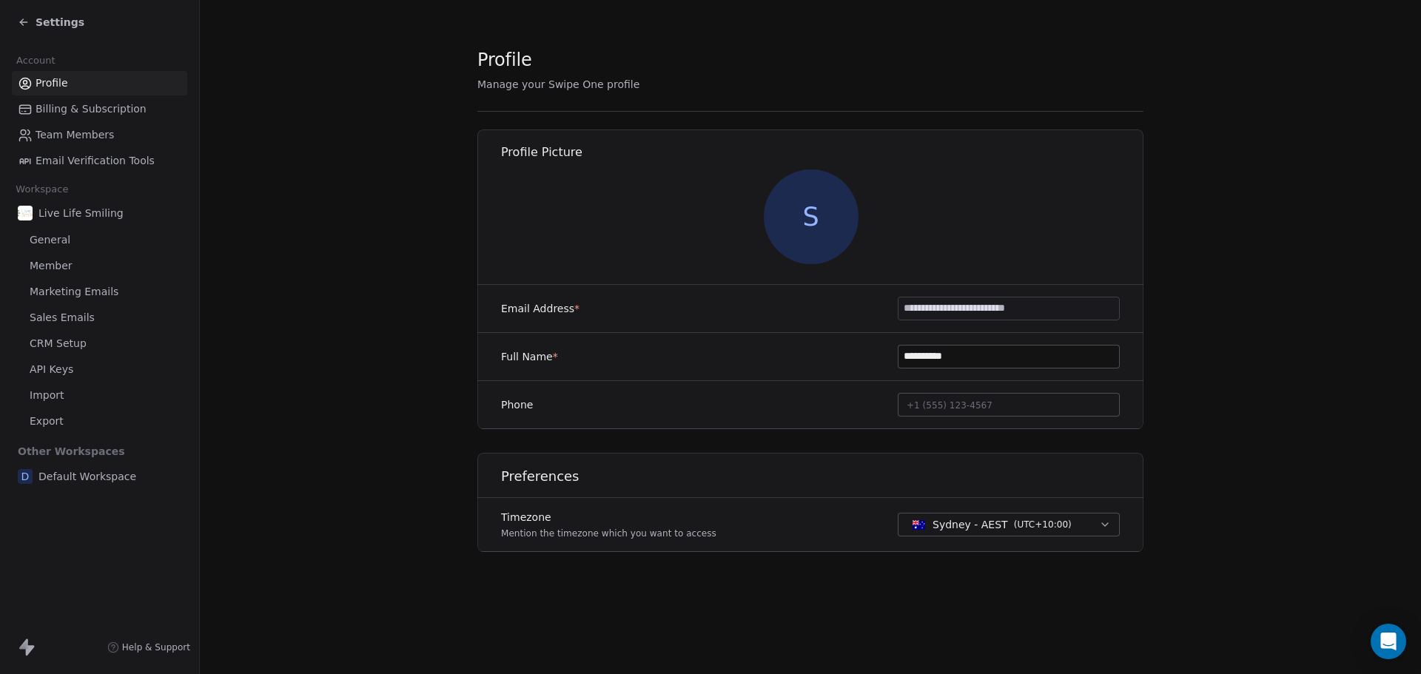
click at [55, 372] on span "API Keys" at bounding box center [52, 370] width 44 height 16
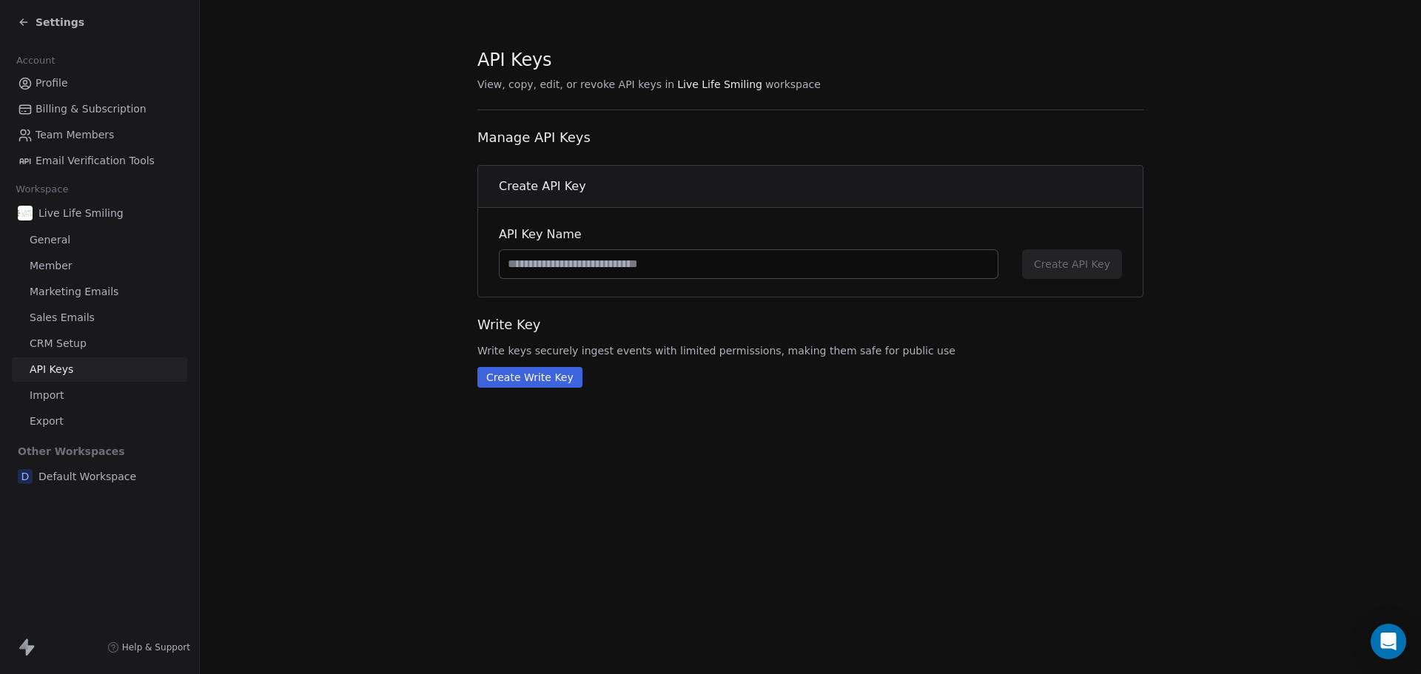
click at [621, 262] on input at bounding box center [749, 264] width 498 height 28
type input "**********"
click at [1071, 276] on button "Create API Key" at bounding box center [1072, 264] width 100 height 30
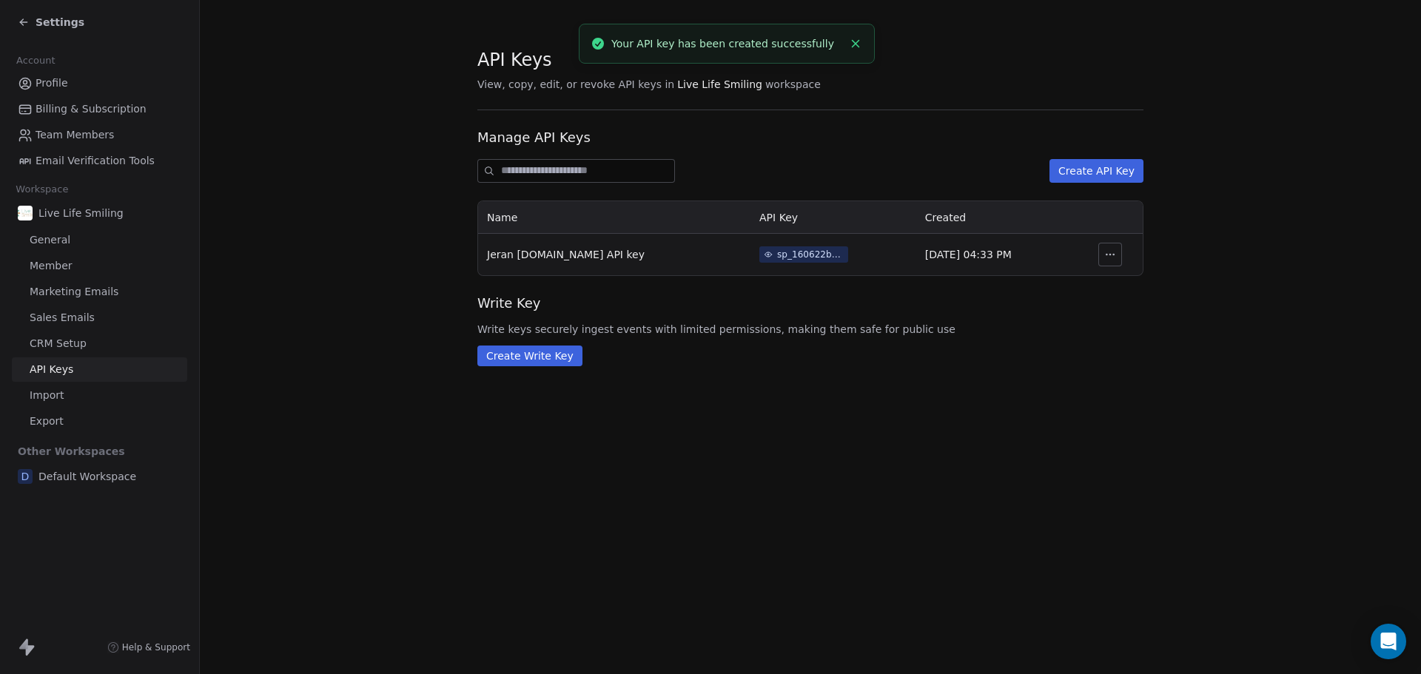
click at [777, 252] on div "sp_160622bc00df4ae58a78d07f6a48ba00" at bounding box center [810, 254] width 67 height 13
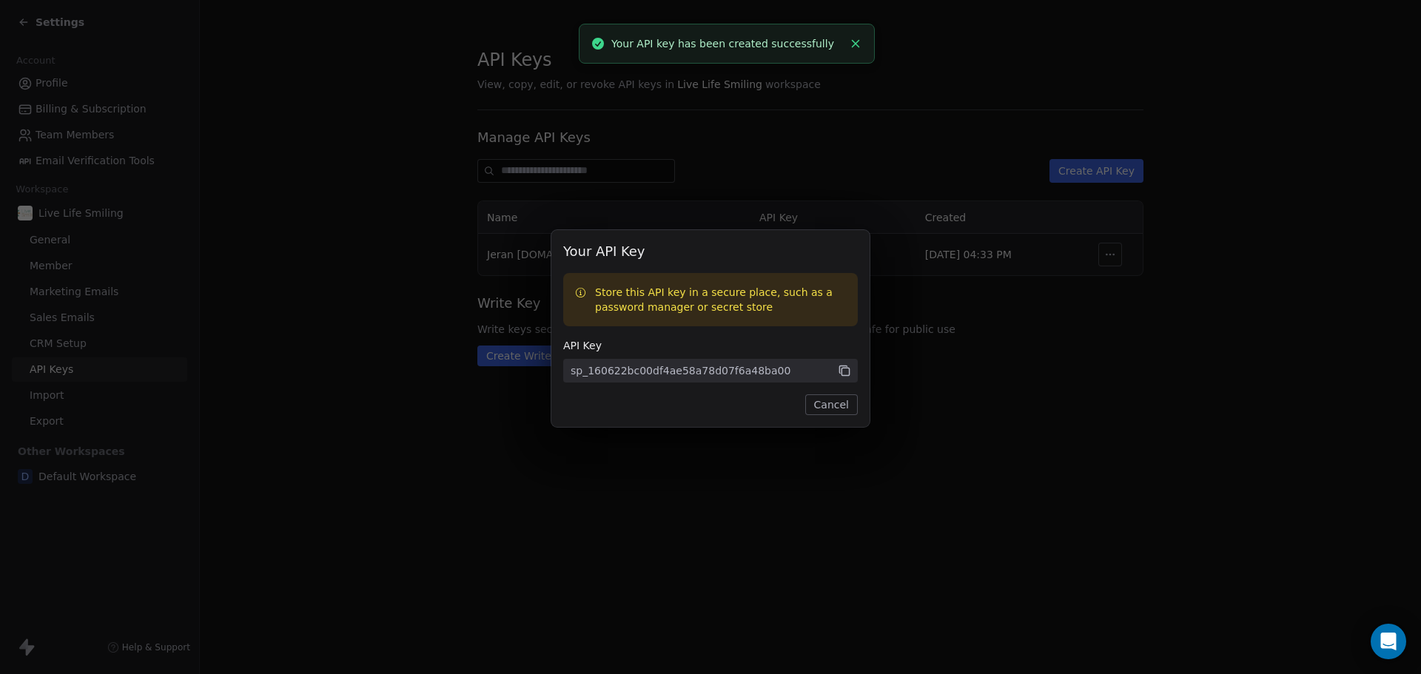
click at [849, 369] on icon at bounding box center [845, 372] width 7 height 7
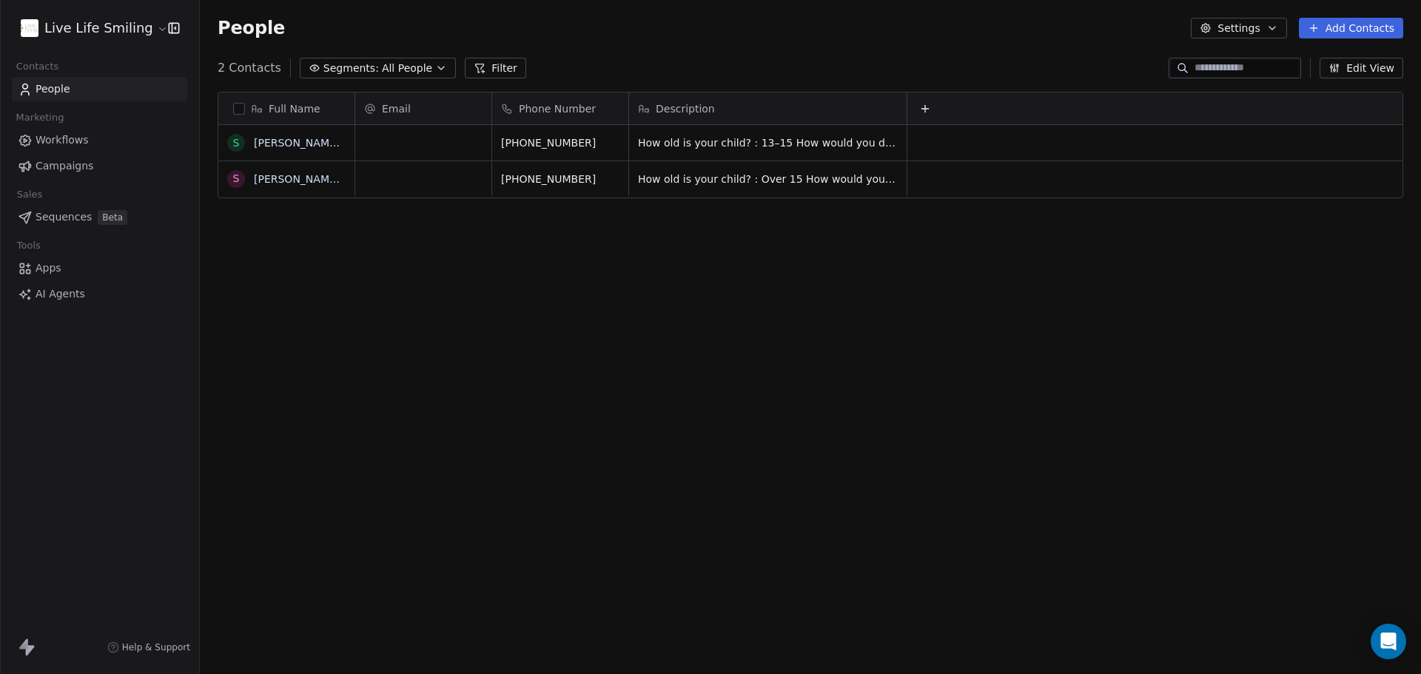
click at [811, 278] on div "Full Name S [PERSON_NAME] test 2 S [PERSON_NAME] Test Email Phone Number Descri…" at bounding box center [811, 377] width 1222 height 594
click at [923, 110] on icon at bounding box center [925, 109] width 12 height 12
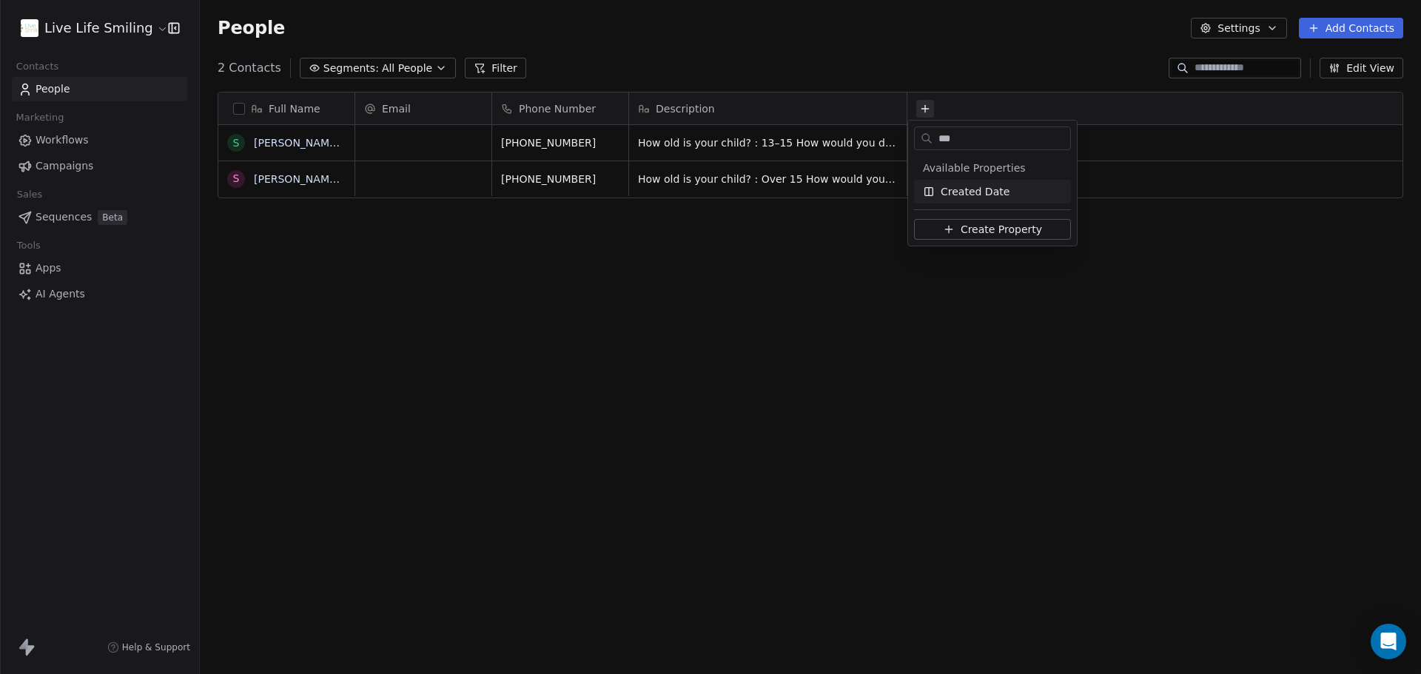
type input "***"
click at [956, 195] on span "Created Date" at bounding box center [975, 191] width 69 height 15
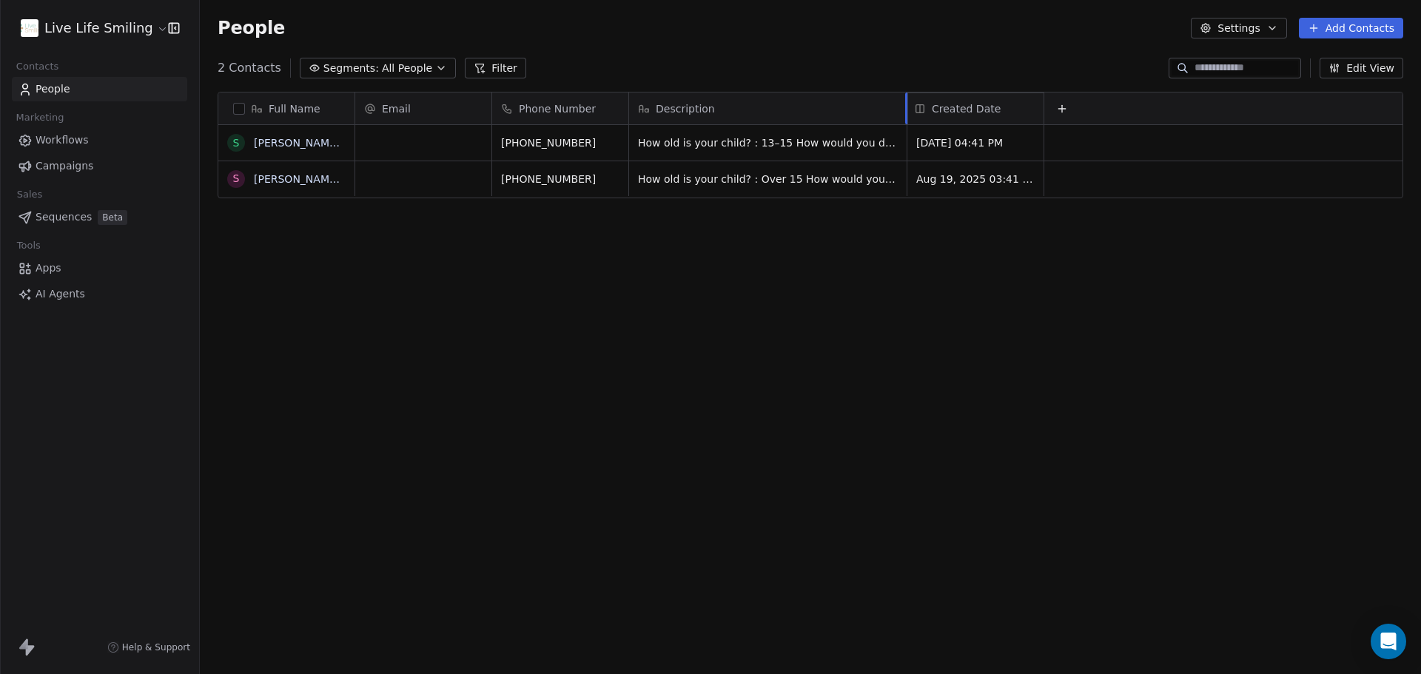
drag, startPoint x: 945, startPoint y: 104, endPoint x: 1008, endPoint y: 107, distance: 62.2
click at [1008, 107] on div "Full Name S [PERSON_NAME] test 2 S [PERSON_NAME] Test Email Phone Number Descri…" at bounding box center [810, 146] width 1185 height 107
click at [1076, 280] on div "Full Name S [PERSON_NAME] test 2 S [PERSON_NAME] Test Email Phone Number Descri…" at bounding box center [811, 377] width 1222 height 594
click at [1065, 112] on icon at bounding box center [1062, 109] width 12 height 12
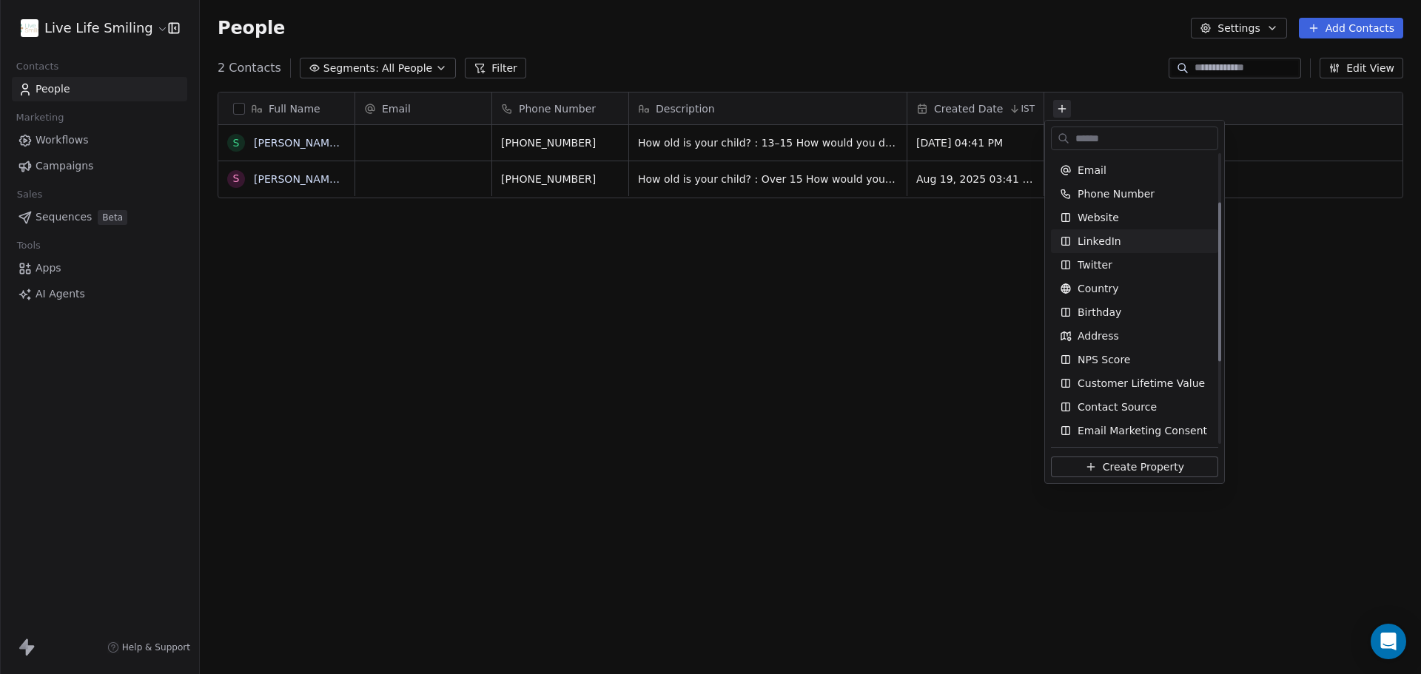
scroll to position [88, 0]
click at [1256, 296] on html "Live Life Smiling Contacts People Marketing Workflows Campaigns Sales Sequences…" at bounding box center [710, 337] width 1421 height 674
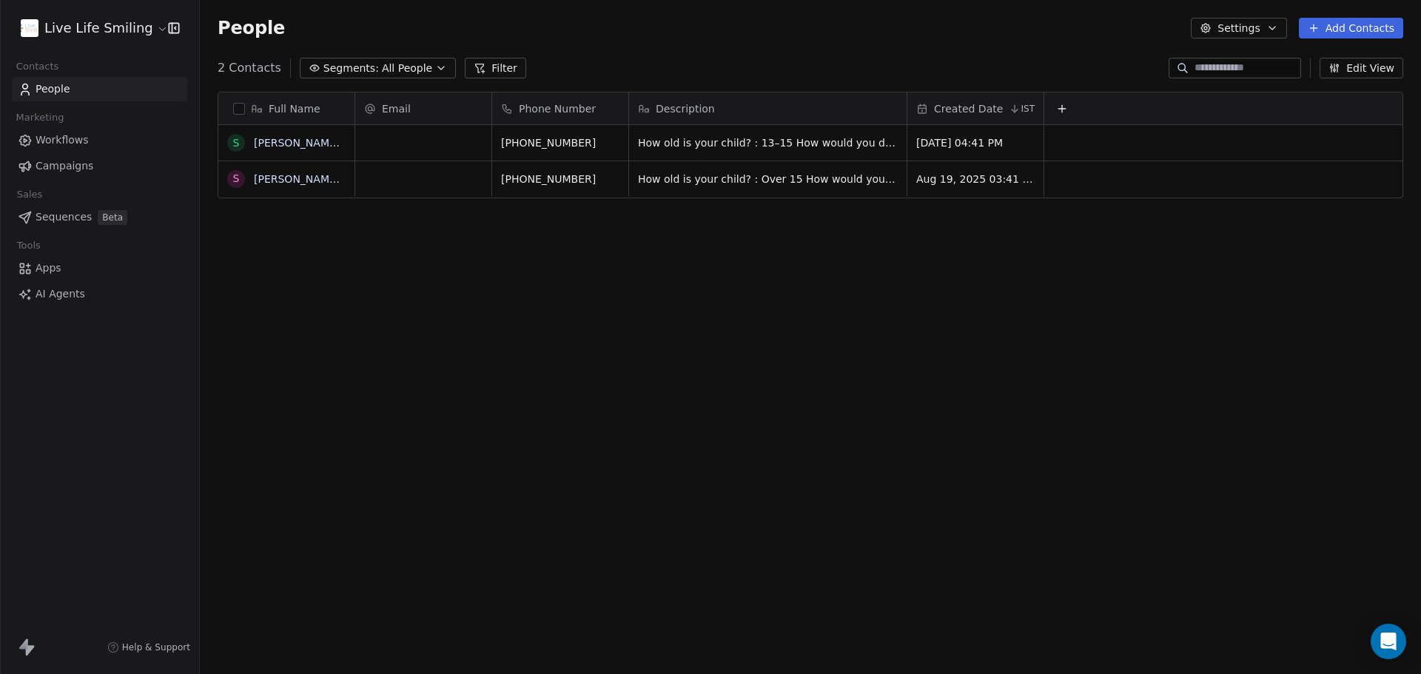
click at [1062, 112] on icon at bounding box center [1062, 108] width 0 height 7
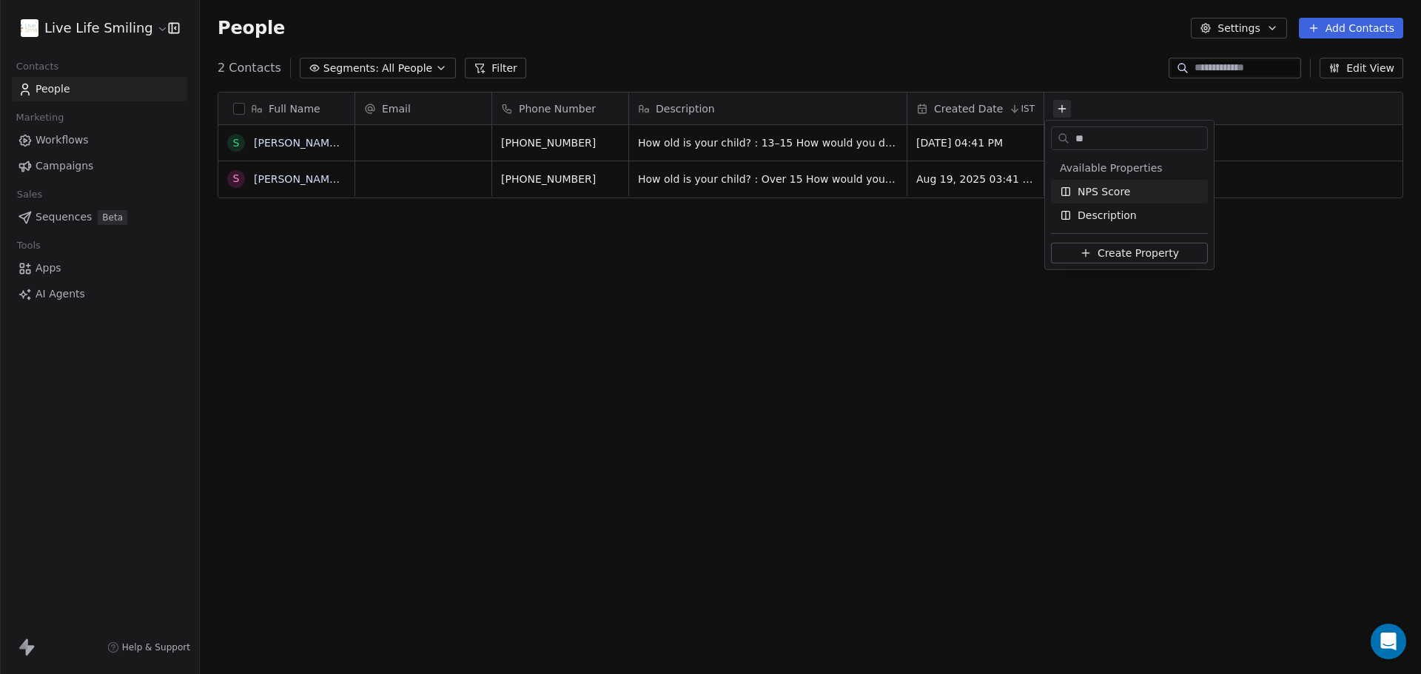
type input "**"
click at [1093, 70] on html "Live Life Smiling Contacts People Marketing Workflows Campaigns Sales Sequences…" at bounding box center [710, 337] width 1421 height 674
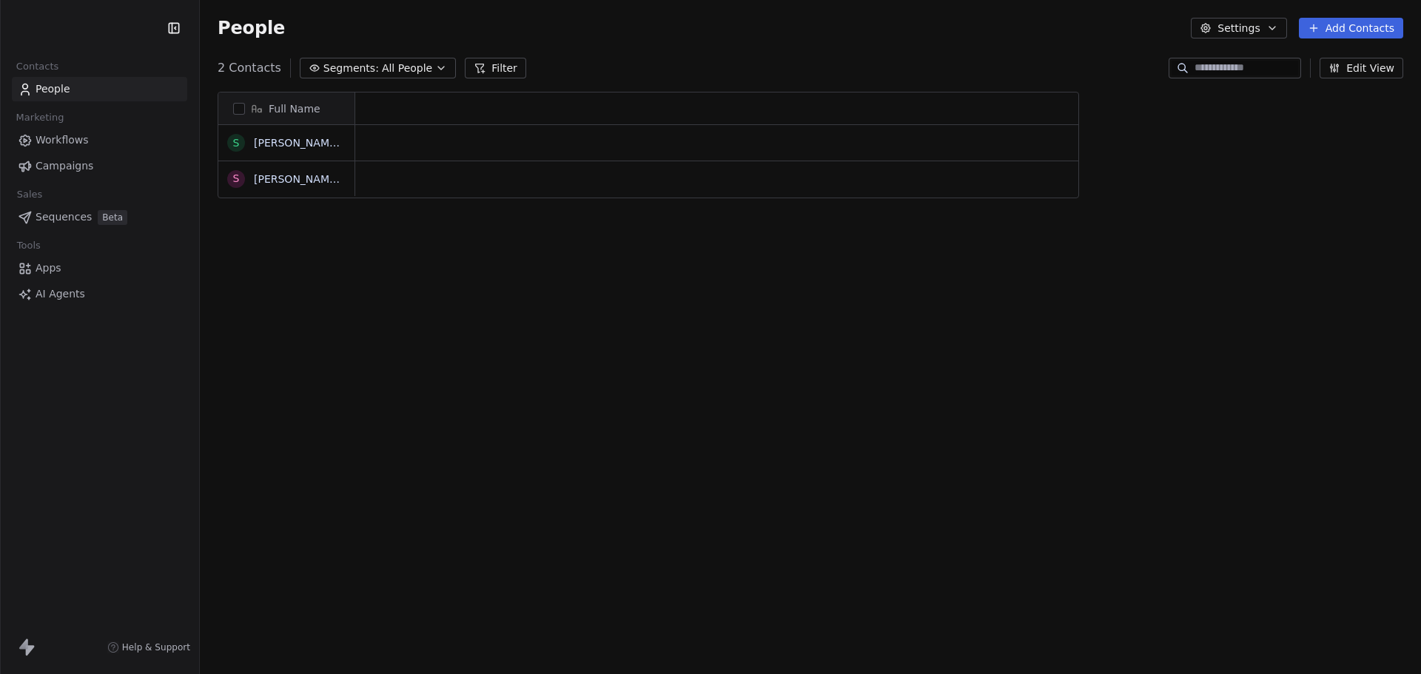
scroll to position [582, 1210]
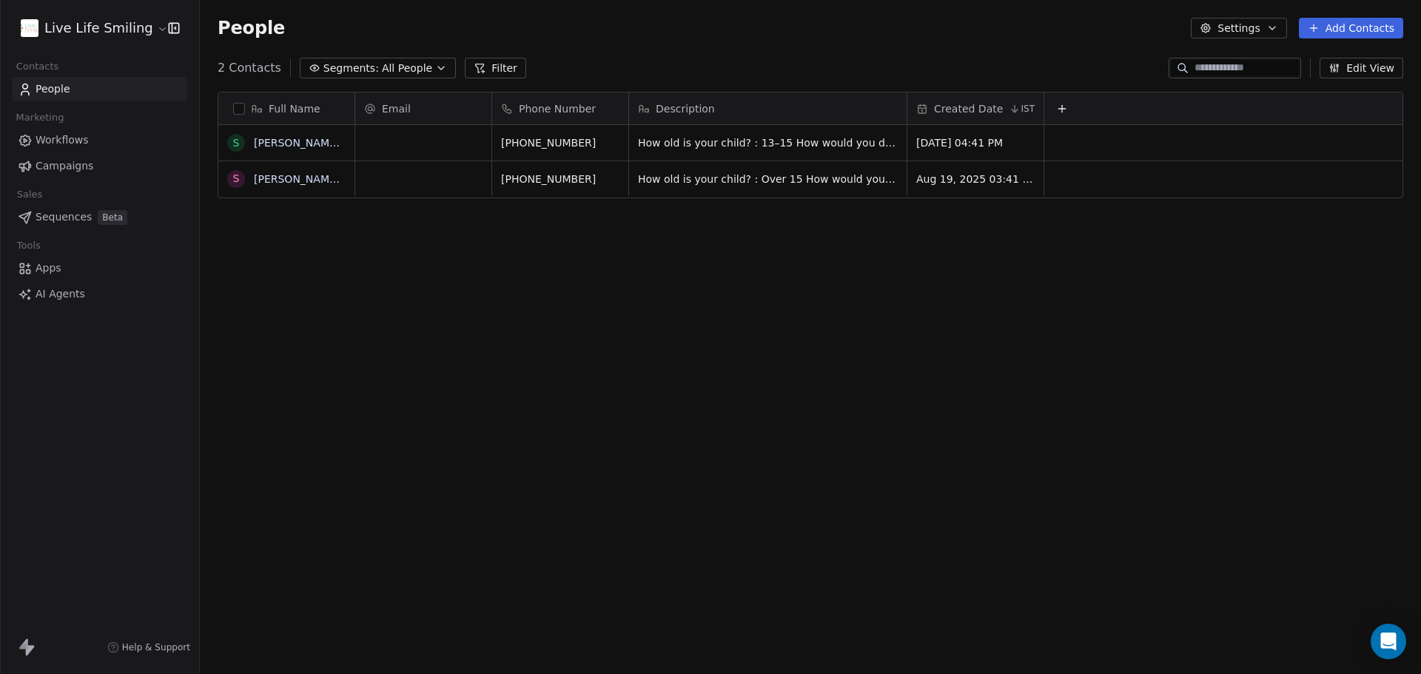
click at [1058, 109] on icon at bounding box center [1062, 109] width 12 height 12
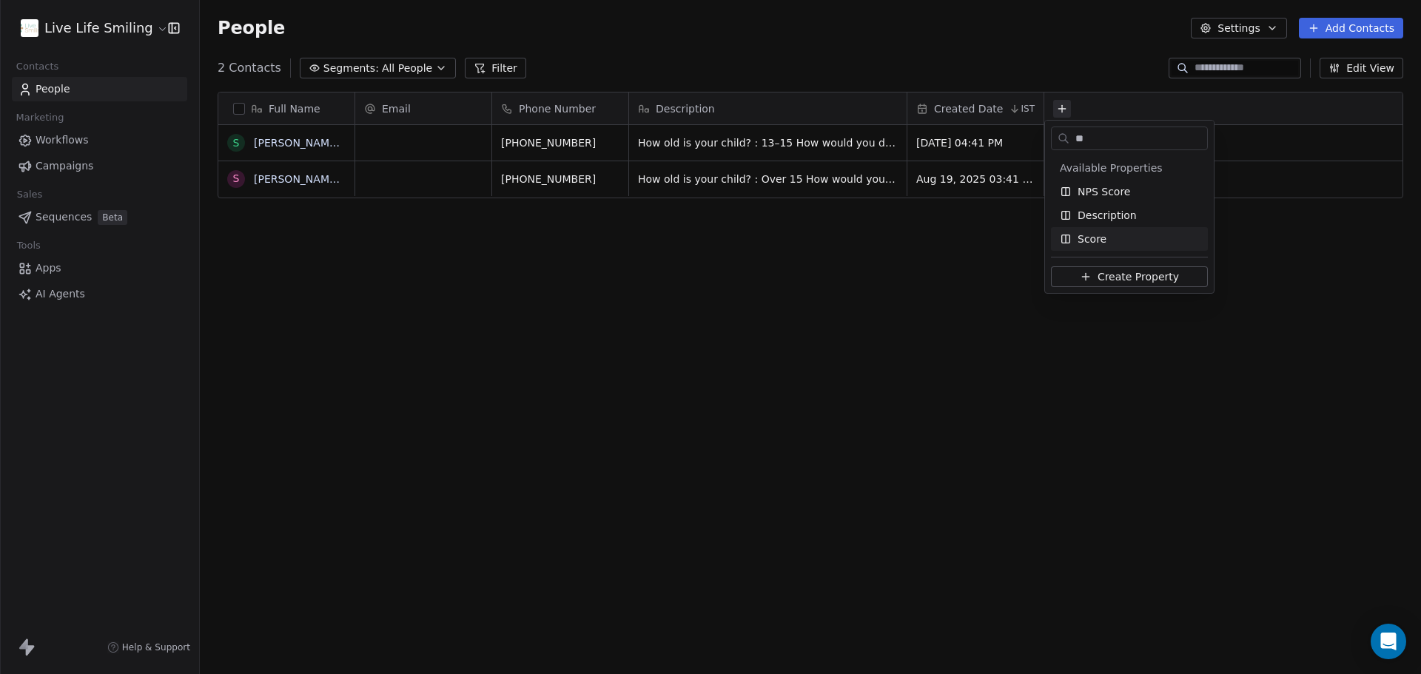
type input "**"
click at [1086, 232] on span "Score" at bounding box center [1092, 239] width 29 height 15
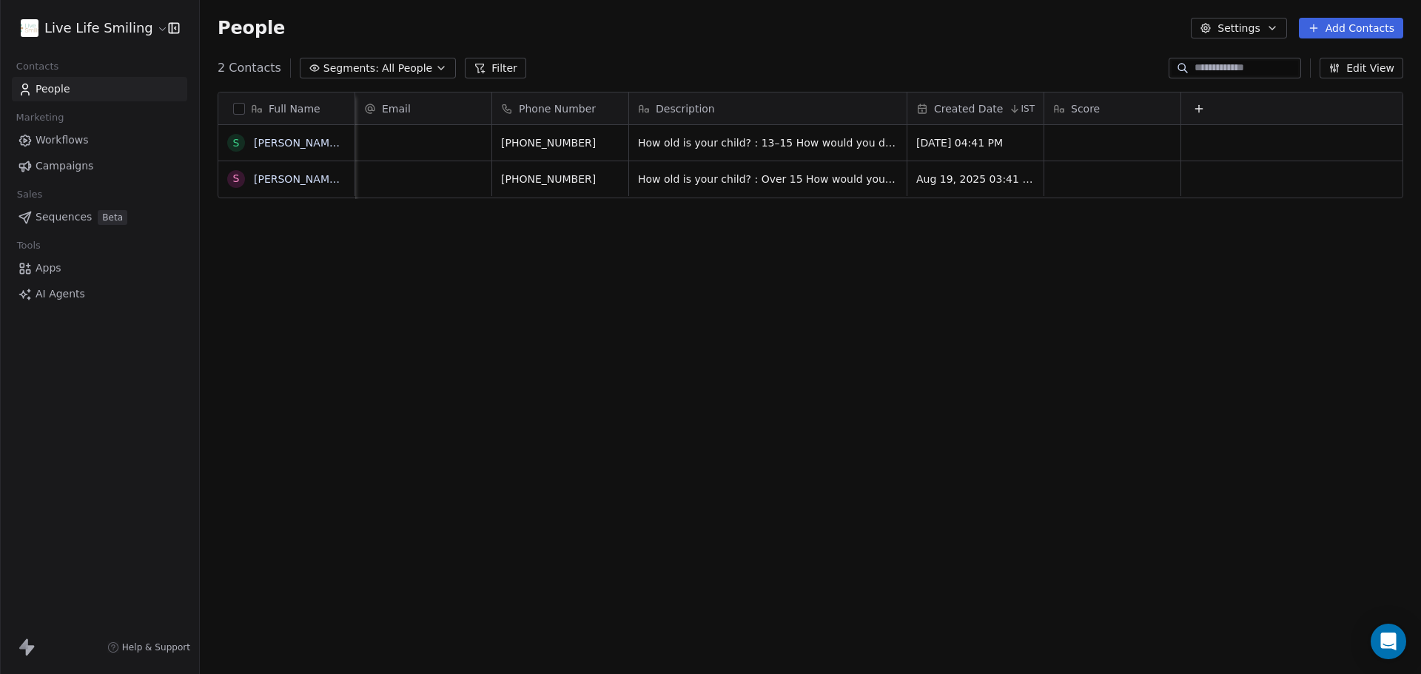
scroll to position [0, 13]
click at [495, 291] on div "Full Name S [PERSON_NAME] test 2 S [PERSON_NAME] Test Email Phone Number Descri…" at bounding box center [811, 377] width 1222 height 594
click at [76, 91] on link "People" at bounding box center [99, 89] width 175 height 24
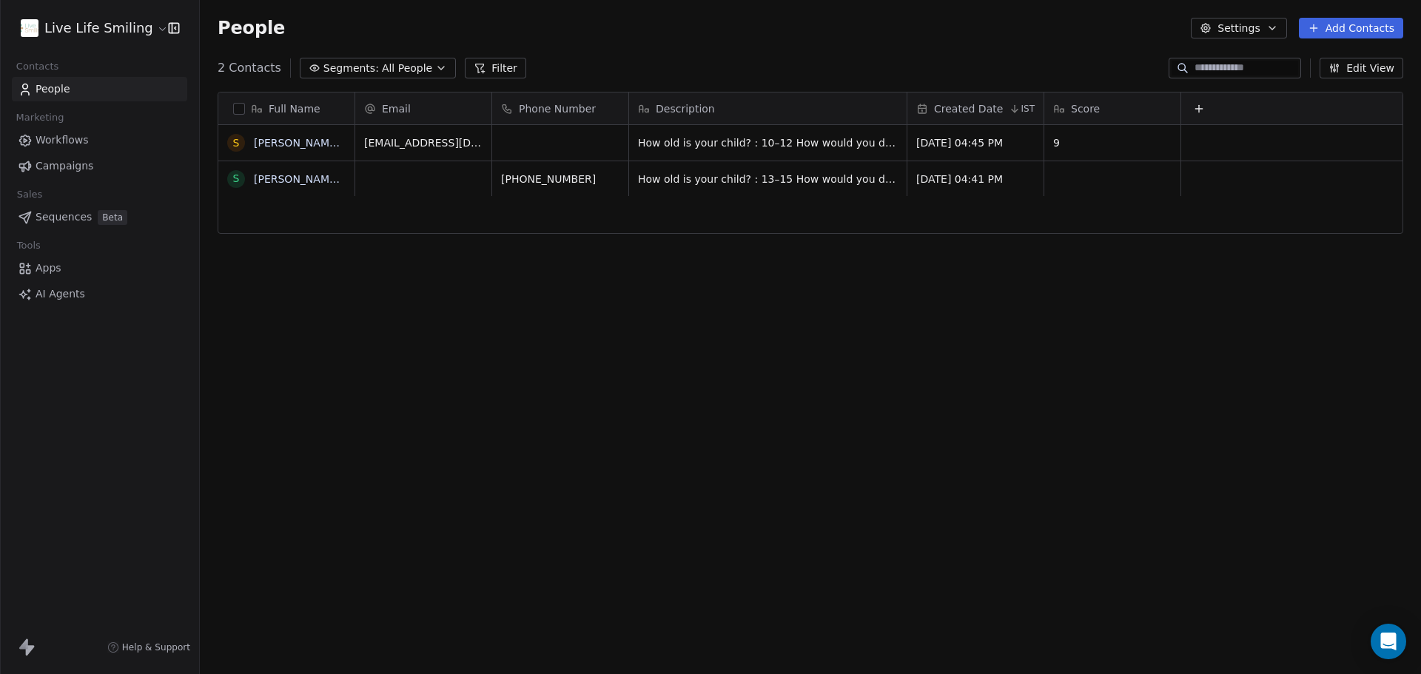
scroll to position [582, 1210]
